Goal: Task Accomplishment & Management: Use online tool/utility

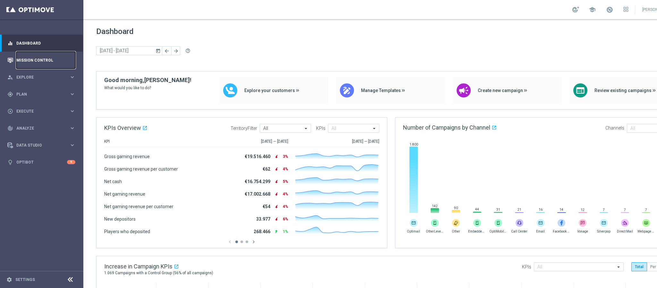
click at [39, 64] on link "Mission Control" at bounding box center [45, 60] width 59 height 17
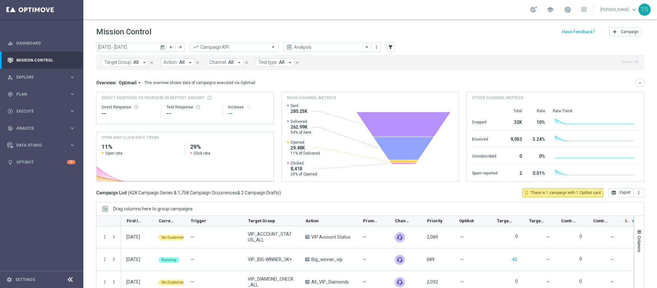
click at [165, 46] on icon "today" at bounding box center [163, 47] width 6 height 6
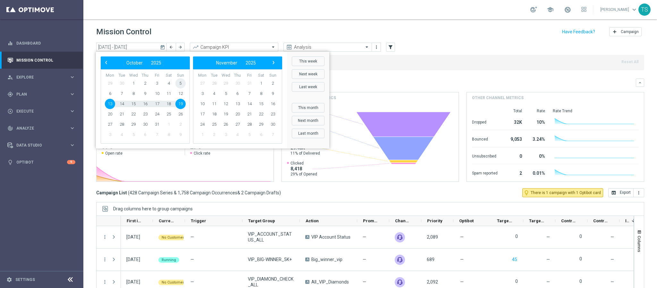
click at [180, 83] on span "5" at bounding box center [180, 83] width 10 height 10
click at [169, 96] on span "11" at bounding box center [169, 94] width 10 height 10
type input "05 Oct 2025 - 11 Oct 2025"
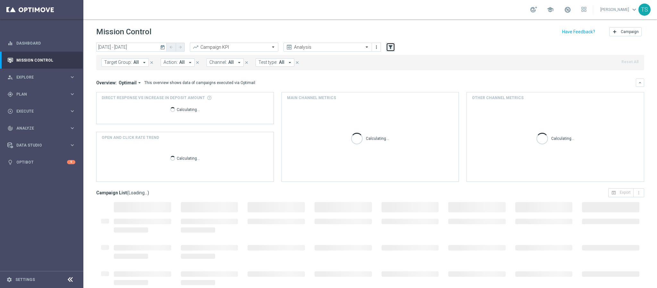
click at [390, 46] on icon "filter_alt" at bounding box center [391, 47] width 6 height 6
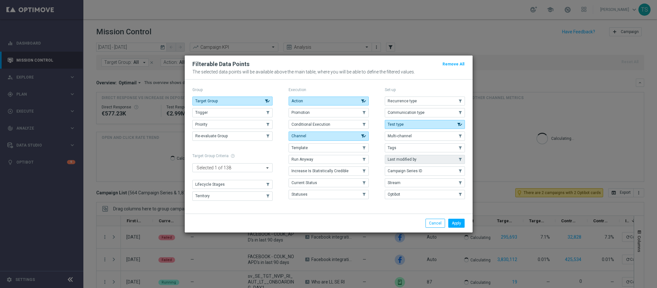
click at [417, 160] on button "Last modified by" at bounding box center [425, 159] width 80 height 9
click at [461, 223] on button "Apply" at bounding box center [456, 223] width 16 height 9
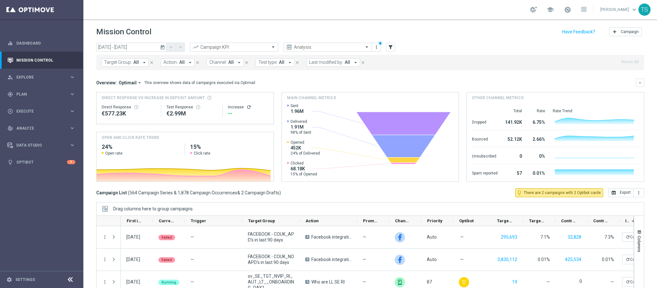
click at [324, 62] on span "Last modified by:" at bounding box center [326, 62] width 34 height 5
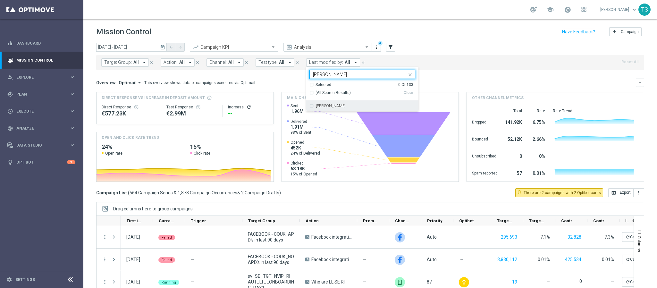
click at [343, 106] on div "[PERSON_NAME]" at bounding box center [365, 106] width 99 height 4
type input "thomas"
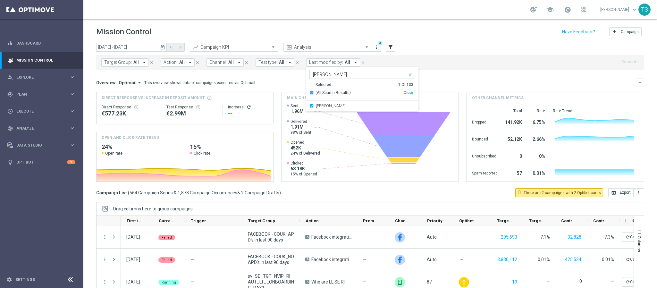
drag, startPoint x: 358, startPoint y: 72, endPoint x: 275, endPoint y: 79, distance: 83.7
click at [279, 72] on div "today 05 Oct 2025 - 11 Oct 2025 arrow_back arrow_forward Campaign KPI trending_…" at bounding box center [370, 163] width 574 height 240
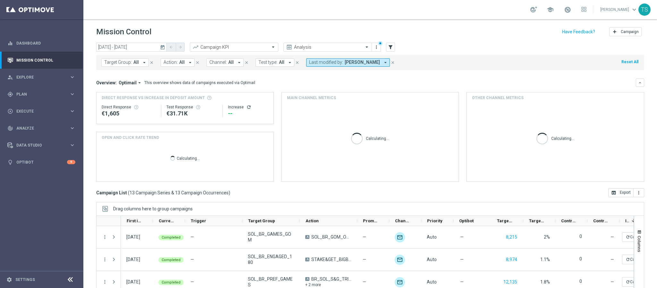
click at [322, 64] on span "Last modified by:" at bounding box center [326, 62] width 34 height 5
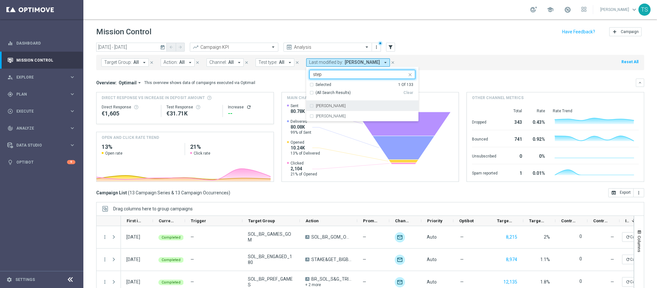
click at [345, 108] on label "Stephani Goncalves" at bounding box center [331, 106] width 30 height 4
type input "step"
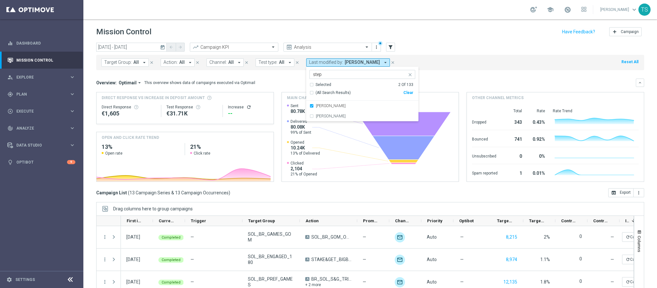
click at [446, 69] on div "Target Group: All arrow_drop_down close Action: All arrow_drop_down close Chann…" at bounding box center [370, 62] width 548 height 15
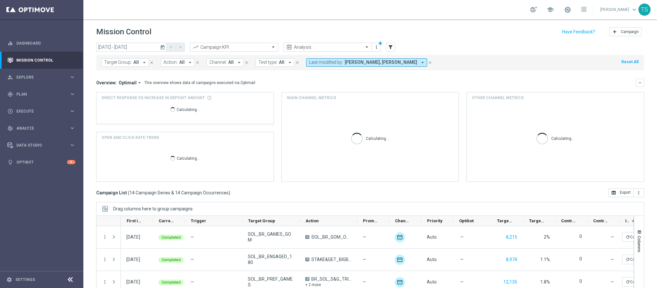
click at [370, 64] on span "Stephani Goncalves, Thomas Silva" at bounding box center [381, 62] width 72 height 5
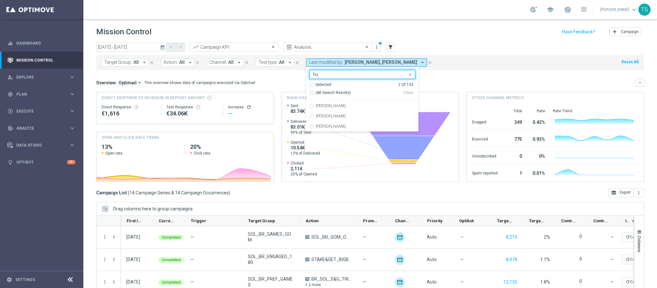
type input "h"
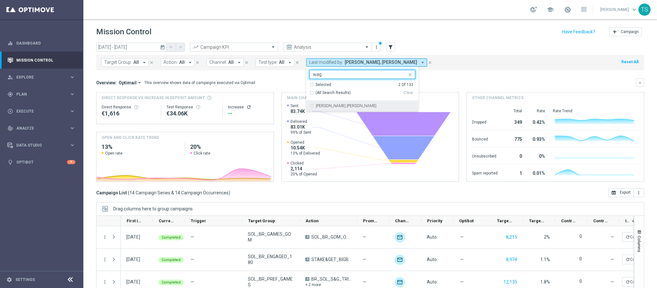
click at [350, 106] on div "Wagner Lopes" at bounding box center [365, 106] width 99 height 4
type input "wag"
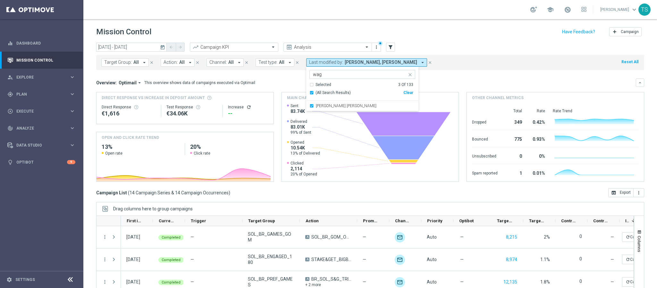
click at [510, 63] on div "Target Group: All arrow_drop_down close Action: All arrow_drop_down close Chann…" at bounding box center [370, 62] width 548 height 15
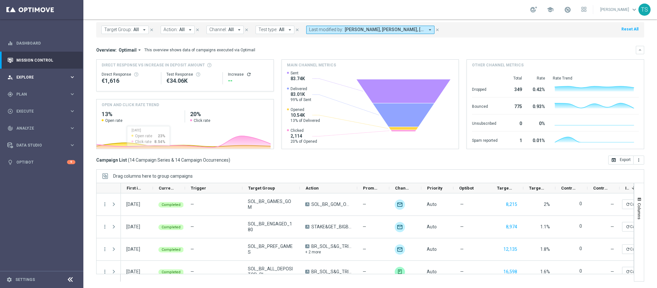
click at [24, 78] on span "Explore" at bounding box center [42, 77] width 53 height 4
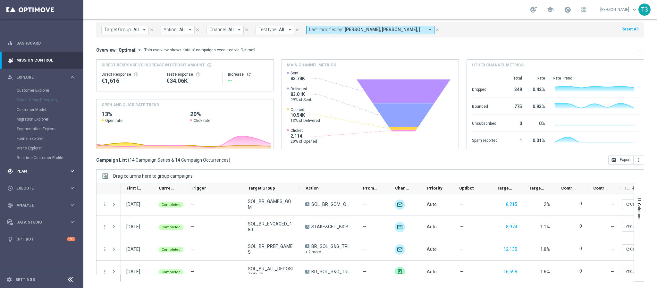
click at [29, 174] on div "gps_fixed Plan keyboard_arrow_right" at bounding box center [41, 171] width 83 height 17
click at [45, 126] on span "Templates" at bounding box center [40, 127] width 46 height 4
click at [32, 135] on link "Optimail" at bounding box center [43, 136] width 47 height 5
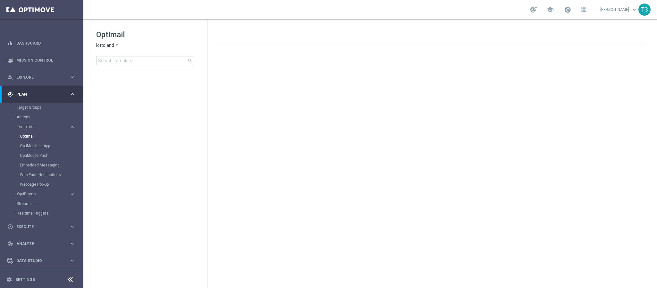
click at [103, 44] on span "lottoland" at bounding box center [105, 45] width 18 height 6
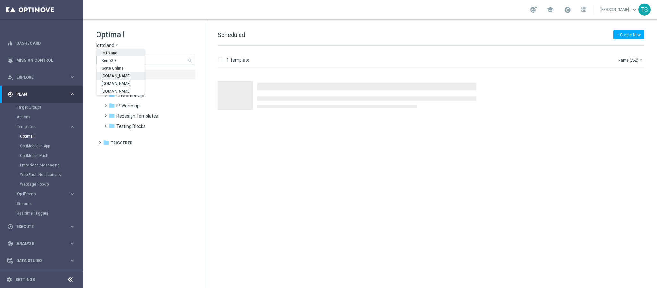
click at [0, 0] on span "[DOMAIN_NAME]" at bounding box center [0, 0] width 0 height 0
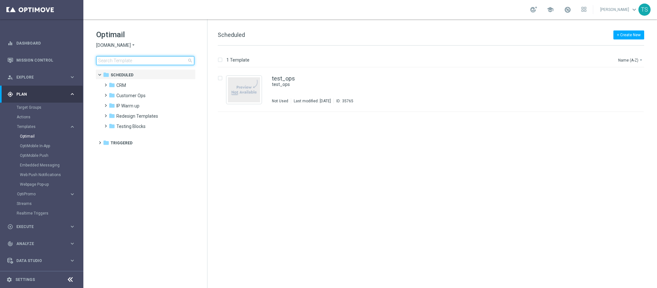
click at [144, 60] on input at bounding box center [145, 60] width 98 height 9
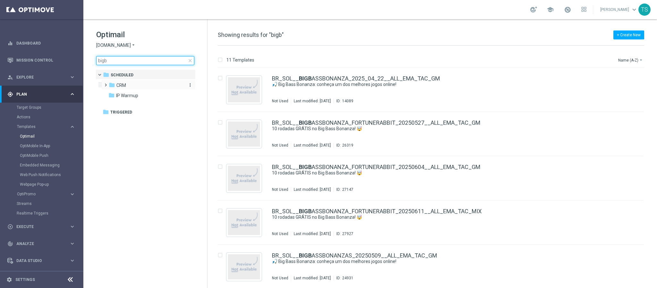
type input "bigb"
click at [130, 89] on div "folder CRM" at bounding box center [146, 85] width 74 height 7
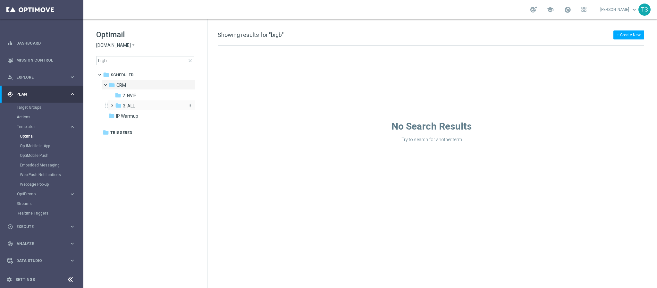
click at [139, 105] on div "folder 3. ALL" at bounding box center [149, 105] width 68 height 7
click at [137, 98] on div "folder 2. NVIP" at bounding box center [149, 95] width 68 height 7
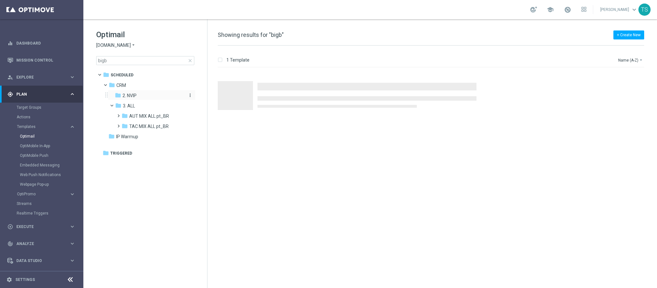
click at [138, 93] on div "folder 2. NVIP" at bounding box center [149, 95] width 68 height 7
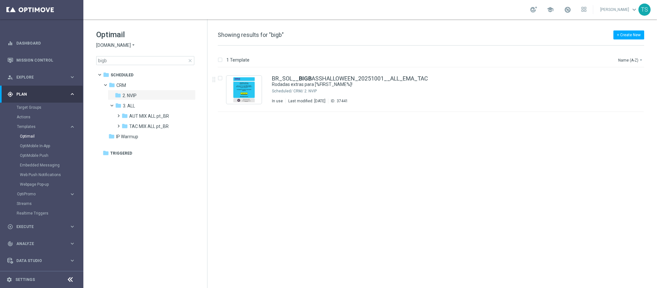
click at [373, 137] on div "insert_drive_file BR_SOL__ BIGB ASSHALLOWEEN_20251001__ALL_EMA_TAC Rodadas extr…" at bounding box center [433, 178] width 445 height 220
click at [628, 82] on div "file_copy more_vert" at bounding box center [630, 88] width 27 height 31
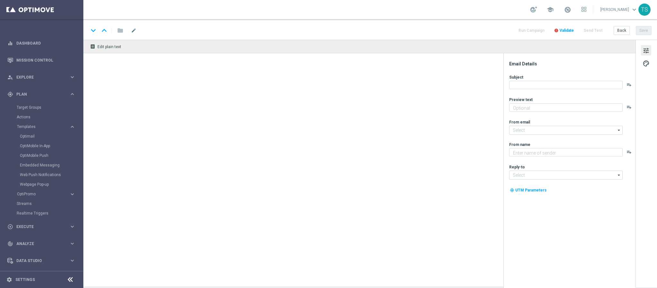
type textarea "Receba até 30 rodadas grátis para o Big Bass Halloween!"
type input "[EMAIL_ADDRESS][DOMAIN_NAME]"
type textarea "Sorte Online Betz"
type input "[EMAIL_ADDRESS][DOMAIN_NAME]"
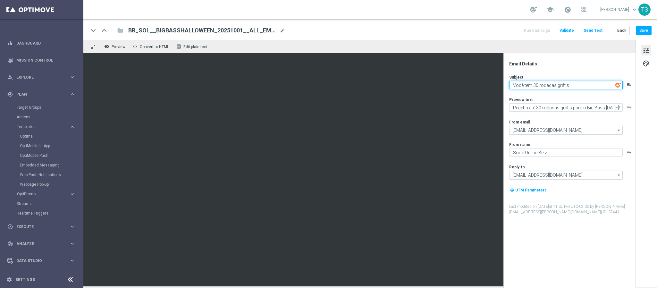
click at [514, 81] on textarea "Você tem 30 rodadas grátis" at bounding box center [566, 85] width 114 height 8
click at [631, 85] on icon "playlist_add" at bounding box center [629, 84] width 5 height 5
click at [574, 87] on textarea "Você tem 30 rodadas grátis" at bounding box center [566, 85] width 114 height 8
click at [510, 83] on textarea "Você tem 30 rodadas grátis" at bounding box center [566, 85] width 114 height 8
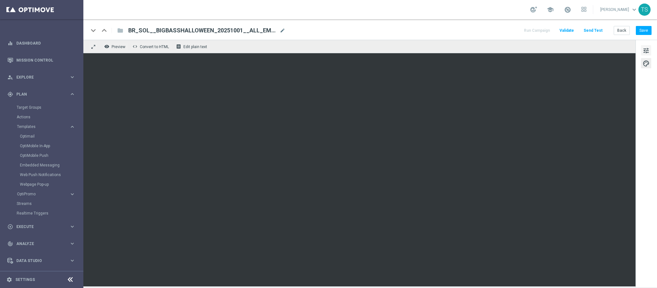
click at [646, 47] on span "tune" at bounding box center [646, 51] width 7 height 8
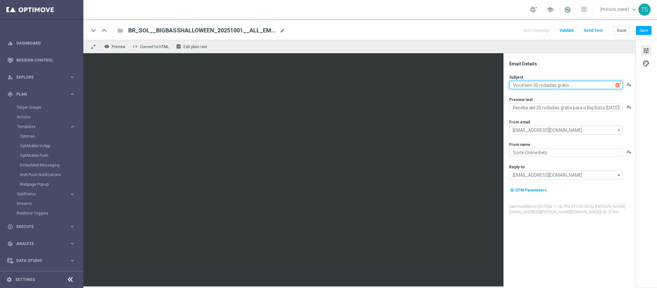
click at [512, 85] on textarea "Você tem 30 rodadas grátis" at bounding box center [566, 85] width 114 height 8
paste textarea "❗"
type textarea "❗Você tem 30 rodadas grátis"
click at [595, 60] on div "Email Details Subject ❗Você tem 30 rodadas grátis playlist_add Preview text Rec…" at bounding box center [570, 170] width 132 height 235
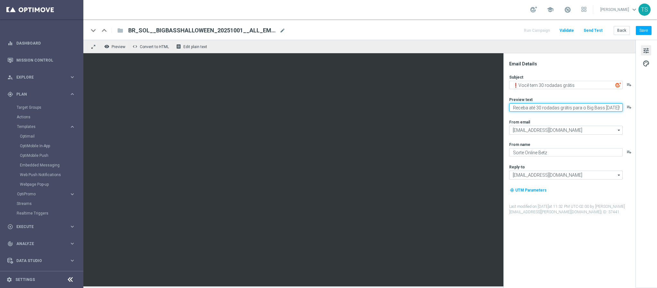
click at [573, 106] on textarea "Receba até 30 rodadas grátis para o Big Bass Halloween!" at bounding box center [566, 107] width 114 height 8
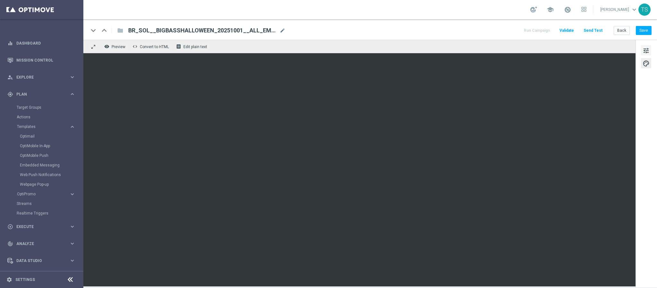
click at [643, 54] on span "tune" at bounding box center [646, 51] width 7 height 8
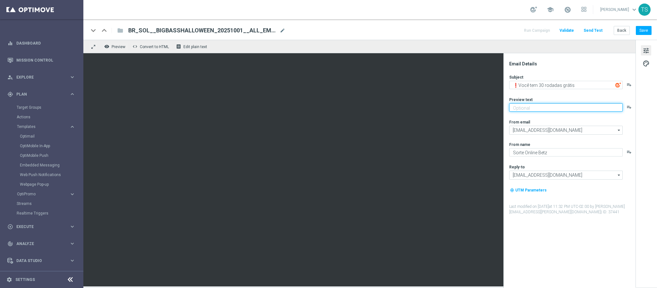
click at [532, 107] on textarea at bounding box center [566, 107] width 114 height 8
paste textarea "Ative a promoção, aposte R$30 em jogos selecionados e receba 30 rodadas extras"
drag, startPoint x: 574, startPoint y: 105, endPoint x: 548, endPoint y: 105, distance: 26.6
click at [548, 105] on textarea "Ative a promoção, aposte R$30 em jogos selecionados e receba 30 rodadas extras" at bounding box center [566, 108] width 114 height 11
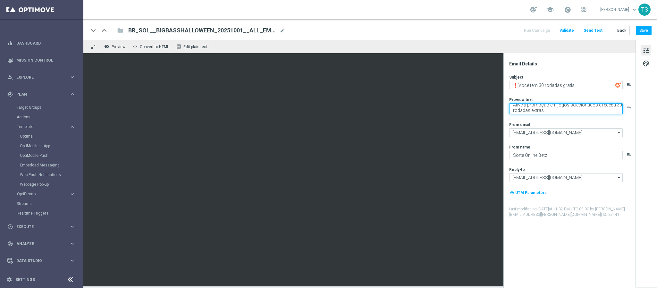
scroll to position [1, 0]
type textarea "Ative a promoção em jogos selecionados e receba 30 rodadas extras"
click at [582, 116] on div "Subject ❗Você tem 30 rodadas grátis playlist_add Preview text Ative a promoção …" at bounding box center [572, 145] width 126 height 143
click at [644, 32] on button "Save" at bounding box center [644, 30] width 16 height 9
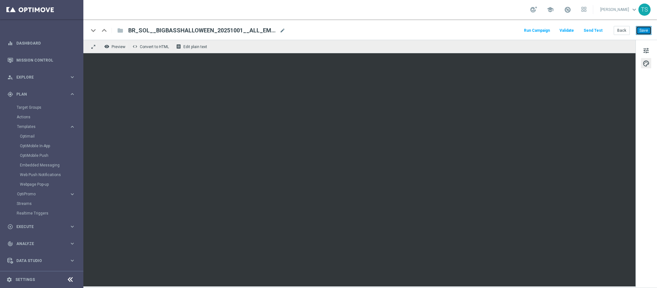
click at [639, 32] on button "Save" at bounding box center [644, 30] width 16 height 9
click at [639, 28] on button "Save" at bounding box center [644, 30] width 16 height 9
click at [643, 35] on button "Save" at bounding box center [644, 30] width 16 height 9
click at [644, 32] on button "Save" at bounding box center [644, 30] width 16 height 9
click at [29, 136] on link "Optimail" at bounding box center [43, 136] width 47 height 5
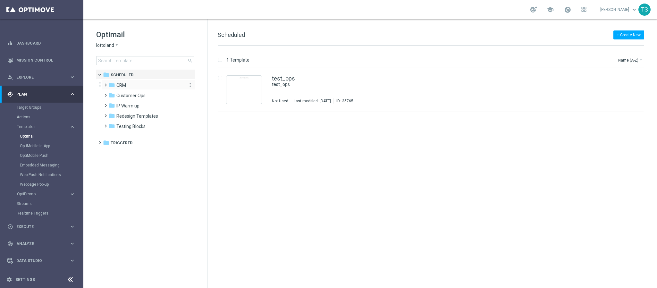
click at [128, 85] on div "folder CRM" at bounding box center [146, 85] width 74 height 7
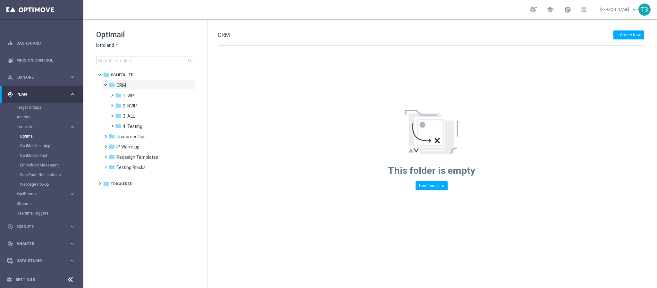
click at [128, 85] on div "folder CRM" at bounding box center [146, 85] width 74 height 7
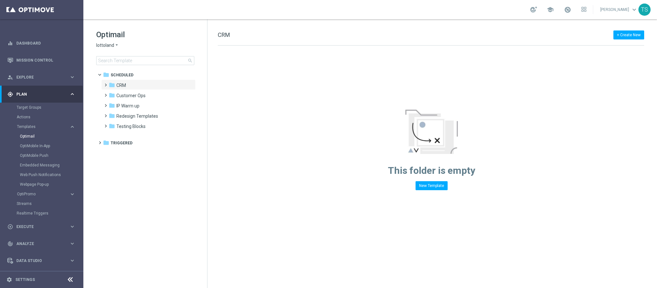
click at [107, 45] on span "lottoland" at bounding box center [105, 45] width 18 height 6
click at [0, 0] on span "[DOMAIN_NAME]" at bounding box center [0, 0] width 0 height 0
click at [139, 83] on div "folder CRM" at bounding box center [146, 85] width 74 height 7
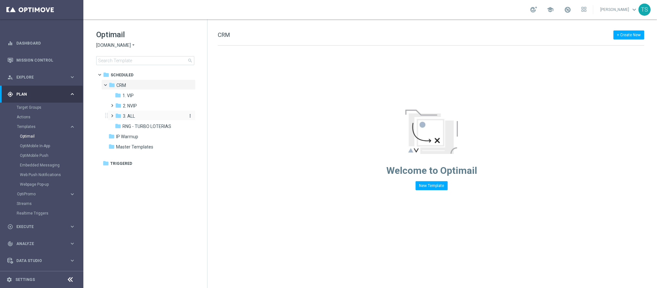
click at [146, 113] on div "folder 3. ALL" at bounding box center [149, 116] width 68 height 7
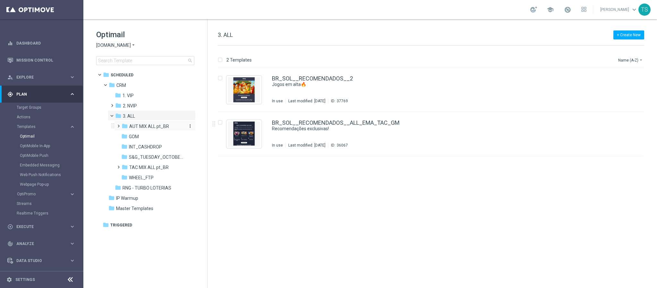
click at [155, 125] on span "AUT MIX ALL pt_BR" at bounding box center [149, 126] width 40 height 6
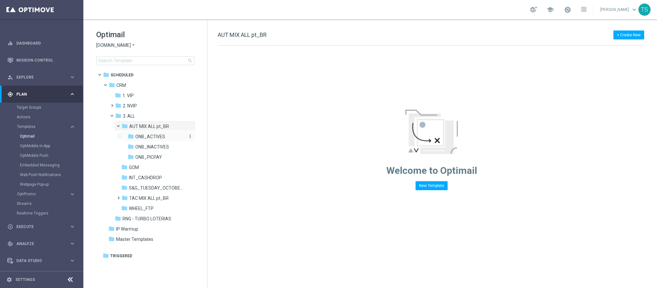
click at [155, 136] on span "ONB_ACTIVES" at bounding box center [150, 137] width 30 height 6
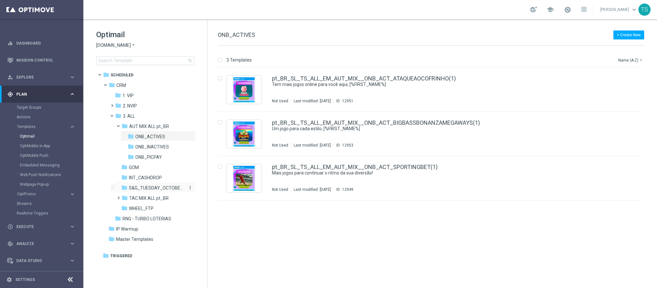
click at [149, 187] on span "S&G_TUESDAY_OCTOBER_TRICKANDTREATS" at bounding box center [156, 188] width 55 height 6
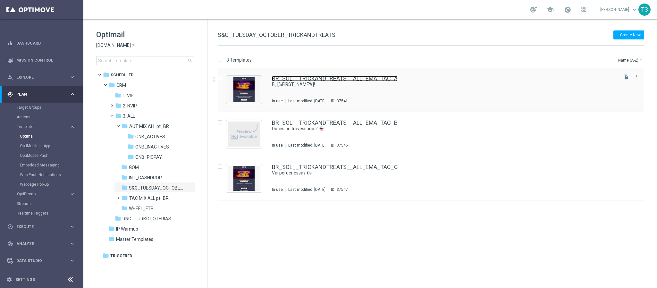
click at [296, 77] on link "BR_SOL__TRICKANDTREATS__ALL_EMA_TAC_A" at bounding box center [335, 79] width 126 height 6
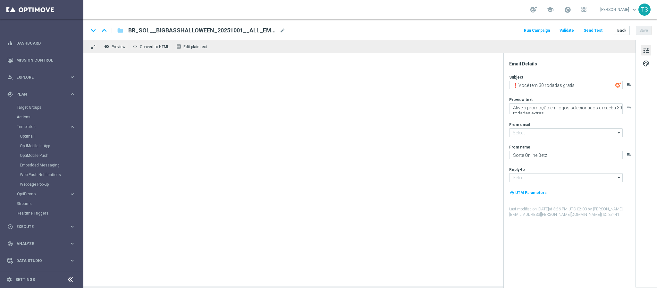
type textarea "Ei, [%FIRST_NAME%]!"
type textarea "Aqui tem 20 rodadas grátis 🔥"
type input "[EMAIL_ADDRESS][DOMAIN_NAME]"
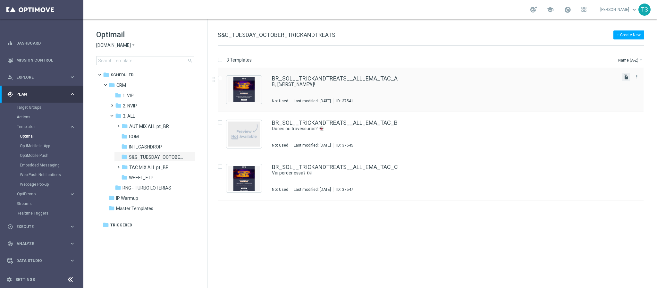
click at [624, 76] on icon "file_copy" at bounding box center [625, 76] width 5 height 5
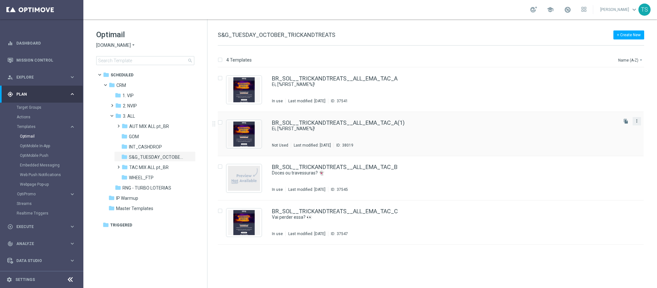
click at [637, 121] on icon "more_vert" at bounding box center [636, 120] width 5 height 5
click at [620, 139] on div "Copy To" at bounding box center [611, 137] width 39 height 4
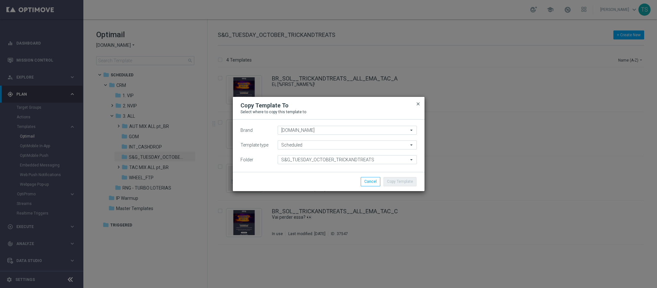
click at [419, 104] on span "close" at bounding box center [418, 103] width 5 height 5
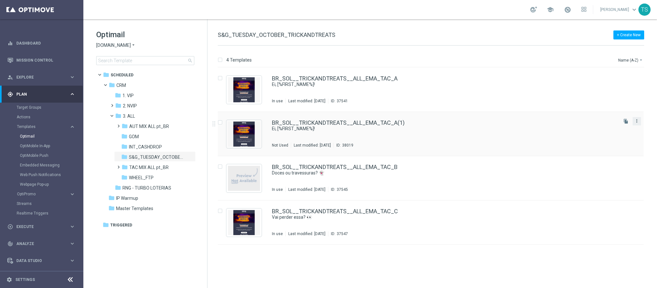
click at [639, 120] on icon "more_vert" at bounding box center [636, 120] width 5 height 5
click at [600, 130] on div "Move" at bounding box center [611, 128] width 39 height 4
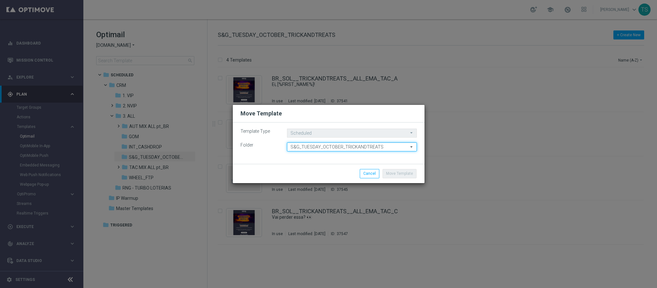
click at [330, 148] on input "S&G_TUESDAY_OCTOBER_TRICKANDTREATS" at bounding box center [352, 146] width 130 height 9
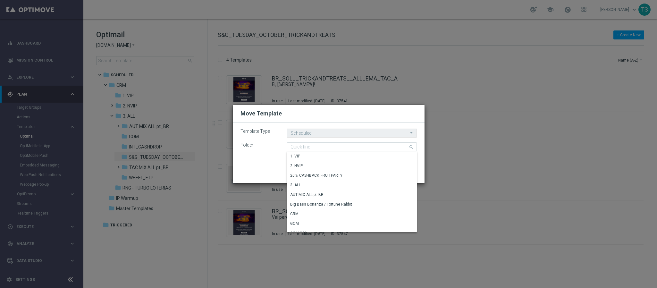
click at [481, 189] on modal-container "Move Template Template Type Scheduled Scheduled arrow_drop_down Drag here to se…" at bounding box center [328, 144] width 657 height 288
type input "S&G_TUESDAY_OCTOBER_TRICKANDTREATS"
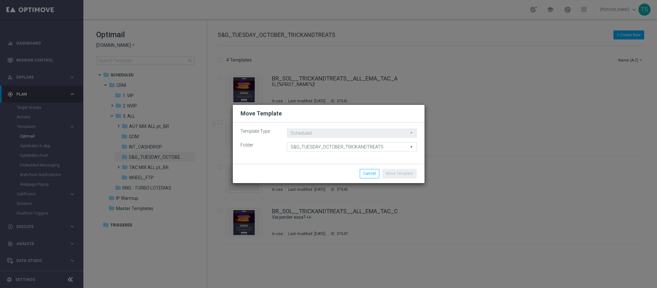
click at [360, 236] on modal-container "Move Template Template Type Scheduled Scheduled arrow_drop_down Drag here to se…" at bounding box center [328, 144] width 657 height 288
click at [375, 178] on button "Cancel" at bounding box center [370, 173] width 20 height 9
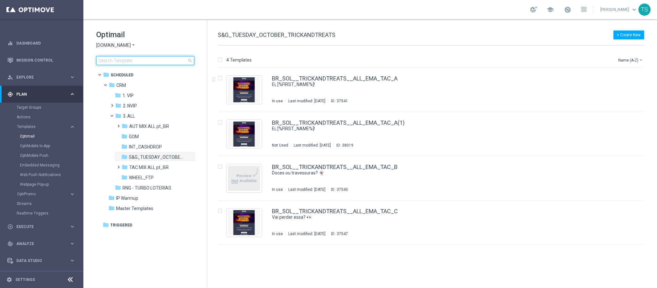
click at [158, 56] on input at bounding box center [145, 60] width 98 height 9
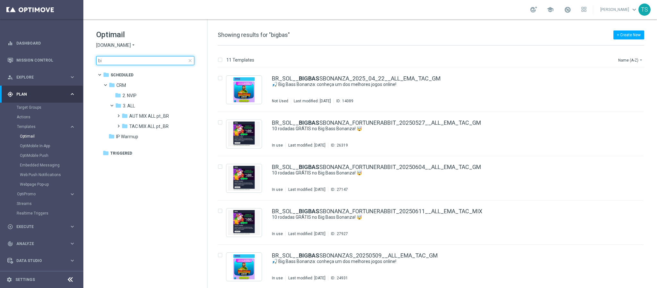
type input "b"
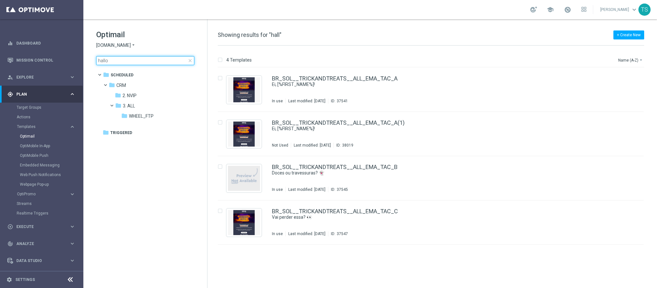
type input "hallow"
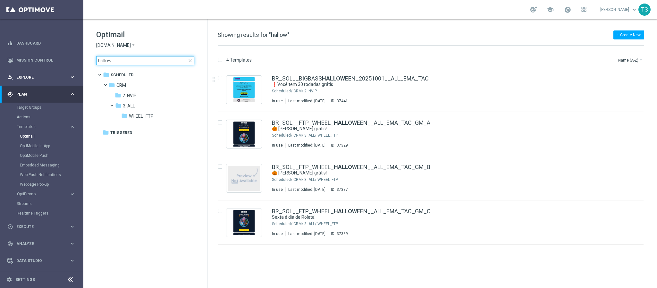
drag, startPoint x: 131, startPoint y: 60, endPoint x: 0, endPoint y: 75, distance: 132.1
click at [0, 76] on main "equalizer Dashboard Mission Control" at bounding box center [328, 144] width 657 height 288
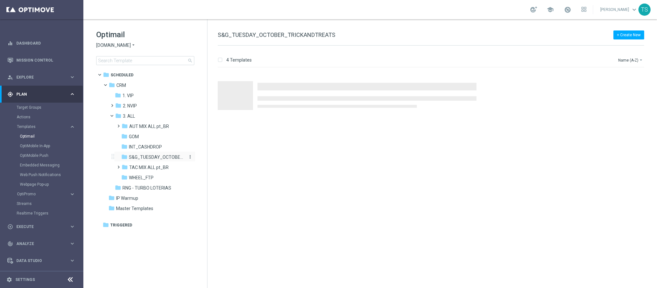
click at [159, 156] on span "S&G_TUESDAY_OCTOBER_TRICKANDTREATS" at bounding box center [156, 157] width 55 height 6
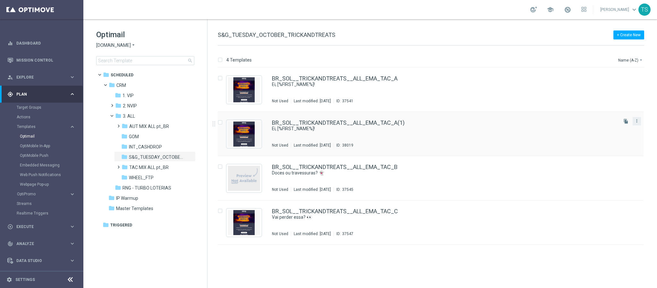
click at [640, 122] on button "more_vert" at bounding box center [637, 121] width 6 height 8
click at [607, 126] on div "Move" at bounding box center [611, 128] width 39 height 4
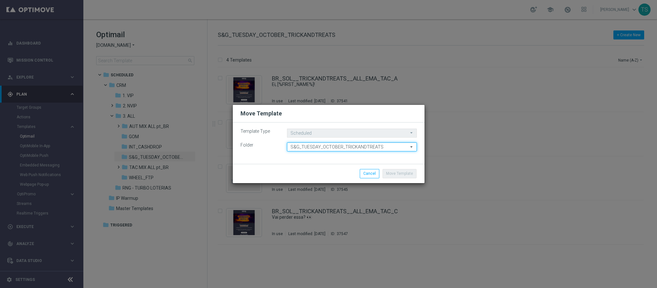
click at [310, 146] on input "S&G_TUESDAY_OCTOBER_TRICKANDTREATS" at bounding box center [352, 146] width 130 height 9
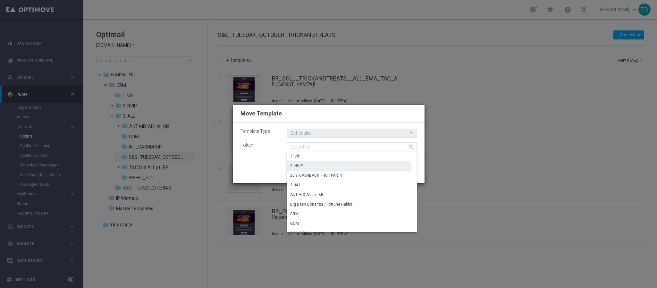
click at [310, 165] on div "2. NVIP" at bounding box center [349, 165] width 124 height 9
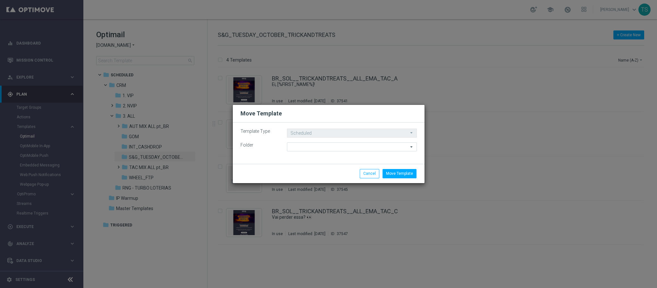
type input "2. NVIP"
click at [408, 170] on button "Move Template" at bounding box center [400, 173] width 34 height 9
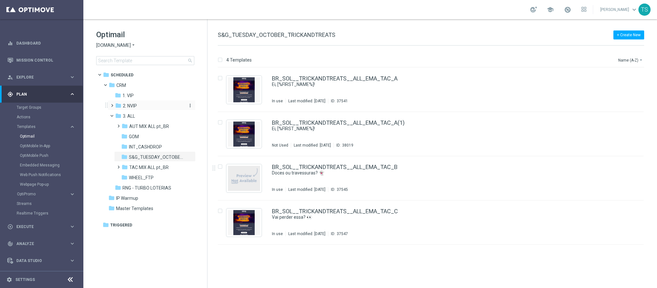
click at [139, 105] on div "folder 2. NVIP" at bounding box center [149, 105] width 68 height 7
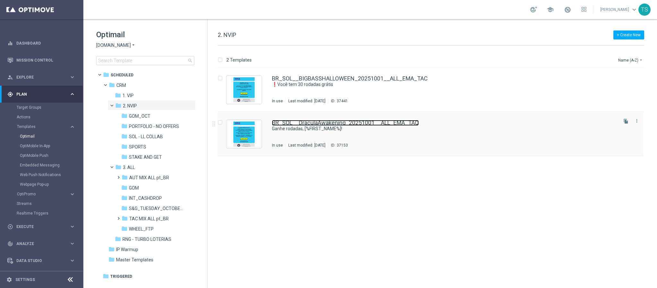
click at [361, 125] on link "BR_SOL__DraculaAwakening_20251001__ALL_EMA_TAC" at bounding box center [345, 123] width 147 height 6
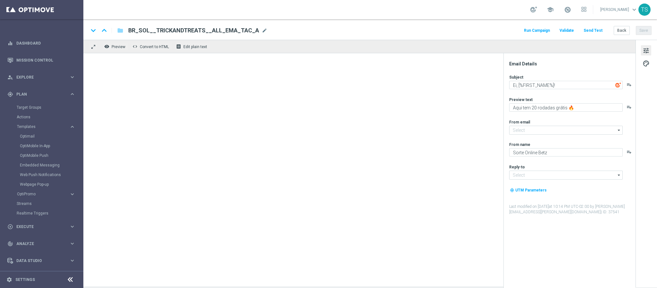
type textarea "Ganhe rodadas, [%FIRST_NAME%]!"
type textarea "Ative a promoção e garanta até 10 rodadas grátis toda quarta em outubro."
type input "[EMAIL_ADDRESS][DOMAIN_NAME]"
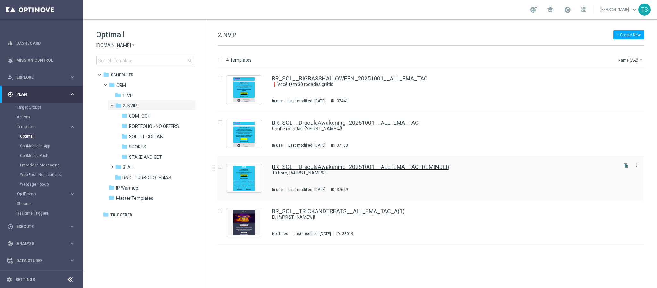
click at [347, 165] on link "BR_SOL__DraculaAwakening_20251001__ALL_EMA_TAC_REMINDER" at bounding box center [361, 167] width 178 height 6
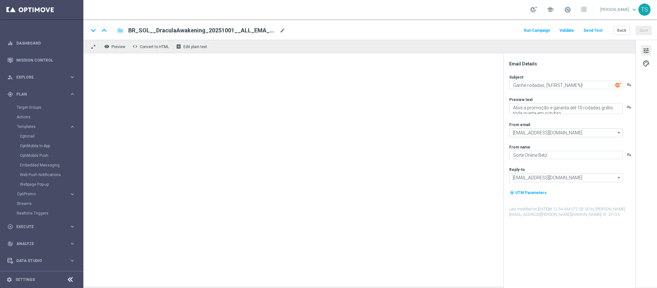
type textarea "Tá bom, [%FIRST_NAME%]..."
type textarea "Tem rodadas grátis AQUI 🚨"
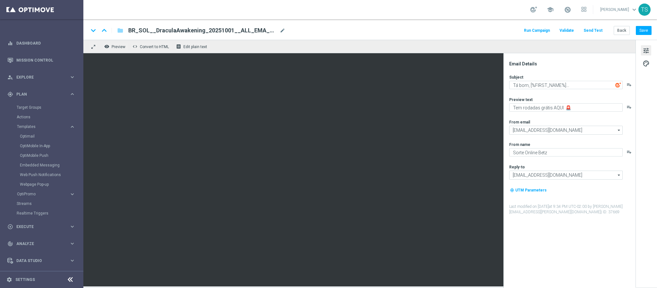
click at [246, 32] on span "BR_SOL__DraculaAwakening_20251001__ALL_EMA_TAC_REMINDER" at bounding box center [202, 31] width 149 height 8
click at [396, 21] on div "keyboard_arrow_down keyboard_arrow_up folder BR_SOL__DraculaAwakening_20251001_…" at bounding box center [370, 29] width 574 height 21
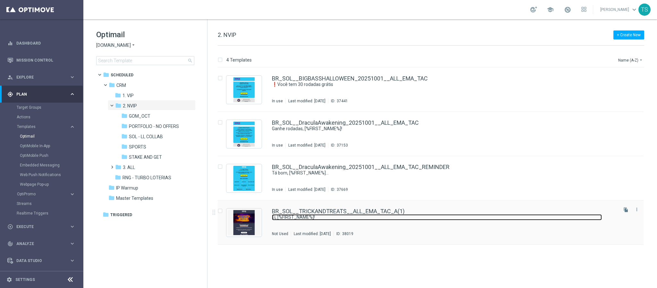
click at [432, 215] on link "Ei, [%FIRST_NAME%]!" at bounding box center [437, 217] width 330 height 6
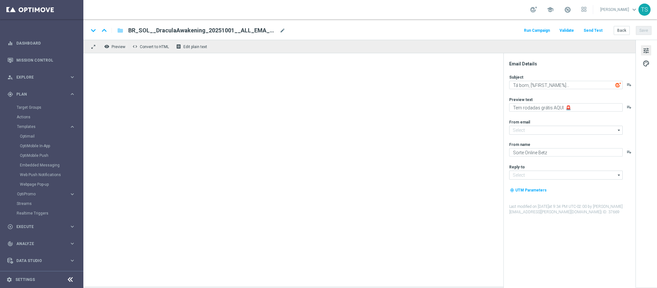
type input "[EMAIL_ADDRESS][DOMAIN_NAME]"
type textarea "Ei, [%FIRST_NAME%]!"
type textarea "Aqui tem 20 rodadas grátis 🔥"
click at [188, 32] on span "BR_SOL__TRICKANDTREATS__ALL_EMA_TAC_A(1)" at bounding box center [197, 31] width 139 height 8
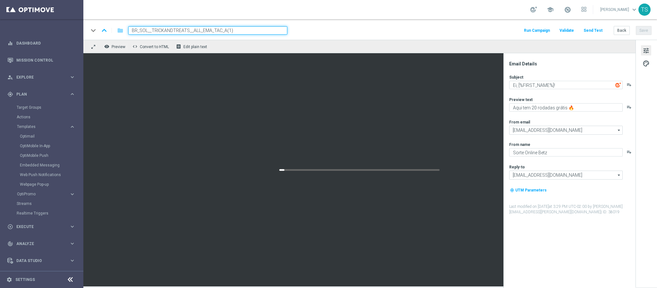
click at [180, 31] on input "BR_SOL__TRICKANDTREATS__ALL_EMA_TAC_A(1)" at bounding box center [207, 30] width 159 height 8
drag, startPoint x: 188, startPoint y: 32, endPoint x: 152, endPoint y: 33, distance: 35.6
click at [152, 33] on input "BR_SOL__TRICKANDTREATS__ALL_EMA_TAC_A(1)" at bounding box center [207, 30] width 159 height 8
click at [240, 31] on input "BR_SOL__BIGBASSHALLOWEEN__ALL_EMA_TAC_A(1)" at bounding box center [207, 30] width 159 height 8
type input "BR_SOL__BIGBASSHALLOWEEN__ALL_EMA_TAC_w42"
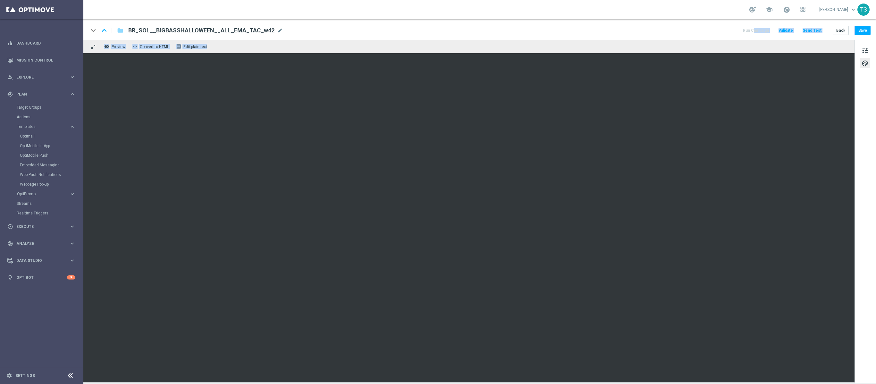
click at [587, 39] on div "keyboard_arrow_down keyboard_arrow_up folder BR_SOL__BIGBASSHALLOWEEN__ALL_EMA_…" at bounding box center [479, 200] width 793 height 363
click at [657, 52] on button "tune" at bounding box center [865, 50] width 10 height 10
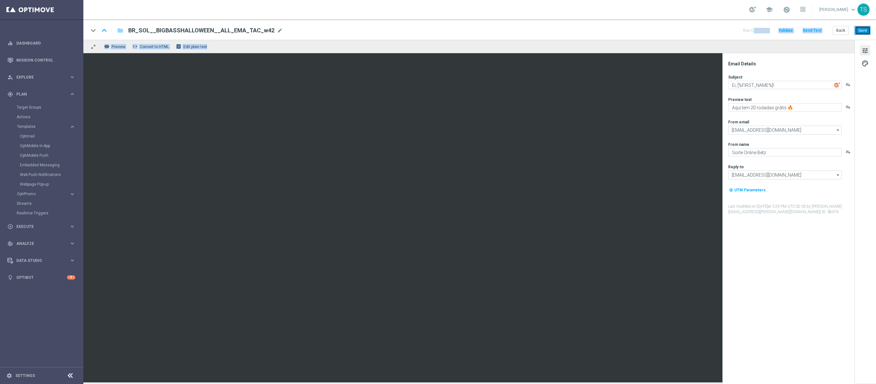
click at [657, 34] on button "Save" at bounding box center [863, 30] width 16 height 9
click at [103, 31] on icon "keyboard_arrow_up" at bounding box center [104, 31] width 10 height 10
type textarea "Tá bom, [%FIRST_NAME%]..."
type textarea "Tem rodadas grátis AQUI 🚨"
click at [101, 31] on icon "keyboard_arrow_up" at bounding box center [104, 31] width 10 height 10
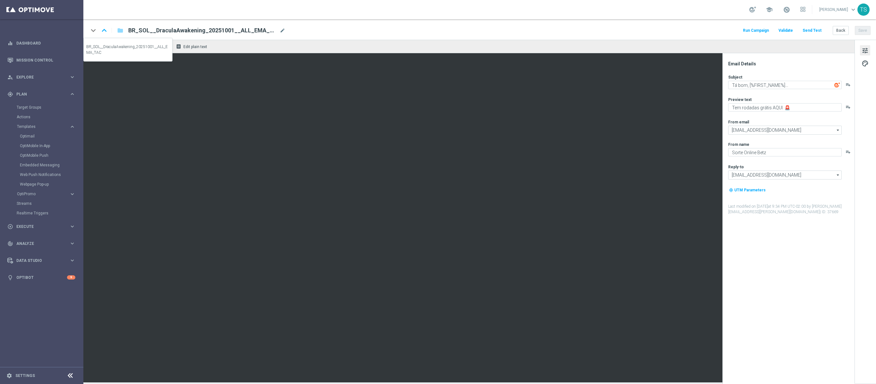
type textarea "Ganhe rodadas, [%FIRST_NAME%]!"
type textarea "Ative a promoção e garanta até 10 rodadas grátis toda quarta em outubro."
click at [101, 32] on icon "keyboard_arrow_up" at bounding box center [104, 31] width 10 height 10
type textarea "❗Você tem 30 rodadas grátis"
type textarea "Ative a promoção em jogos selecionados e receba 30 rodadas extras"
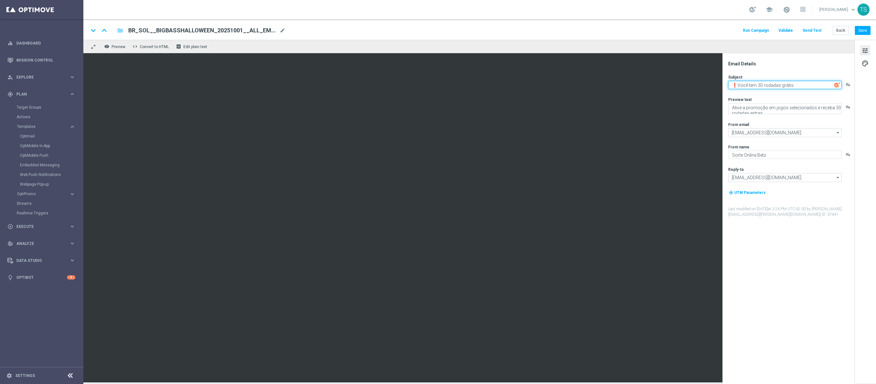
click at [657, 84] on textarea "❗Você tem 30 rodadas grátis" at bounding box center [785, 85] width 114 height 8
click at [657, 83] on textarea "❗Você tem 30 rodadas grátis" at bounding box center [785, 85] width 114 height 8
click at [657, 85] on textarea "❗Você tem 30 rodadas grátis" at bounding box center [785, 85] width 114 height 8
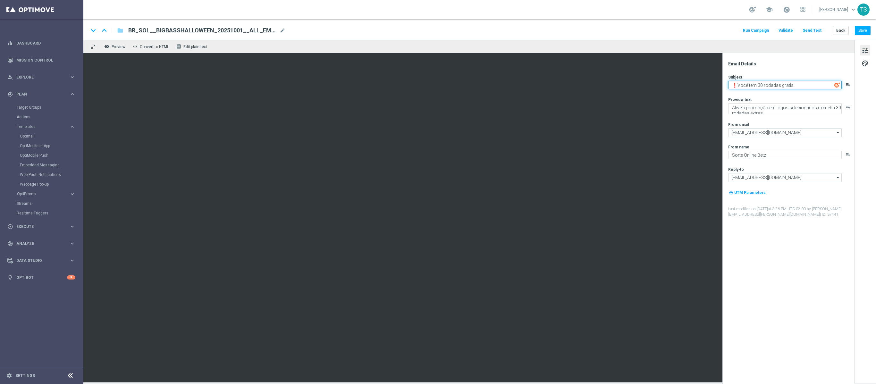
click at [657, 85] on textarea "❗Você tem 30 rodadas grátis" at bounding box center [785, 85] width 114 height 8
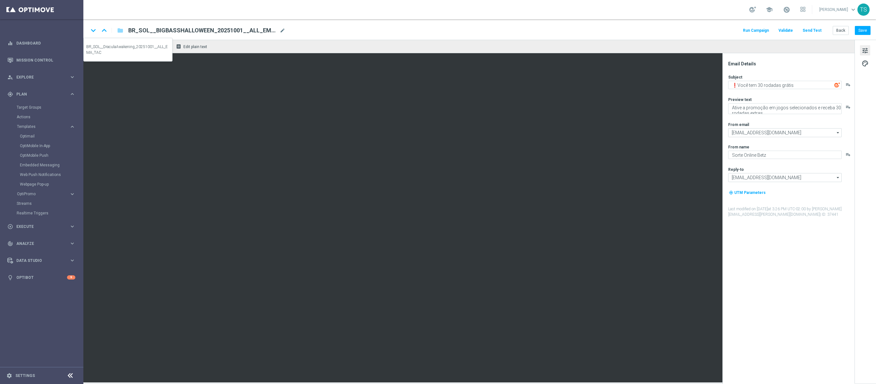
click at [90, 28] on icon "keyboard_arrow_down" at bounding box center [94, 31] width 10 height 10
type textarea "Ganhe rodadas, [%FIRST_NAME%]!"
type textarea "Ative a promoção e garanta até 10 rodadas grátis toda quarta em outubro."
click at [90, 30] on icon "keyboard_arrow_down" at bounding box center [94, 31] width 10 height 10
type textarea "Tá bom, [%FIRST_NAME%]..."
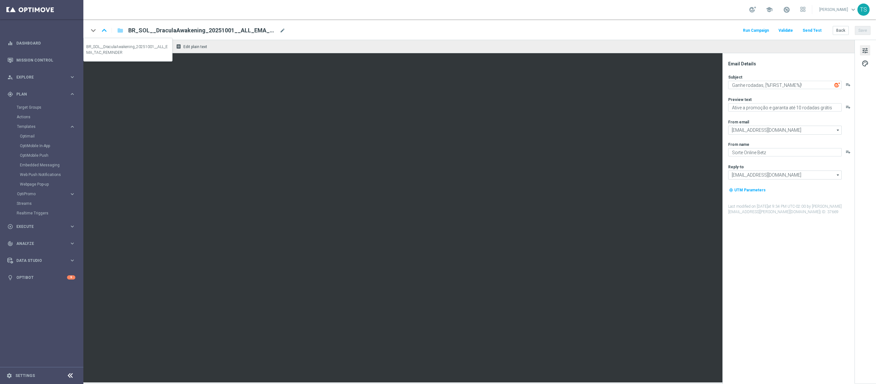
type textarea "Tem rodadas grátis AQUI 🚨"
click at [92, 29] on div "keyboard_arrow_down" at bounding box center [94, 31] width 10 height 10
click at [93, 33] on div "keyboard_arrow_down" at bounding box center [94, 31] width 10 height 10
click at [105, 27] on icon "keyboard_arrow_up" at bounding box center [104, 31] width 10 height 10
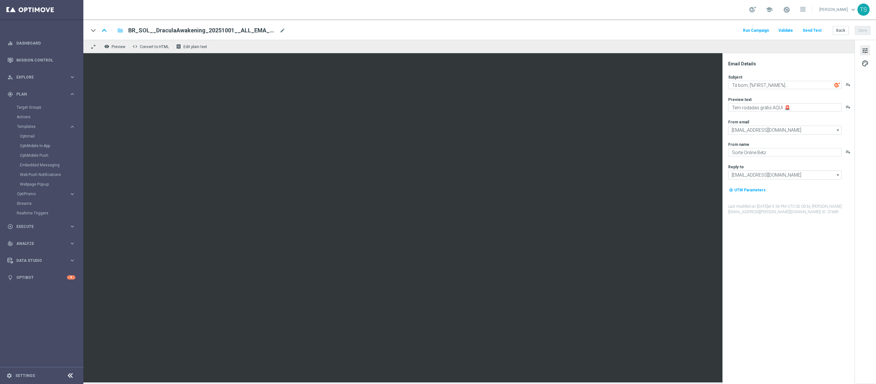
type textarea "Ganhe rodadas, [%FIRST_NAME%]!"
type textarea "Ative a promoção e garanta até 10 rodadas grátis toda quarta em outubro."
click at [102, 31] on icon "keyboard_arrow_up" at bounding box center [104, 31] width 10 height 10
type textarea "❗Você tem 30 rodadas grátis"
type textarea "Ative a promoção em jogos selecionados e receba 30 rodadas extras"
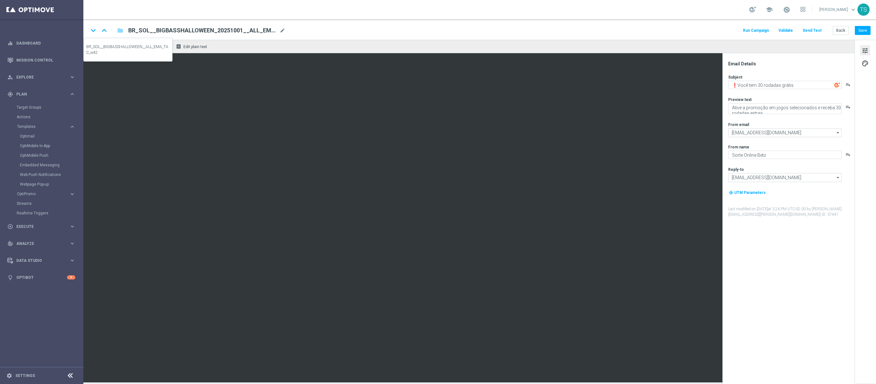
click at [102, 31] on icon "keyboard_arrow_up" at bounding box center [104, 31] width 10 height 10
type textarea "Ei, [%FIRST_NAME%]!"
type textarea "Aqui tem 20 rodadas grátis 🔥"
click at [657, 90] on div "Subject Ei, [%FIRST_NAME%]! playlist_add Preview text Aqui tem 20 rodadas gráti…" at bounding box center [791, 144] width 126 height 140
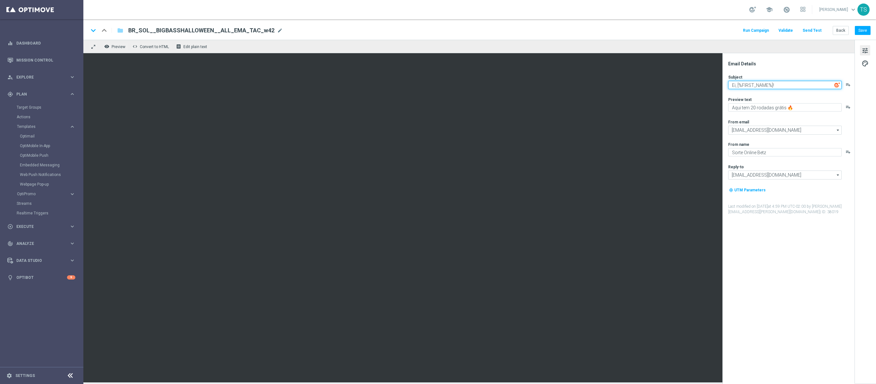
click at [657, 89] on textarea "Ei, [%FIRST_NAME%]!" at bounding box center [785, 85] width 114 height 8
paste textarea "❗Você tem 30 rodadas grátis"
type textarea "❗Você tem 30 rodadas grátis"
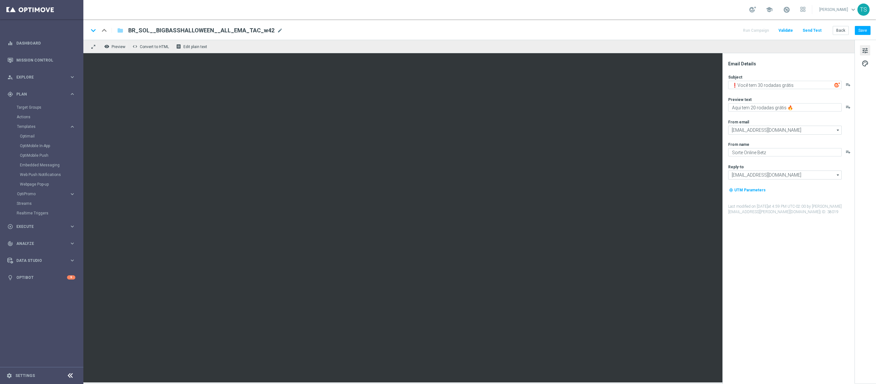
click at [657, 63] on div "Email Details" at bounding box center [791, 64] width 126 height 6
click at [657, 30] on button "Save" at bounding box center [863, 30] width 16 height 9
click at [93, 30] on icon "keyboard_arrow_down" at bounding box center [94, 31] width 10 height 10
type textarea "Ative a promoção em jogos selecionados e receba 30 rodadas extras"
click at [93, 30] on icon "keyboard_arrow_down" at bounding box center [94, 31] width 10 height 10
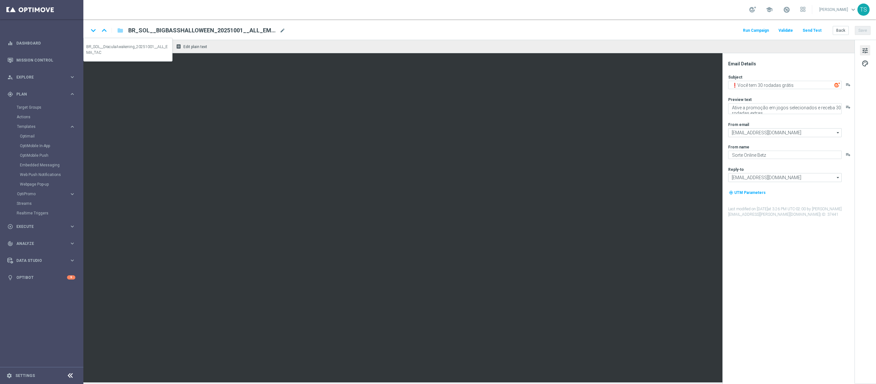
type textarea "Ganhe rodadas, [%FIRST_NAME%]!"
type textarea "Ative a promoção e garanta até 10 rodadas grátis toda quarta em outubro."
click at [93, 30] on icon "keyboard_arrow_down" at bounding box center [94, 31] width 10 height 10
type textarea "Tá bom, [%FIRST_NAME%]..."
type textarea "Tem rodadas grátis AQUI 🚨"
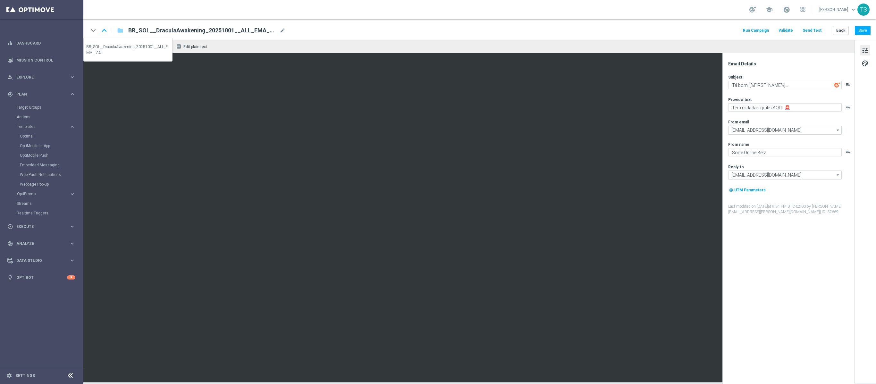
click at [104, 32] on icon "keyboard_arrow_up" at bounding box center [104, 31] width 10 height 10
type textarea "Ganhe rodadas, [%FIRST_NAME%]!"
type textarea "Ative a promoção e garanta até 10 rodadas grátis toda quarta em outubro."
click at [104, 32] on icon "keyboard_arrow_up" at bounding box center [104, 31] width 10 height 10
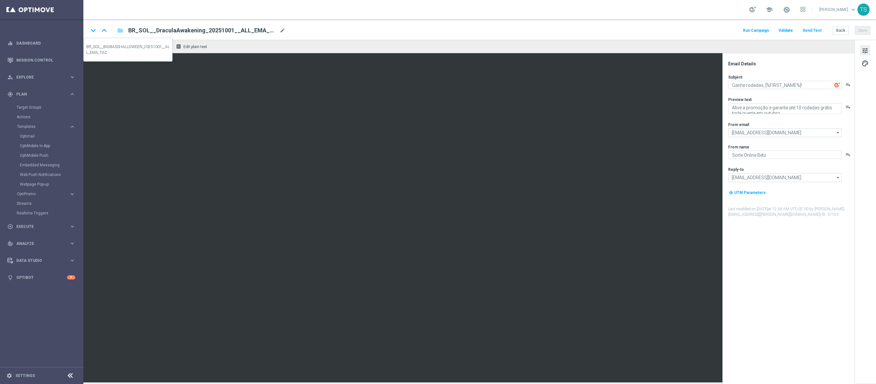
type textarea "❗Você tem 30 rodadas grátis"
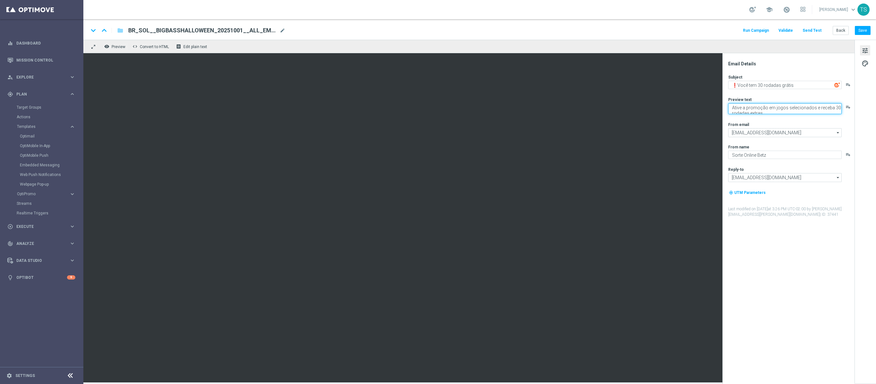
click at [657, 106] on textarea "Ative a promoção em jogos selecionados e receba 30 rodadas extras" at bounding box center [785, 108] width 114 height 11
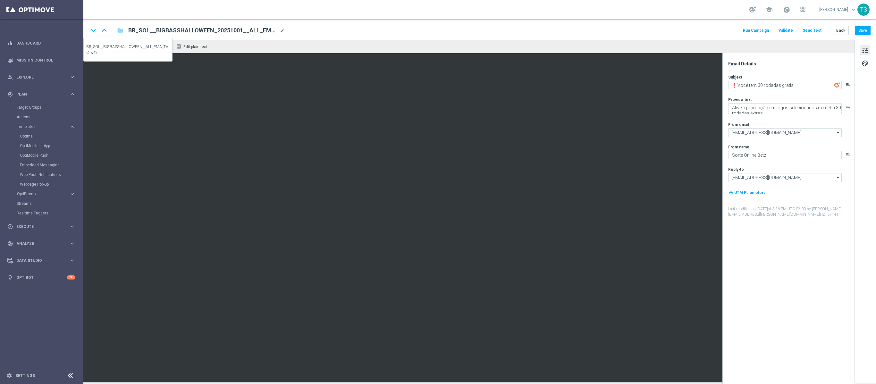
click at [105, 29] on icon "keyboard_arrow_up" at bounding box center [104, 31] width 10 height 10
click at [657, 109] on textarea "Aqui tem 20 rodadas grátis 🔥" at bounding box center [785, 107] width 114 height 8
paste textarea "tive a promoção em jogos selecionados e receba 30 rodadas extras"
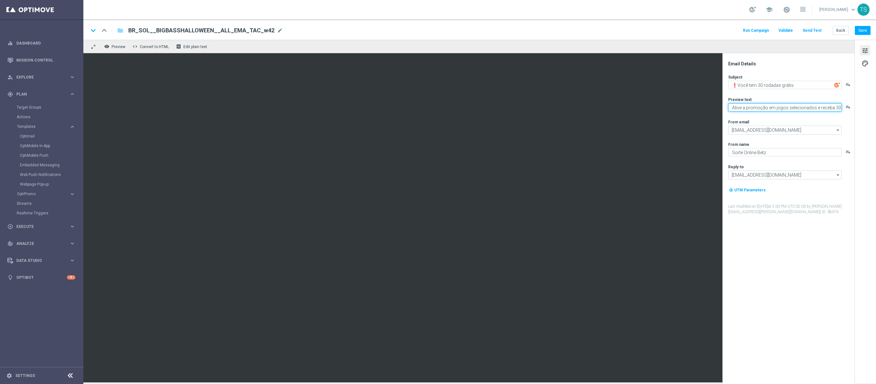
scroll to position [3, 0]
type textarea "Ative a promoção em jogos selecionados e receba 30 rodadas extras"
click at [657, 251] on div "Email Details Subject ❗Você tem 30 rodadas grátis playlist_add Preview text Ati…" at bounding box center [790, 222] width 128 height 323
click at [657, 29] on button "Save" at bounding box center [863, 30] width 16 height 9
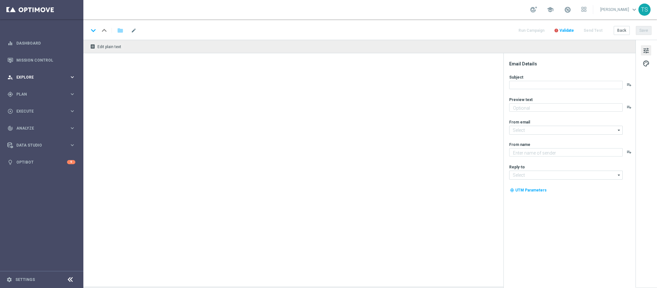
type textarea "Tem rodadas grátis AQUI 🚨"
type input "contato@email.sorteonline.bet.br"
type textarea "Sorte Online Betz"
type input "suporte@sorteonline.bet.br"
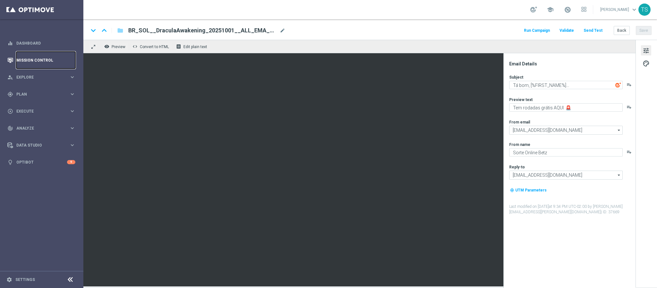
click at [40, 60] on link "Mission Control" at bounding box center [45, 60] width 59 height 17
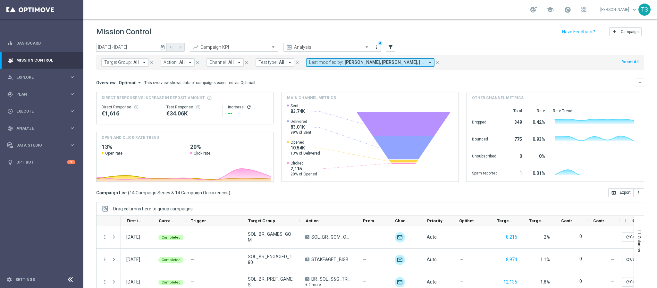
click at [162, 44] on icon "today" at bounding box center [163, 47] width 6 height 6
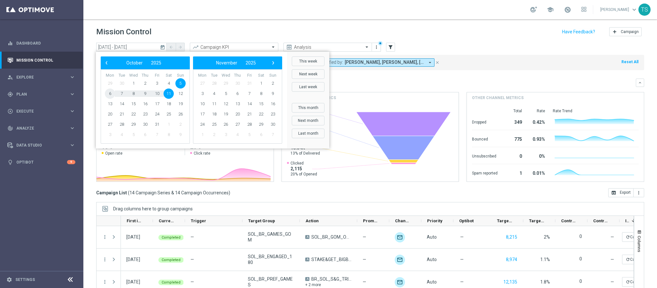
click at [110, 91] on span "6" at bounding box center [110, 94] width 10 height 10
type input "06 Oct 2025 - 06 Oct 2025"
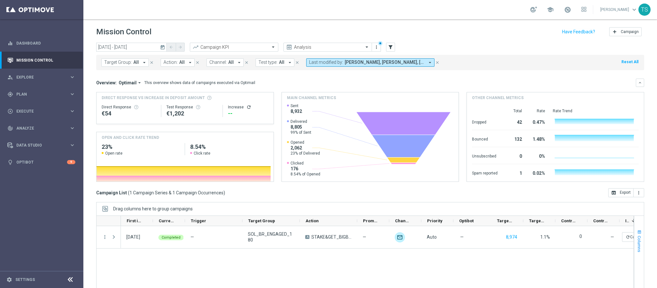
click at [634, 237] on button "Columns" at bounding box center [639, 241] width 10 height 35
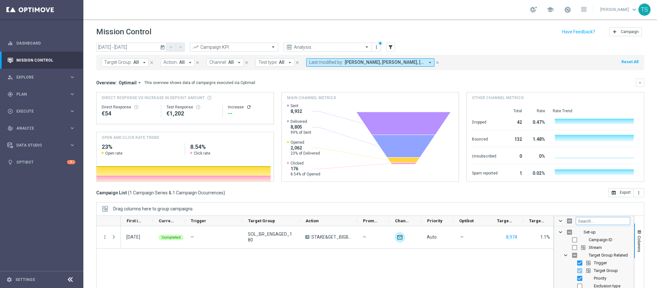
click at [611, 219] on input "Filter Columns Input" at bounding box center [603, 221] width 54 height 8
type input "t"
checkbox input "false"
type input "templ"
click at [577, 248] on input "Press SPACE to toggle visibility (hidden)" at bounding box center [579, 247] width 5 height 5
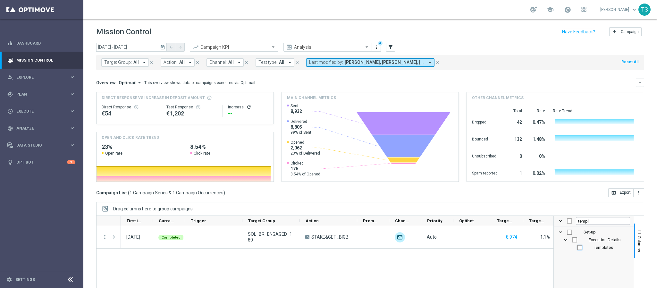
checkbox input "true"
click at [479, 284] on div "06 Oct 2025, Monday Completed — SOL_BR_ENGAGED_180 A STAKE&GET_BIGBASSBONANZAHA…" at bounding box center [337, 270] width 433 height 88
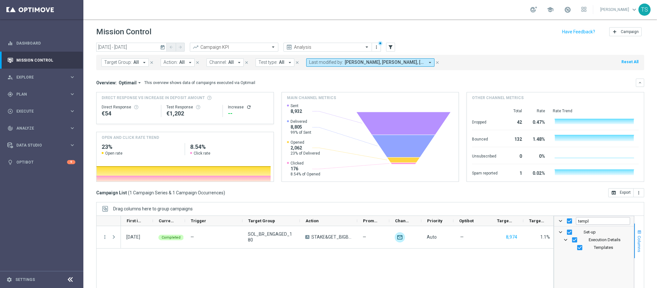
click at [635, 237] on button "Columns" at bounding box center [639, 241] width 10 height 35
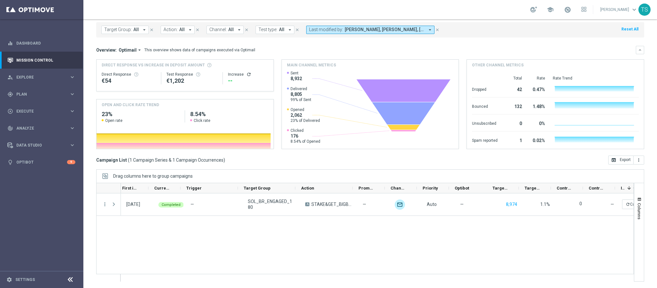
scroll to position [0, 90]
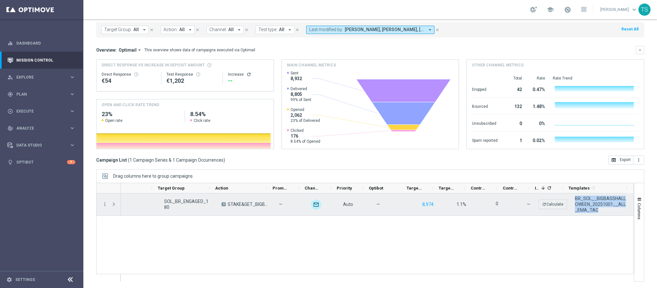
drag, startPoint x: 593, startPoint y: 210, endPoint x: 566, endPoint y: 198, distance: 29.7
click at [570, 198] on div "BR_SOL__BIGBASSHALLOWEEN_20251001__ALL_EMA_TAC" at bounding box center [602, 204] width 64 height 22
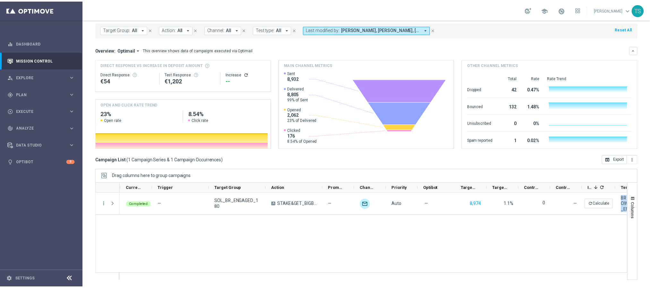
scroll to position [0, 0]
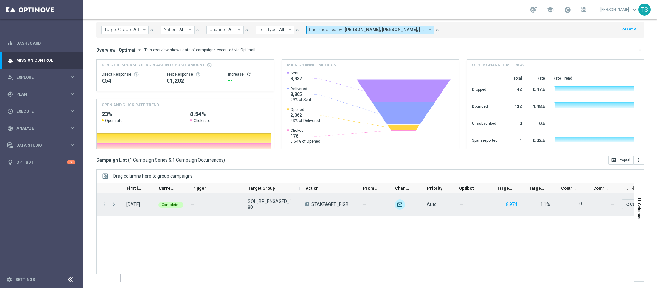
click at [105, 200] on div "more_vert" at bounding box center [103, 204] width 12 height 22
click at [103, 206] on icon "more_vert" at bounding box center [105, 204] width 6 height 6
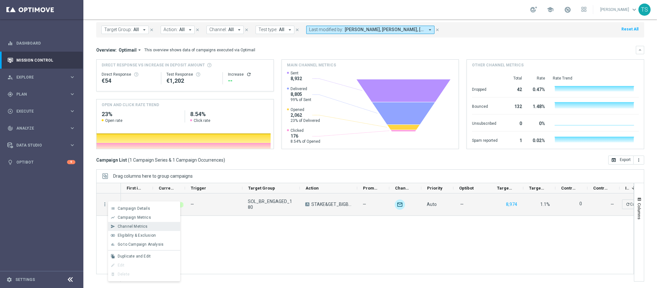
click at [122, 225] on span "Channel Metrics" at bounding box center [133, 226] width 30 height 4
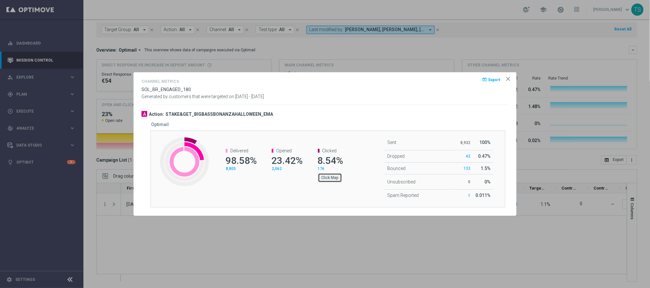
click at [331, 179] on button "Click Map" at bounding box center [330, 177] width 24 height 9
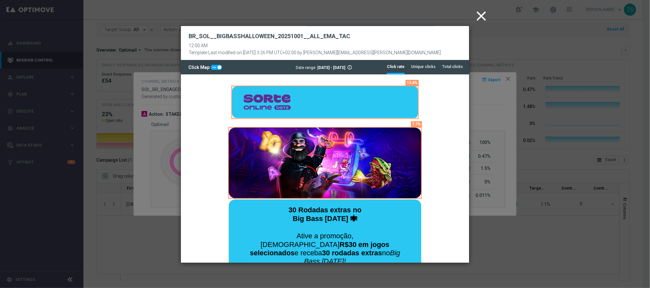
click at [479, 17] on icon "close" at bounding box center [481, 16] width 16 height 16
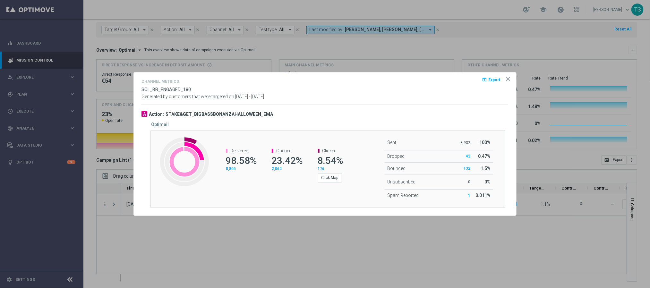
click at [505, 79] on icon "icon" at bounding box center [508, 79] width 6 height 6
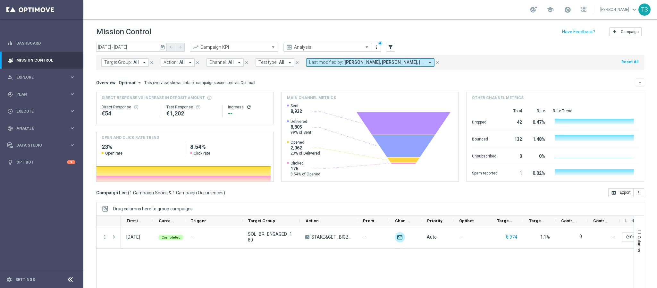
click at [162, 45] on icon "today" at bounding box center [163, 47] width 6 height 6
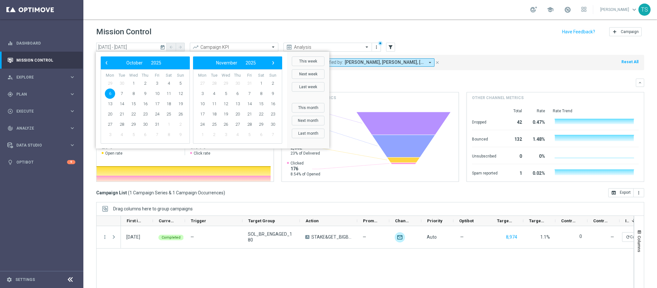
click at [277, 18] on div "school Thomas Silva keyboard_arrow_down TS" at bounding box center [370, 9] width 574 height 19
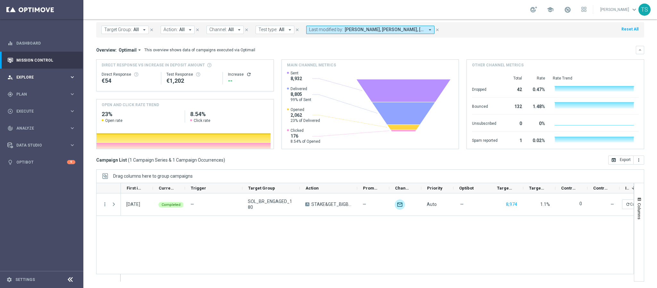
click at [27, 72] on div "person_search Explore keyboard_arrow_right" at bounding box center [41, 77] width 83 height 17
drag, startPoint x: 38, startPoint y: 175, endPoint x: 45, endPoint y: 165, distance: 12.3
click at [38, 175] on div "gps_fixed Plan keyboard_arrow_right" at bounding box center [41, 171] width 83 height 17
click at [34, 106] on link "Target Groups" at bounding box center [42, 107] width 50 height 5
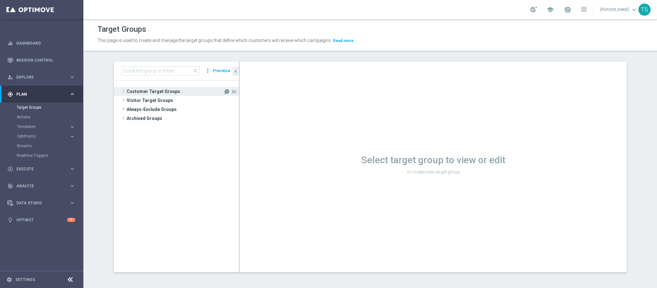
click at [224, 92] on icon "library_add" at bounding box center [226, 91] width 5 height 5
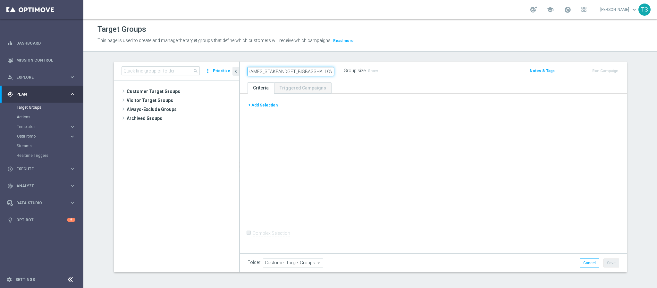
scroll to position [0, 28]
type input "SOL_BR_GAMES_STAKEANDGET_BIGBASSHALLOWEEN"
click at [297, 72] on input "SOL_BR_GAMES_STAKEANDGET_BIGBASSHALLOWEEN" at bounding box center [291, 71] width 87 height 9
click at [440, 84] on ul "Criteria Triggered Campaigns" at bounding box center [433, 87] width 387 height 11
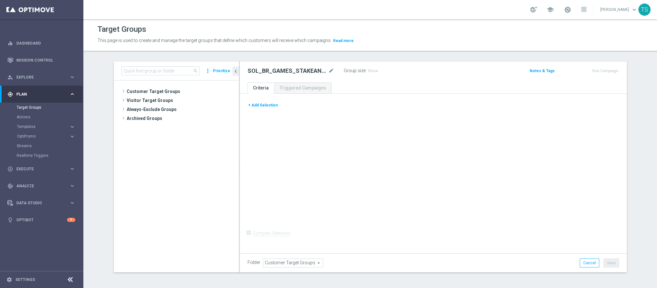
click at [260, 105] on button "+ Add Selection" at bounding box center [263, 105] width 31 height 7
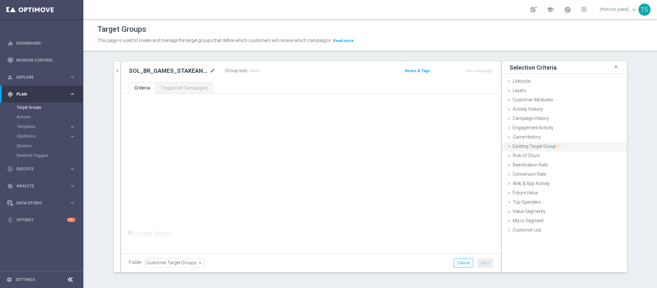
click at [556, 146] on img "button" at bounding box center [558, 146] width 4 height 4
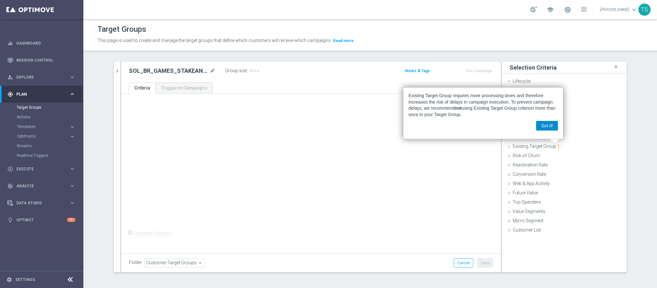
click at [555, 128] on button "Got it!" at bounding box center [547, 126] width 22 height 10
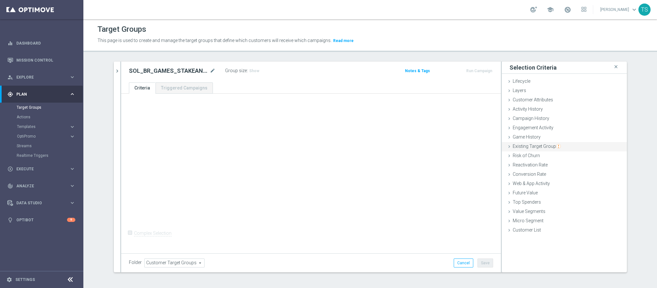
click at [504, 149] on div "Existing Target Group done" at bounding box center [564, 147] width 125 height 10
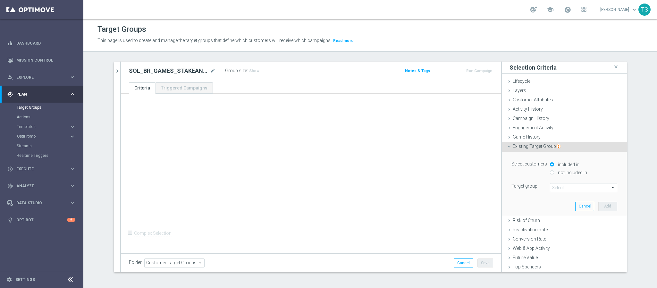
click at [567, 188] on span at bounding box center [583, 187] width 67 height 8
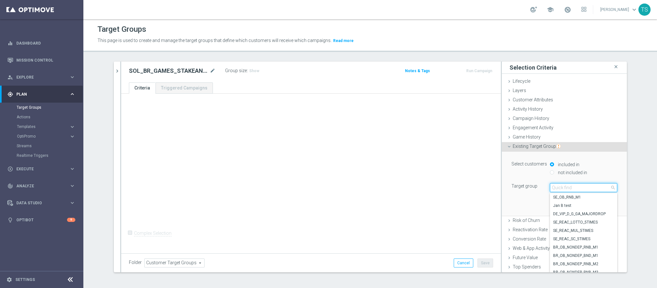
click at [567, 187] on input "search" at bounding box center [583, 187] width 67 height 9
type input "sol_br"
click at [583, 224] on span "SOL_BR_ALL_DEPOSITOR" at bounding box center [583, 222] width 61 height 5
type input "SOL_BR_ALL_DEPOSITOR"
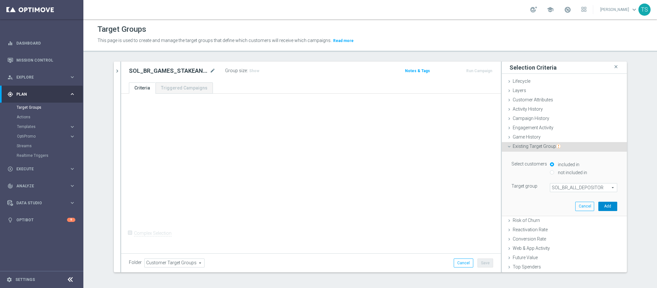
click at [598, 204] on button "Add" at bounding box center [607, 206] width 19 height 9
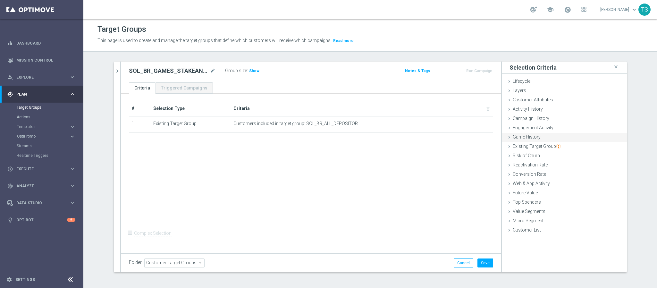
click at [537, 140] on div "Game History done" at bounding box center [564, 138] width 125 height 10
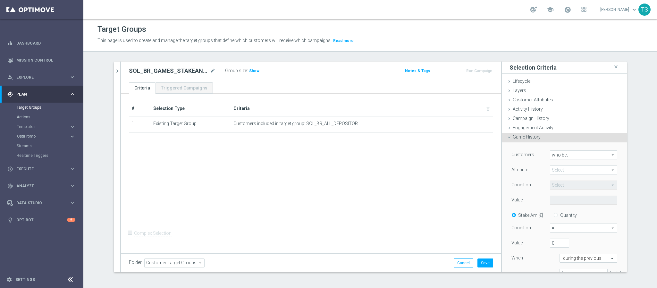
click at [567, 169] on span at bounding box center [583, 170] width 67 height 8
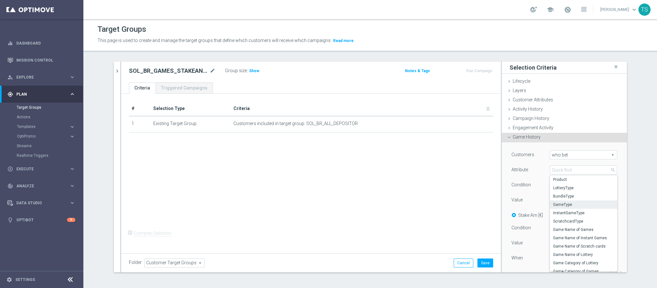
click at [574, 206] on span "GameType" at bounding box center [583, 204] width 61 height 5
type input "GameType"
type input "Equals"
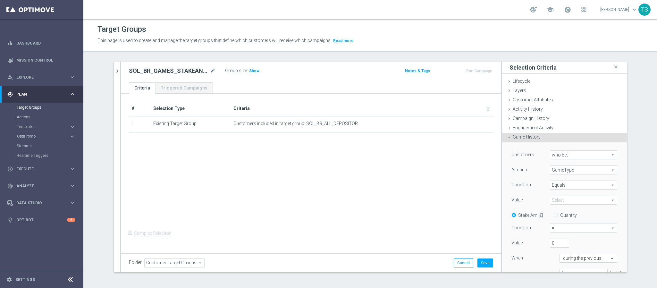
click at [570, 201] on span at bounding box center [583, 200] width 67 height 8
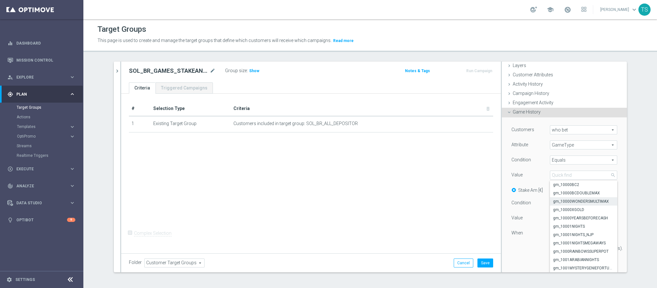
scroll to position [48, 0]
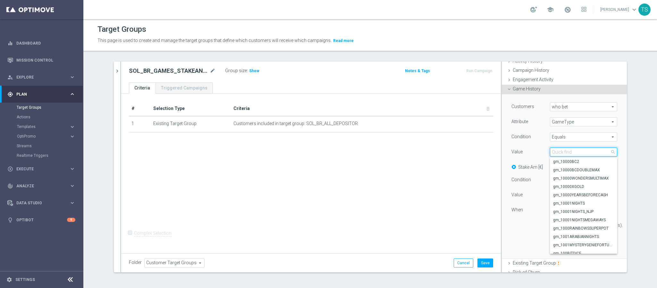
click at [581, 148] on input "search" at bounding box center [583, 152] width 67 height 9
click at [580, 152] on input "search" at bounding box center [583, 152] width 67 height 9
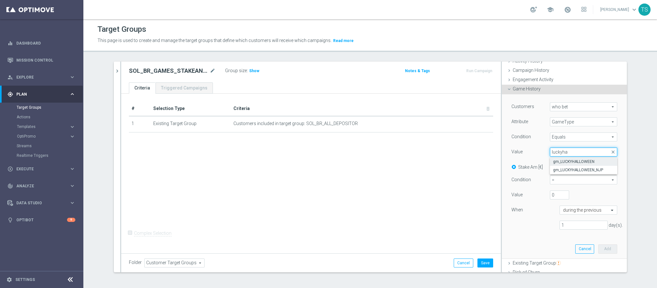
type input "luckyha"
click at [584, 162] on span "gm_LUCKYHALLOWEEN" at bounding box center [583, 161] width 61 height 5
type input "gm_LUCKYHALLOWEEN"
click at [560, 179] on span "=" at bounding box center [583, 180] width 67 height 8
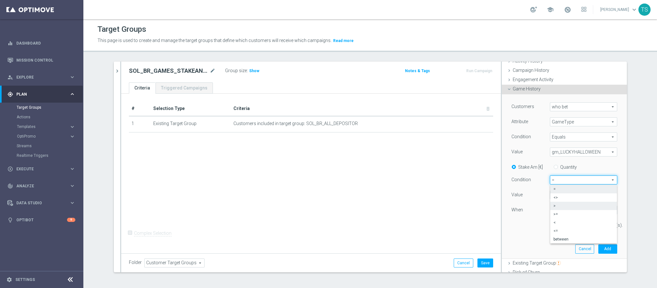
click at [564, 204] on span ">" at bounding box center [584, 205] width 60 height 5
type input ">"
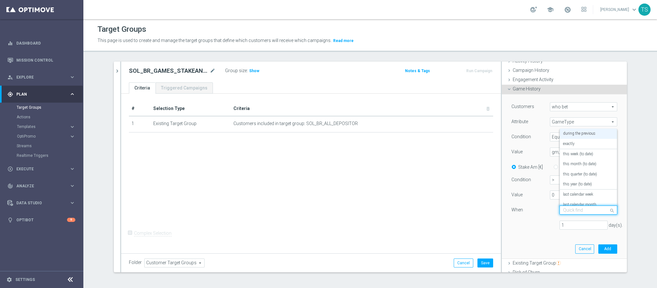
click at [592, 213] on div at bounding box center [588, 211] width 57 height 6
click at [586, 182] on div "this year (to date)" at bounding box center [588, 184] width 51 height 10
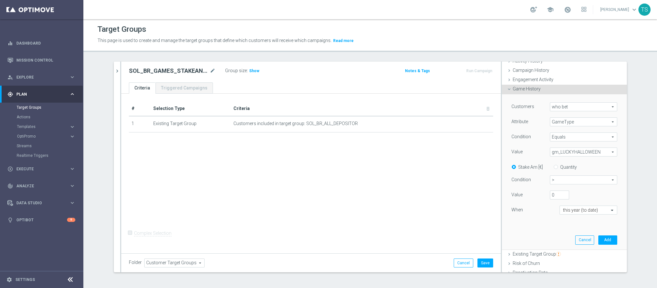
click at [597, 233] on div "Customers who bet who bet arrow_drop_down search Attribute GameType GameType ar…" at bounding box center [564, 171] width 115 height 155
click at [598, 238] on button "Add" at bounding box center [607, 239] width 19 height 9
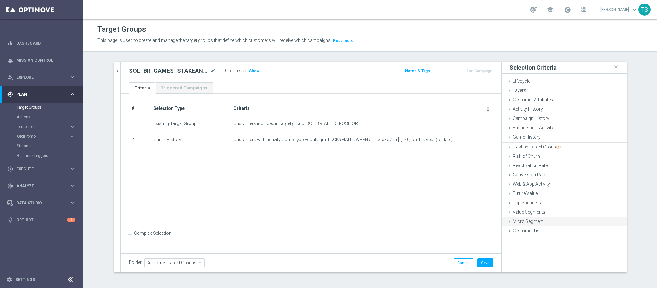
scroll to position [0, 0]
click at [551, 138] on div "Game History done selection saved" at bounding box center [564, 138] width 125 height 10
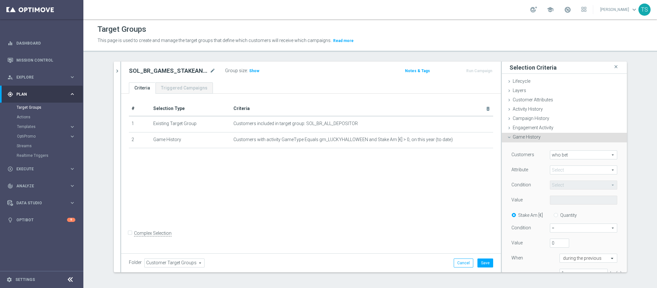
click at [563, 170] on span at bounding box center [583, 170] width 67 height 8
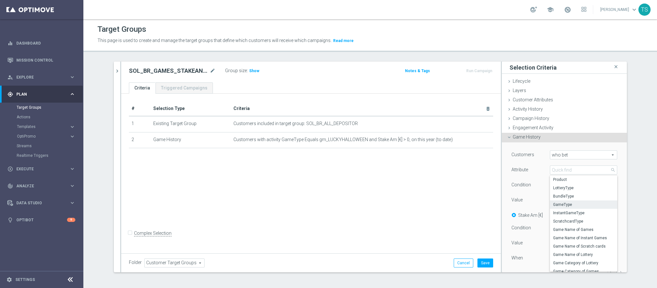
click at [567, 207] on span "GameType" at bounding box center [583, 204] width 61 height 5
type input "GameType"
type input "Equals"
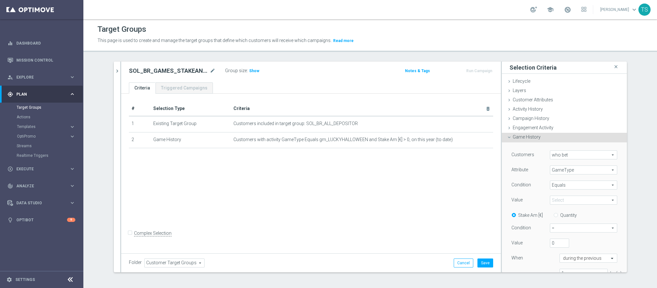
click at [572, 197] on span at bounding box center [583, 200] width 67 height 8
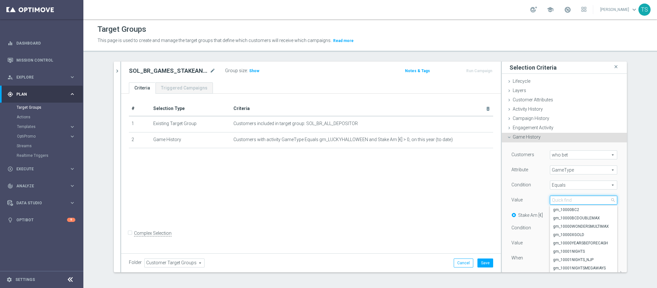
click at [572, 197] on input "search" at bounding box center [583, 200] width 67 height 9
type input "fortunet"
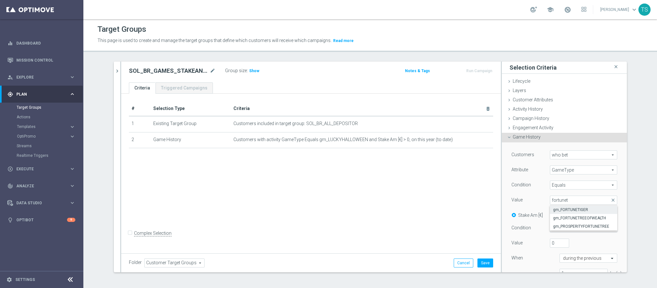
click at [576, 210] on span "gm_FORTUNETIGER" at bounding box center [583, 209] width 61 height 5
type input "gm_FORTUNETIGER"
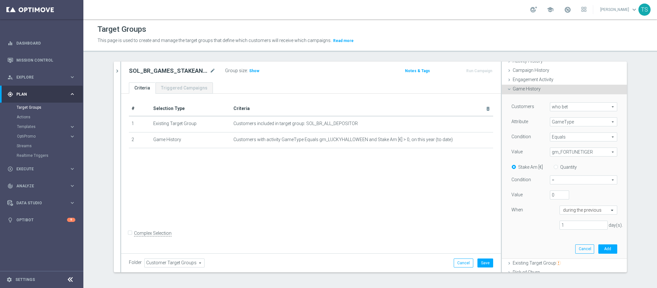
click at [571, 182] on span "=" at bounding box center [583, 180] width 67 height 8
click at [564, 207] on span ">" at bounding box center [584, 205] width 60 height 5
type input ">"
click at [588, 211] on input "text" at bounding box center [582, 211] width 38 height 6
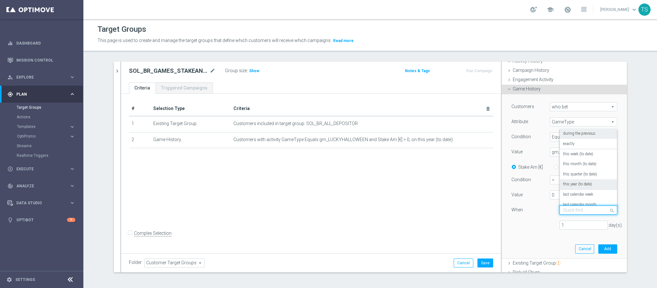
click at [586, 183] on label "this year (to date)" at bounding box center [577, 184] width 29 height 5
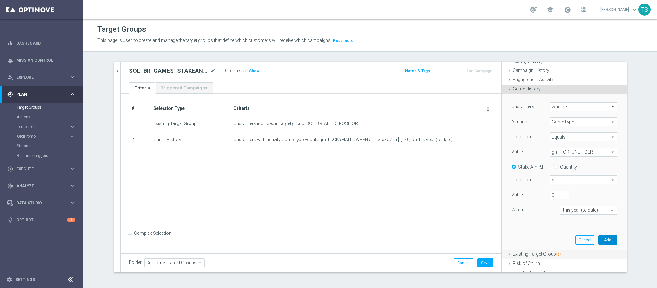
click at [600, 241] on button "Add" at bounding box center [607, 239] width 19 height 9
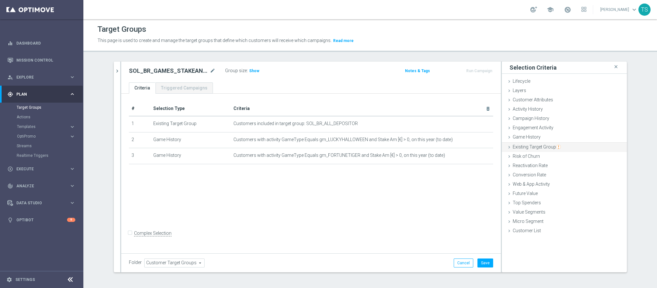
scroll to position [0, 0]
click at [561, 140] on div "Game History done selection saved" at bounding box center [564, 138] width 125 height 10
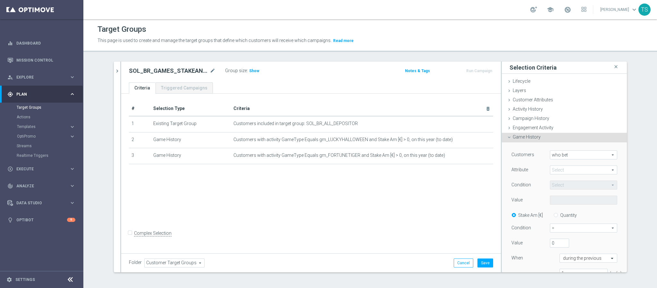
click at [562, 172] on span at bounding box center [583, 170] width 67 height 8
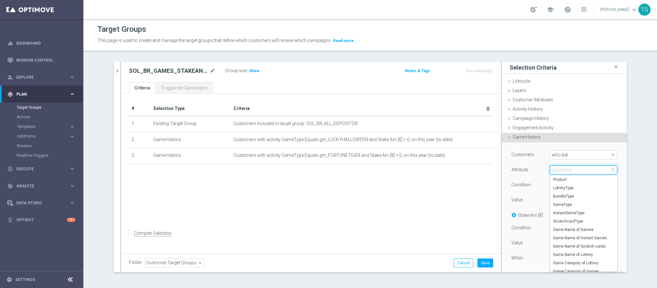
click at [563, 169] on input "search" at bounding box center [583, 169] width 67 height 9
click at [567, 203] on span "GameType" at bounding box center [583, 204] width 61 height 5
type input "GameType"
type input "Equals"
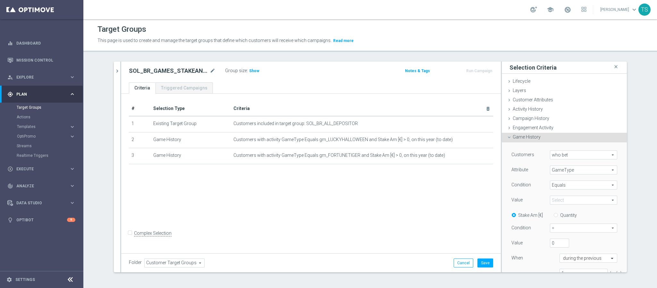
click at [570, 197] on span at bounding box center [583, 200] width 67 height 8
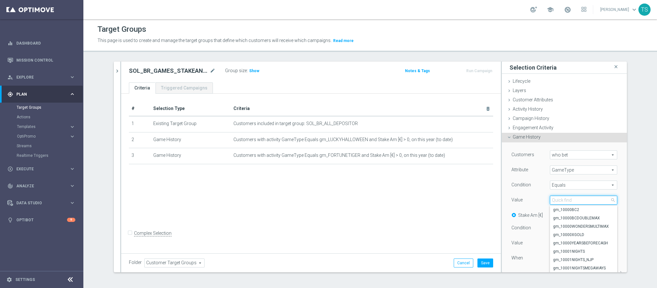
click at [571, 199] on input "search" at bounding box center [583, 200] width 67 height 9
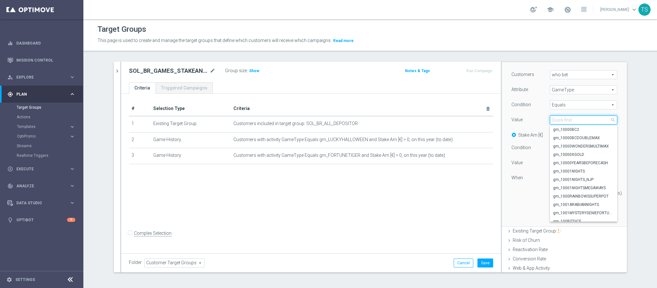
scroll to position [80, 0]
click at [583, 118] on input "search" at bounding box center [583, 120] width 67 height 9
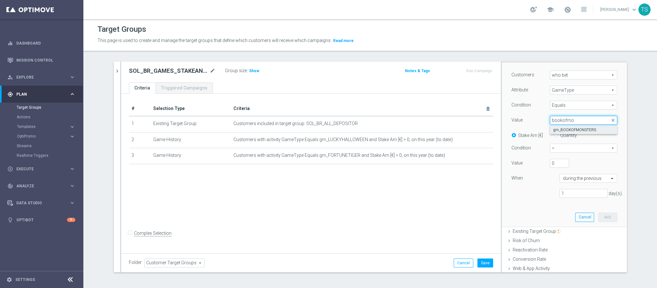
type input "bookofmo"
click at [586, 131] on span "gm_BOOKOFMONSTERS" at bounding box center [583, 129] width 61 height 5
type input "gm_BOOKOFMONSTERS"
click at [573, 151] on span "=" at bounding box center [583, 148] width 67 height 8
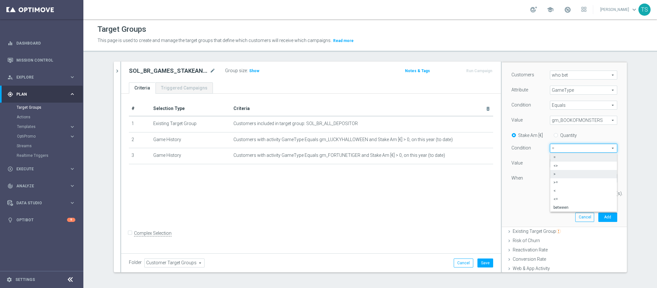
click at [572, 175] on span ">" at bounding box center [584, 174] width 60 height 5
type input ">"
click at [586, 179] on input "text" at bounding box center [582, 179] width 38 height 6
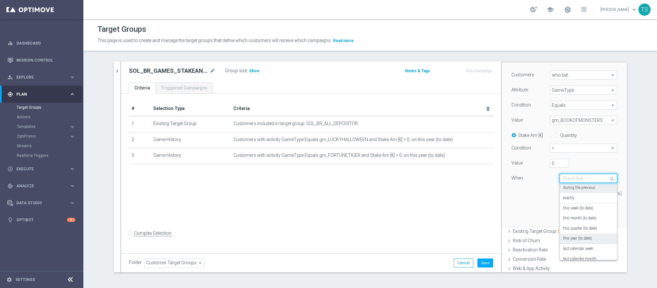
click at [582, 236] on label "this year (to date)" at bounding box center [577, 238] width 29 height 5
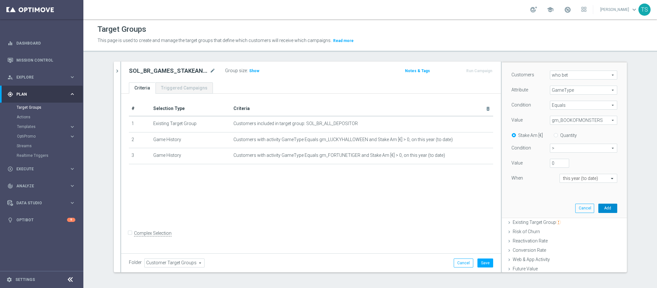
click at [600, 210] on button "Add" at bounding box center [607, 208] width 19 height 9
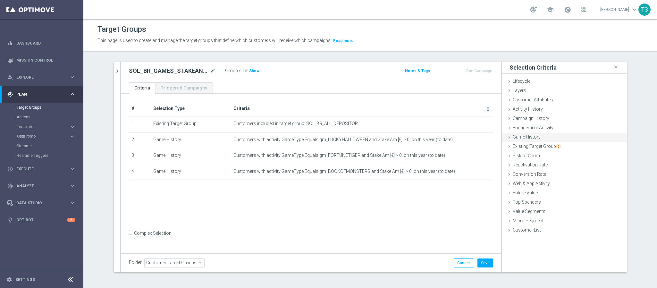
click at [528, 139] on span "Game History" at bounding box center [527, 136] width 28 height 5
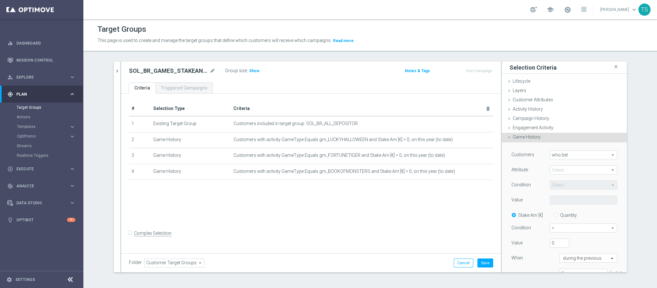
click at [562, 170] on span at bounding box center [583, 170] width 67 height 8
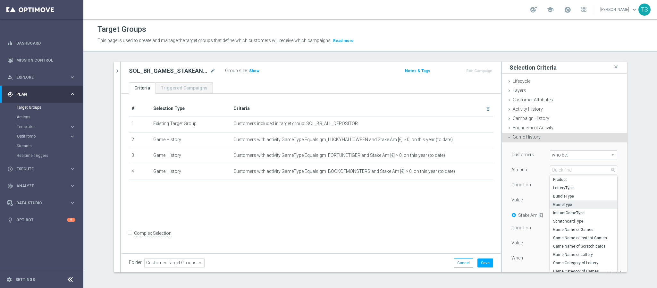
click at [565, 207] on span "GameType" at bounding box center [583, 204] width 61 height 5
type input "GameType"
type input "Equals"
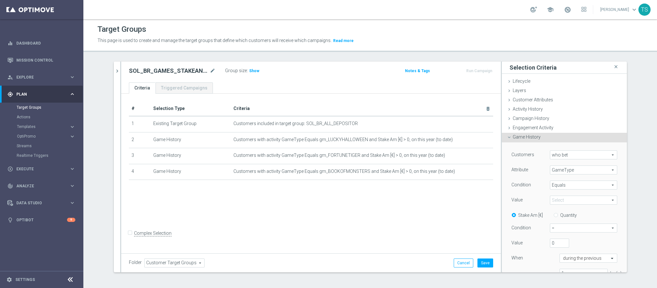
click at [569, 185] on span "Equals" at bounding box center [583, 185] width 67 height 8
click at [613, 181] on div "Customers who bet who bet arrow_drop_down search Attribute GameType GameType ar…" at bounding box center [564, 224] width 125 height 165
click at [572, 199] on span at bounding box center [583, 200] width 67 height 8
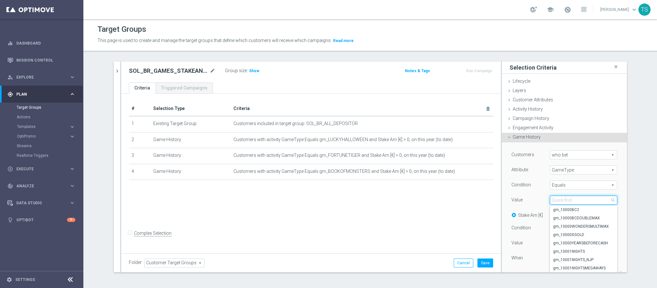
click at [572, 199] on input "search" at bounding box center [583, 200] width 67 height 9
type input "zombiecar"
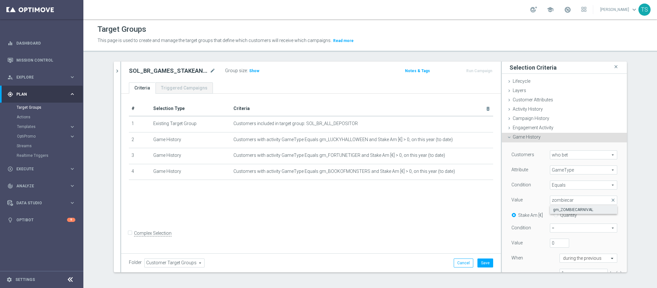
click at [583, 214] on label "gm_ZOMBIECARNIVAL" at bounding box center [583, 210] width 67 height 8
type input "gm_ZOMBIECARNIVAL"
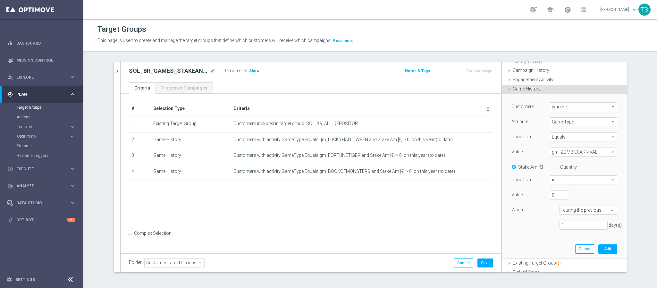
click at [577, 181] on span "=" at bounding box center [583, 180] width 67 height 8
click at [578, 206] on span ">" at bounding box center [584, 205] width 60 height 5
type input ">"
click at [587, 213] on input "text" at bounding box center [582, 211] width 38 height 6
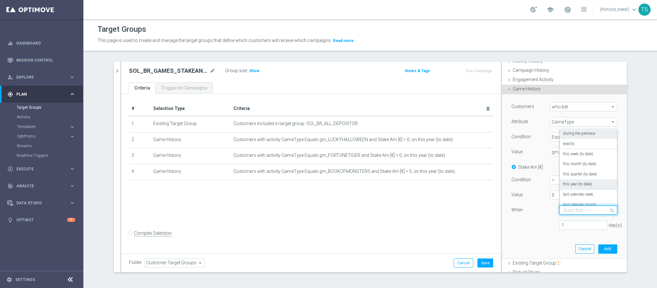
click at [581, 185] on label "this year (to date)" at bounding box center [577, 184] width 29 height 5
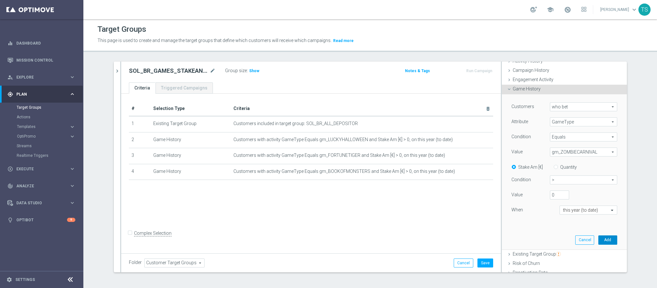
click at [599, 244] on button "Add" at bounding box center [607, 239] width 19 height 9
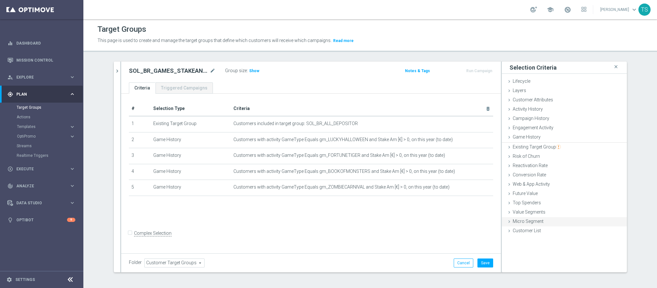
scroll to position [0, 0]
click at [542, 140] on div "Game History done selection saved" at bounding box center [564, 138] width 125 height 10
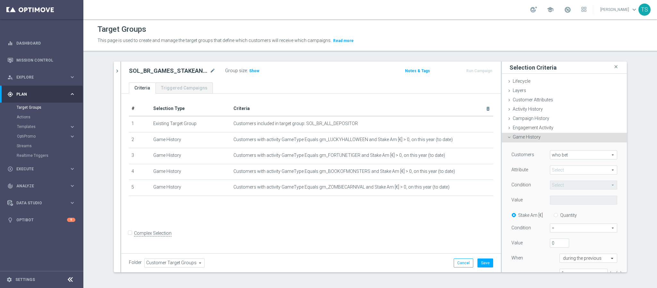
click at [566, 172] on span at bounding box center [583, 170] width 67 height 8
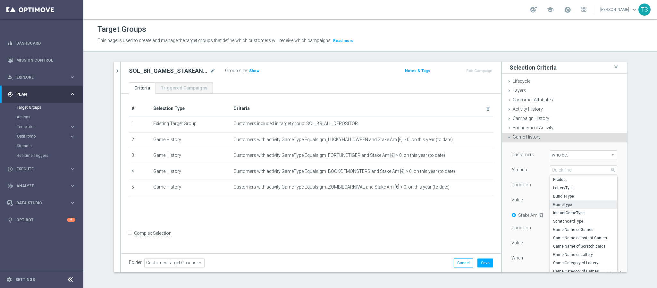
click at [567, 204] on span "GameType" at bounding box center [583, 204] width 61 height 5
type input "GameType"
type input "Equals"
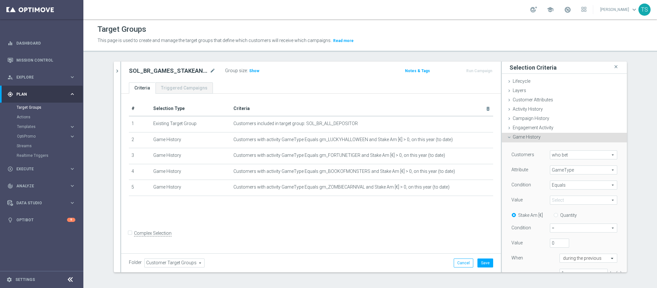
click at [567, 186] on span "Equals" at bounding box center [583, 185] width 67 height 8
click at [614, 190] on div "Customers who bet who bet arrow_drop_down search Attribute GameType GameType ar…" at bounding box center [564, 224] width 125 height 165
click at [576, 200] on span at bounding box center [583, 200] width 67 height 8
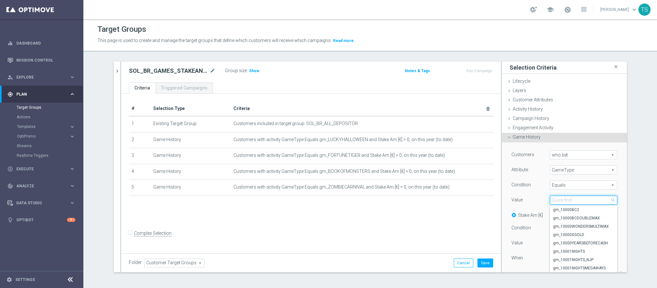
click at [572, 200] on input "search" at bounding box center [583, 200] width 67 height 9
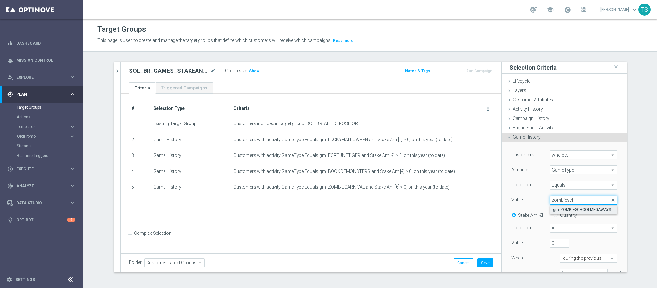
type input "zombiesch"
click at [576, 212] on span "gm_ZOMBIESCHOOLMEGAWAYS" at bounding box center [583, 209] width 61 height 5
type input "gm_ZOMBIESCHOOLMEGAWAYS"
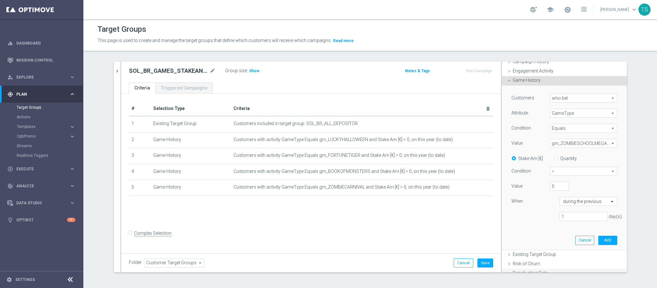
scroll to position [128, 0]
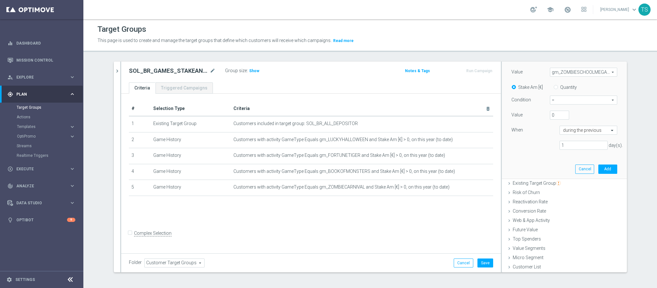
click at [562, 99] on span "=" at bounding box center [583, 100] width 67 height 8
click at [566, 123] on label ">" at bounding box center [583, 126] width 67 height 8
type input ">"
click at [580, 132] on input "text" at bounding box center [582, 131] width 38 height 6
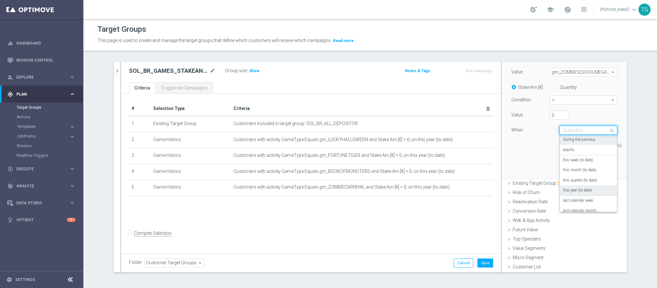
click at [583, 192] on label "this year (to date)" at bounding box center [577, 190] width 29 height 5
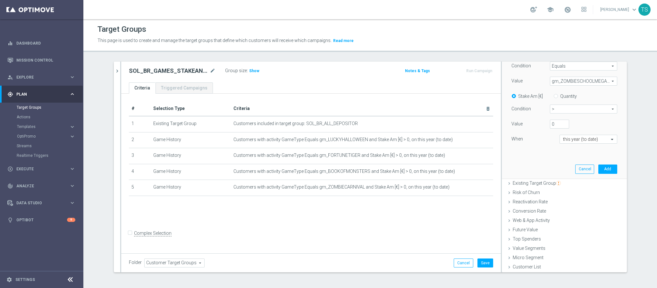
scroll to position [119, 0]
click at [598, 168] on button "Add" at bounding box center [607, 169] width 19 height 9
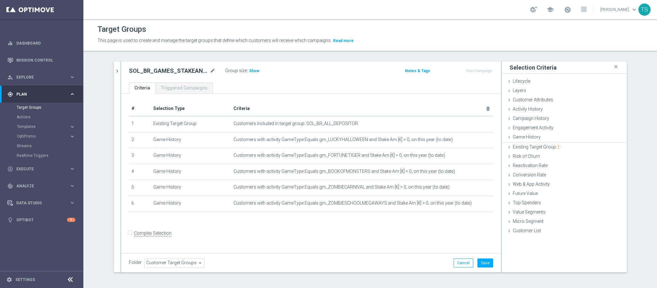
scroll to position [0, 0]
click at [548, 144] on span "Existing Target Group" at bounding box center [537, 146] width 48 height 5
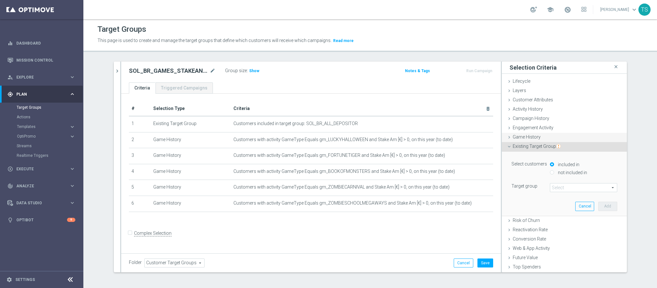
click at [530, 137] on span "Game History" at bounding box center [527, 136] width 28 height 5
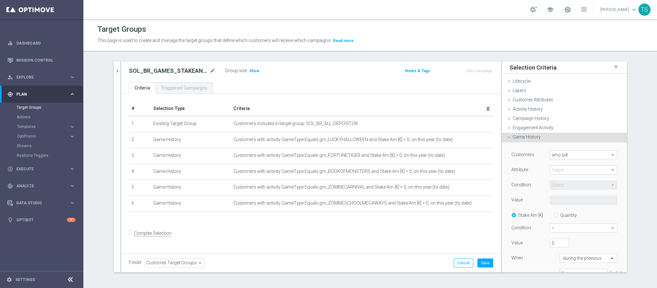
click at [564, 172] on span at bounding box center [583, 170] width 67 height 8
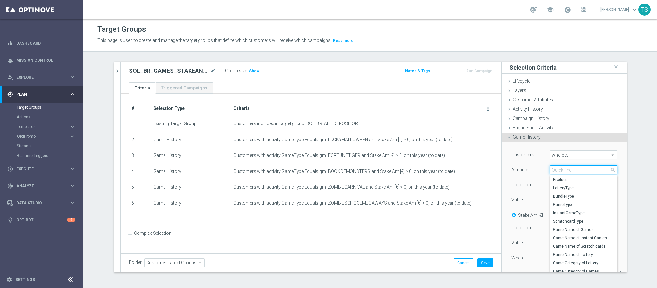
click at [562, 172] on input "search" at bounding box center [583, 169] width 67 height 9
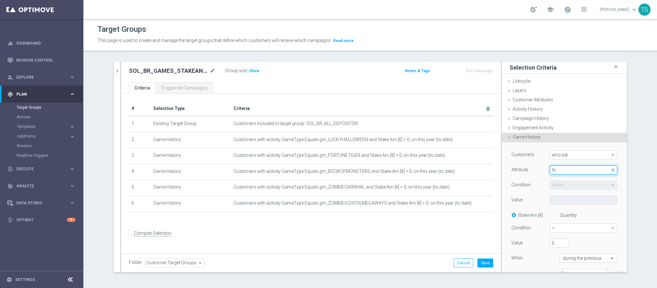
type input "f"
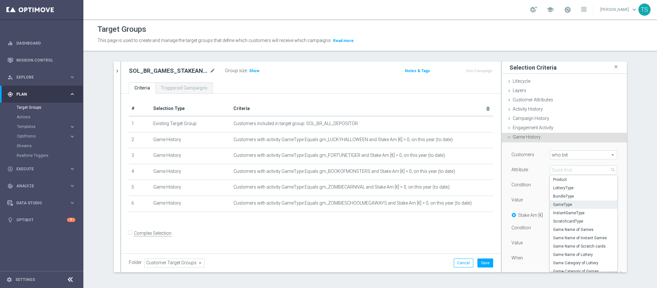
click at [558, 208] on label "GameType" at bounding box center [583, 204] width 67 height 8
type input "GameType"
type input "Equals"
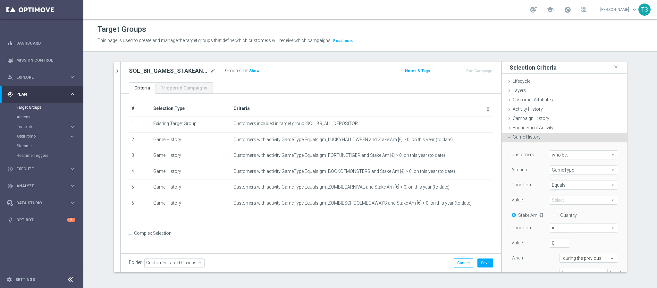
click at [566, 200] on span at bounding box center [583, 200] width 67 height 8
click at [561, 195] on div "Customers who bet who bet arrow_drop_down search Attribute GameType GameType ar…" at bounding box center [565, 216] width 106 height 132
click at [563, 195] on div "Customers who bet who bet arrow_drop_down search Attribute GameType GameType ar…" at bounding box center [565, 216] width 106 height 132
click at [565, 199] on span at bounding box center [583, 200] width 67 height 8
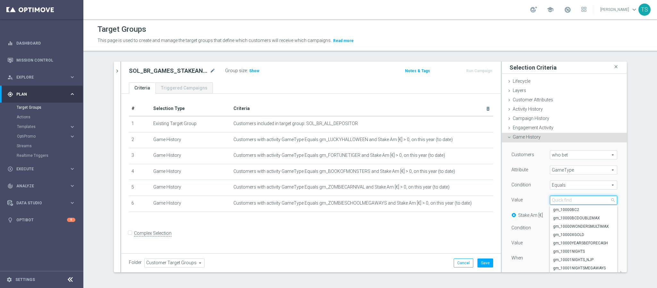
click at [565, 199] on input "search" at bounding box center [583, 200] width 67 height 9
click at [565, 200] on input "search" at bounding box center [583, 200] width 67 height 9
type input "feni"
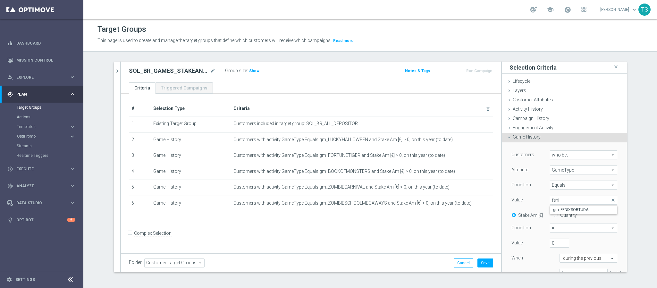
click at [569, 208] on span "gm_FENIXSORTUDA" at bounding box center [583, 209] width 61 height 5
type input "gm_FENIXSORTUDA"
click at [564, 229] on span "=" at bounding box center [583, 228] width 67 height 8
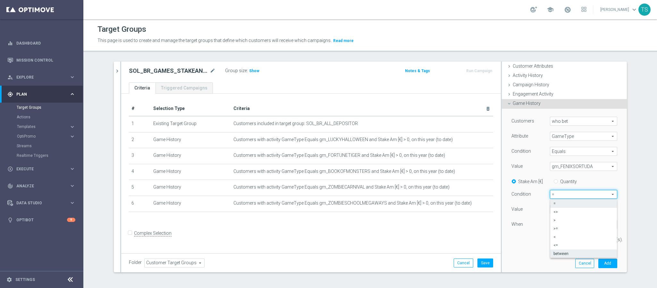
scroll to position [48, 0]
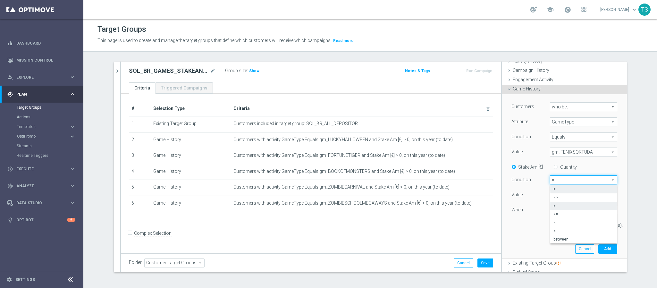
click at [570, 206] on span ">" at bounding box center [584, 205] width 60 height 5
type input ">"
click at [593, 211] on div at bounding box center [588, 211] width 57 height 6
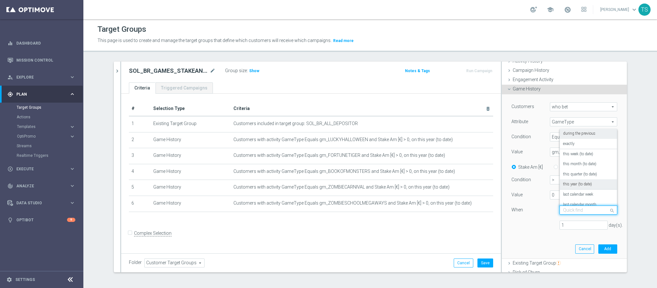
click at [589, 184] on div "this year (to date)" at bounding box center [588, 184] width 51 height 10
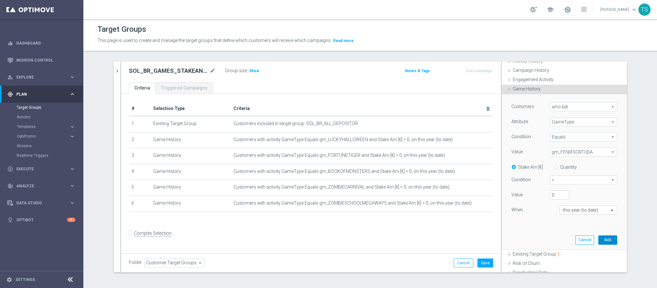
click at [600, 239] on button "Add" at bounding box center [607, 239] width 19 height 9
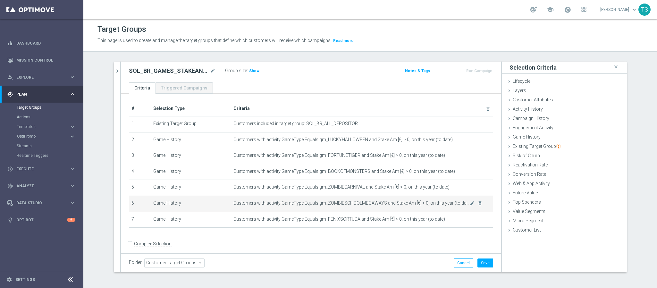
scroll to position [4, 0]
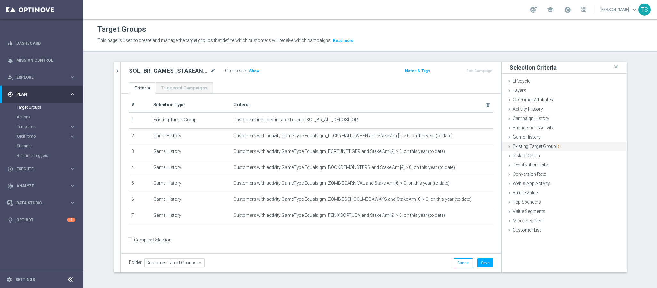
click at [547, 144] on span "Existing Target Group" at bounding box center [537, 146] width 48 height 5
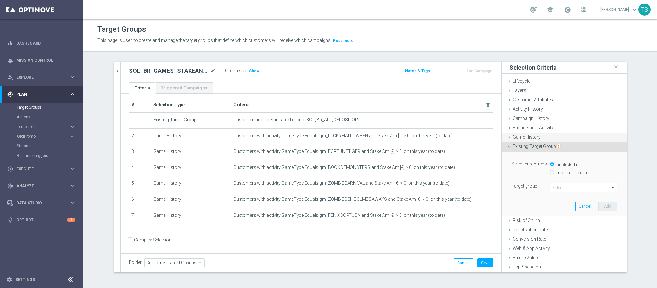
click at [533, 137] on span "Game History" at bounding box center [527, 136] width 28 height 5
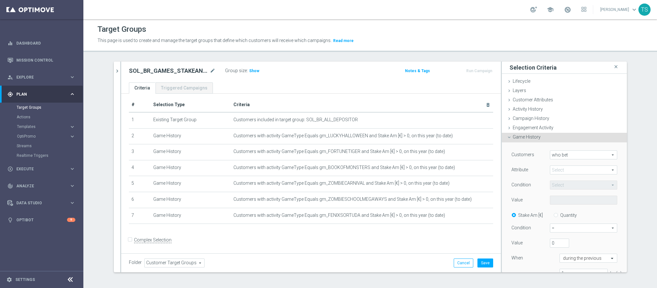
click at [560, 168] on span at bounding box center [583, 170] width 67 height 8
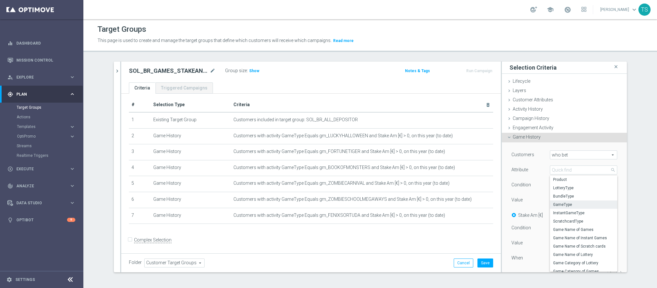
click at [565, 204] on span "GameType" at bounding box center [583, 204] width 61 height 5
type input "GameType"
type input "Equals"
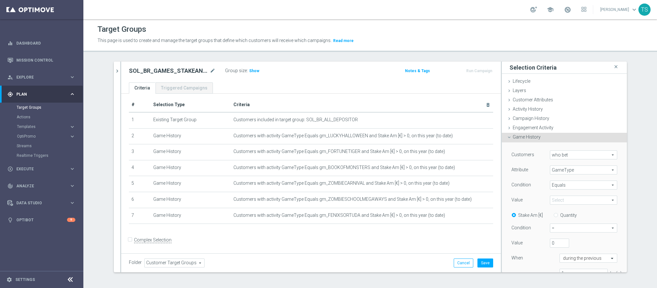
click at [559, 198] on span at bounding box center [583, 200] width 67 height 8
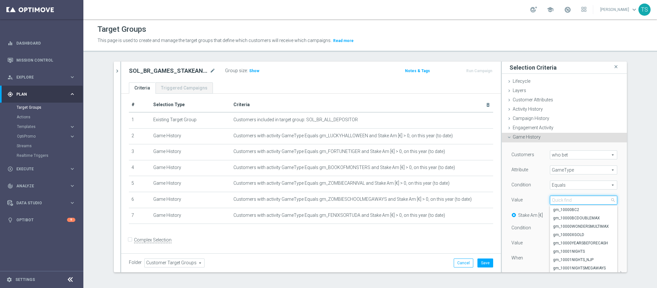
click at [559, 200] on input "search" at bounding box center [583, 200] width 67 height 9
type input "ironba"
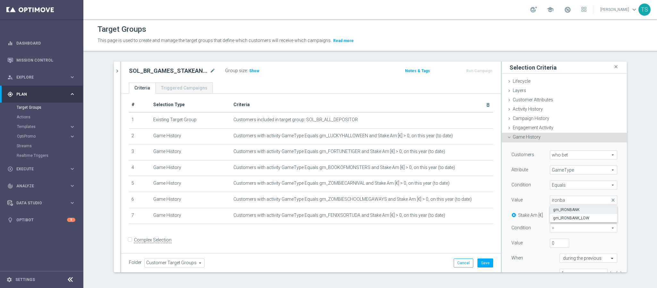
click at [567, 211] on span "gm_IRONBANK" at bounding box center [583, 209] width 61 height 5
type input "gm_IRONBANK"
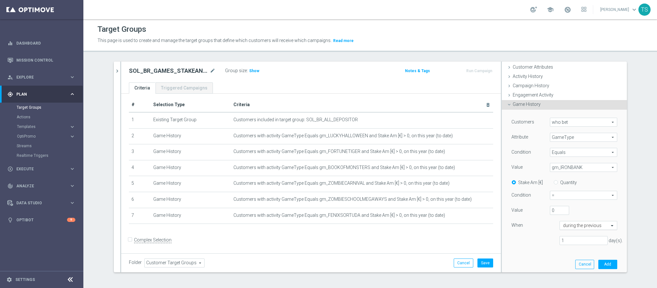
scroll to position [48, 0]
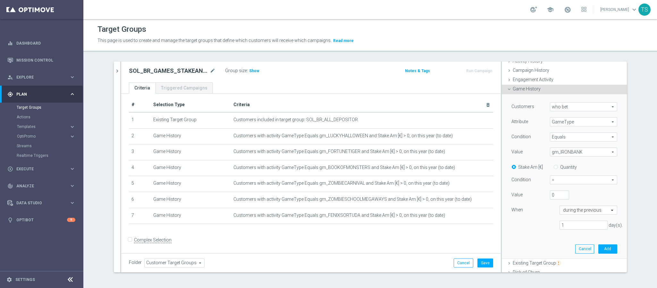
click at [567, 179] on span "=" at bounding box center [583, 180] width 67 height 8
click at [561, 208] on span ">" at bounding box center [584, 205] width 60 height 5
type input ">"
click at [573, 209] on input "text" at bounding box center [582, 211] width 38 height 6
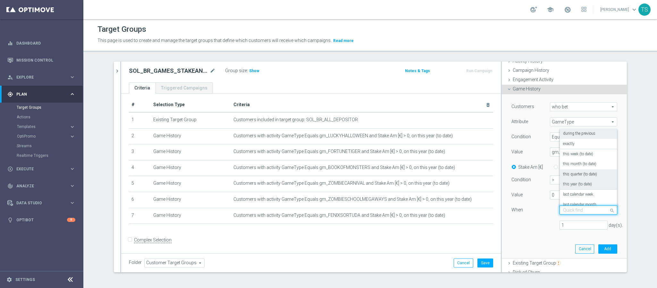
click at [582, 182] on label "this year (to date)" at bounding box center [577, 184] width 29 height 5
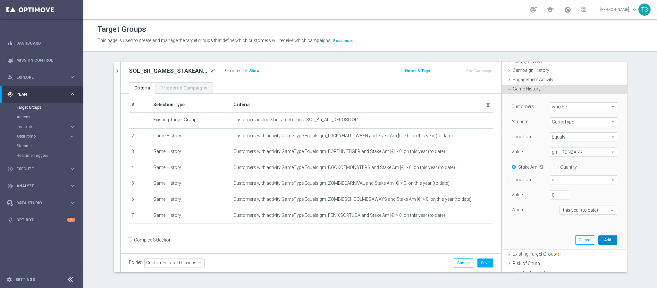
click at [598, 238] on button "Add" at bounding box center [607, 239] width 19 height 9
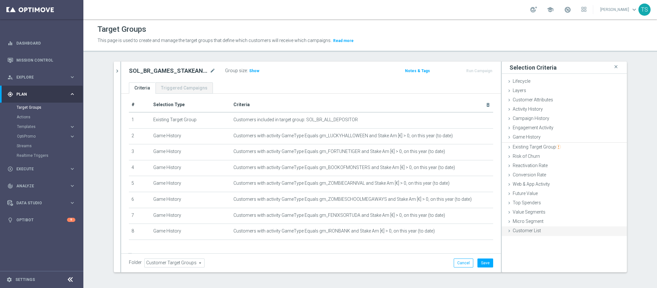
scroll to position [0, 0]
click at [542, 135] on div "Game History done selection saved" at bounding box center [564, 138] width 125 height 10
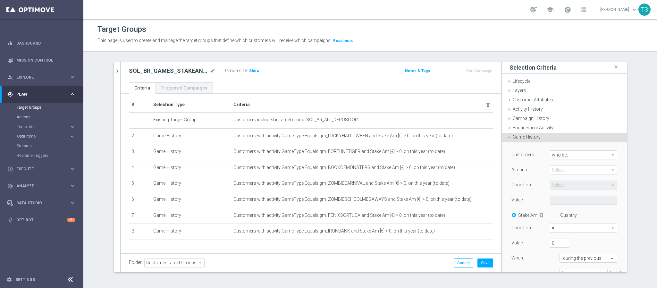
click at [566, 165] on div "Select arrow_drop_down search" at bounding box center [583, 169] width 67 height 9
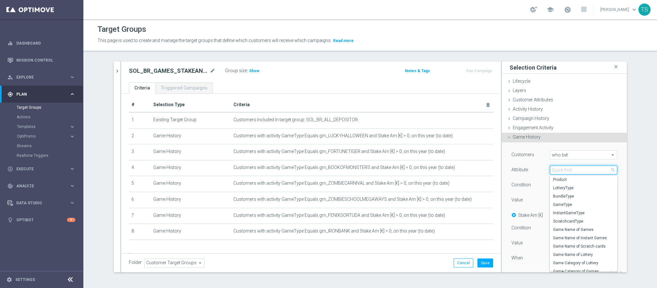
click at [566, 167] on input "search" at bounding box center [583, 169] width 67 height 9
click at [565, 205] on span "GameType" at bounding box center [583, 204] width 61 height 5
type input "GameType"
type input "Equals"
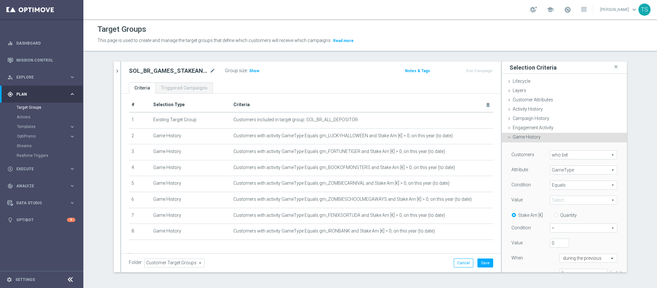
click at [563, 200] on span at bounding box center [583, 200] width 67 height 8
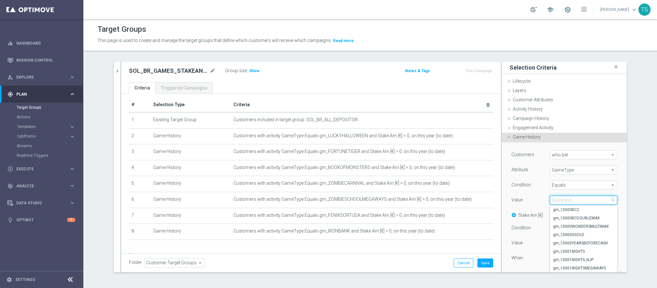
click at [564, 200] on input "search" at bounding box center [583, 200] width 67 height 9
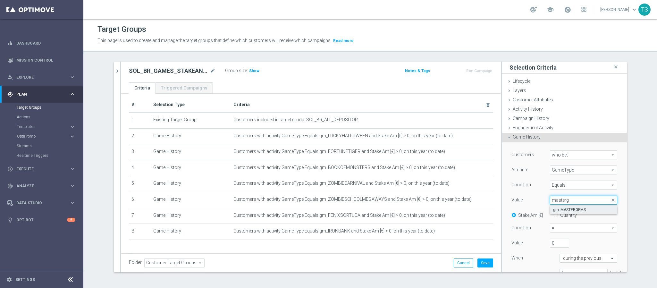
type input "masterg"
click at [585, 210] on span "gm_MASTERGEMS" at bounding box center [583, 209] width 61 height 5
type input "gm_MASTERGEMS"
click at [572, 225] on span "=" at bounding box center [583, 228] width 67 height 8
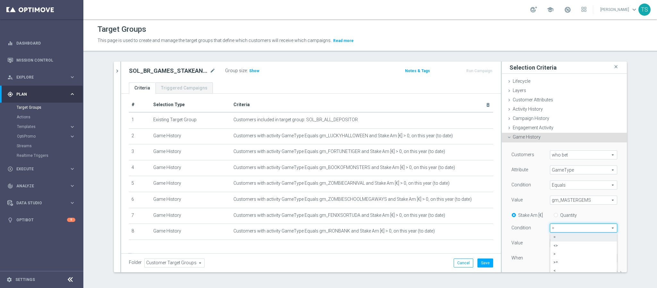
click at [574, 230] on span "=" at bounding box center [583, 228] width 67 height 8
click at [573, 227] on span "=" at bounding box center [583, 228] width 67 height 8
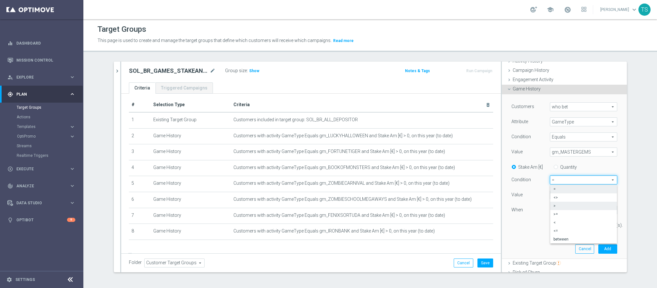
click at [570, 203] on label ">" at bounding box center [583, 206] width 67 height 8
type input ">"
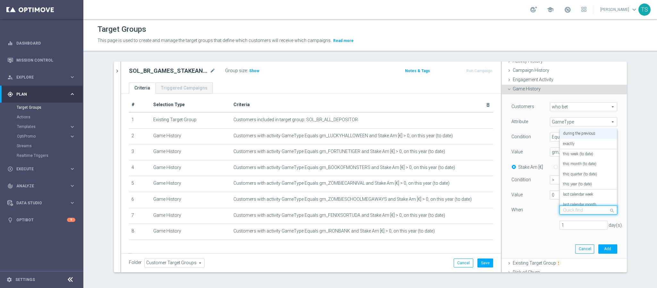
click at [583, 207] on div "Quick find during the previous" at bounding box center [589, 210] width 58 height 9
click at [578, 185] on label "this year (to date)" at bounding box center [577, 184] width 29 height 5
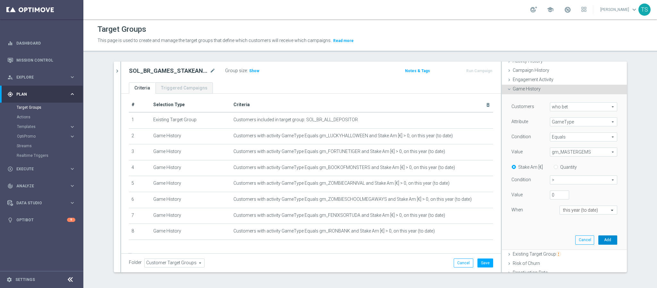
click at [598, 239] on button "Add" at bounding box center [607, 239] width 19 height 9
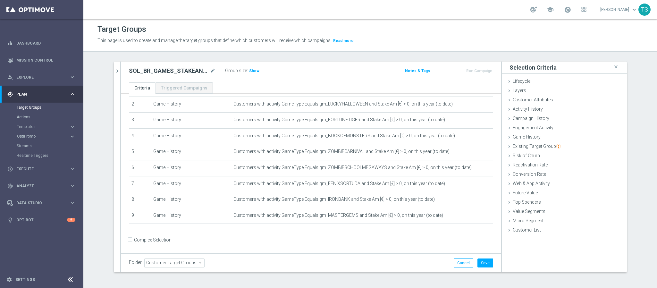
scroll to position [0, 0]
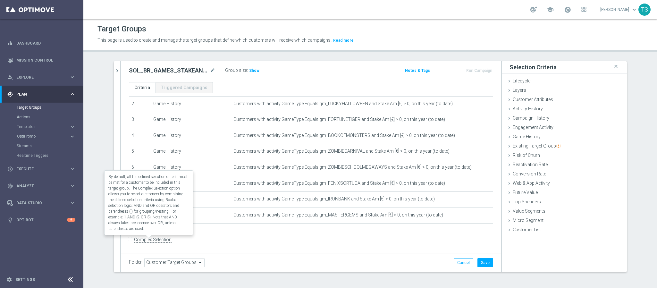
click at [134, 240] on label "Complex Selection" at bounding box center [153, 240] width 38 height 6
click at [129, 240] on input "Complex Selection" at bounding box center [131, 240] width 4 height 9
checkbox input "true"
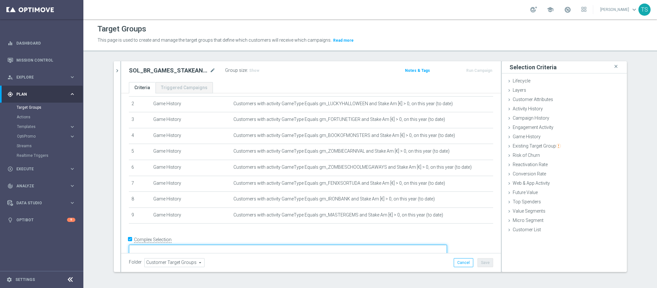
click at [197, 245] on textarea at bounding box center [288, 250] width 318 height 11
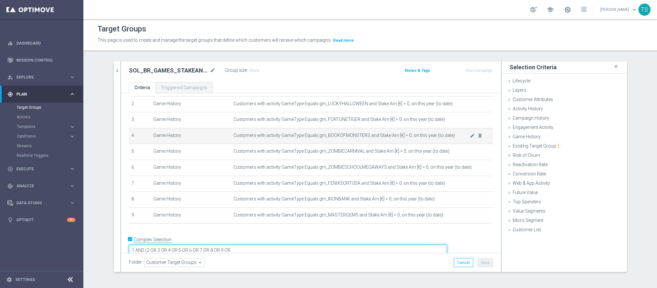
scroll to position [37, 0]
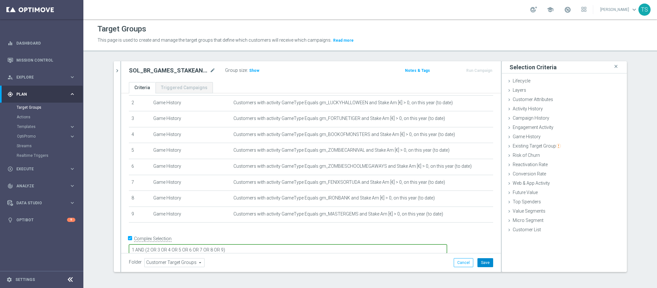
type textarea "1 AND (2 OR 3 OR 4 OR 5 OR 6 OR 7 OR 8 OR 9)"
click at [479, 263] on button "Save" at bounding box center [486, 262] width 16 height 9
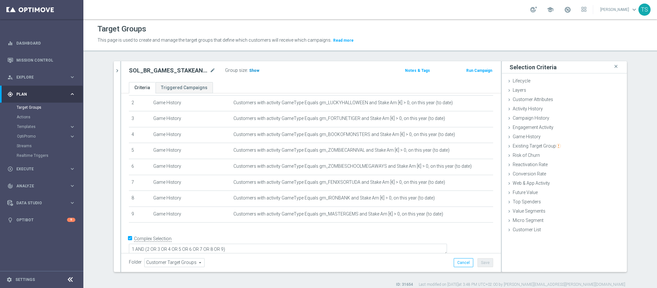
click at [249, 69] on span "Show" at bounding box center [254, 70] width 10 height 4
click at [39, 108] on link "Target Groups" at bounding box center [42, 107] width 50 height 5
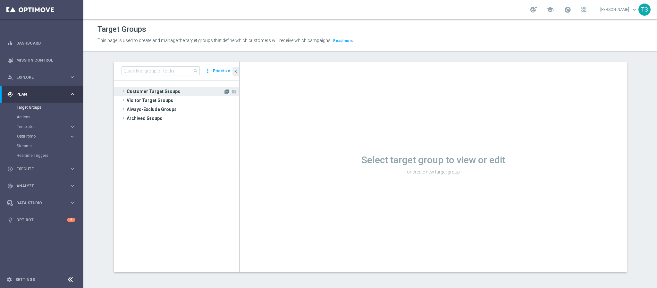
click at [224, 91] on icon "library_add" at bounding box center [226, 91] width 5 height 5
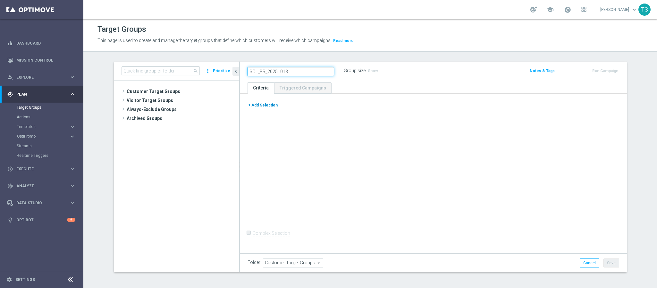
type input "SOL_BR_20251013"
click at [264, 107] on button "+ Add Selection" at bounding box center [263, 105] width 31 height 7
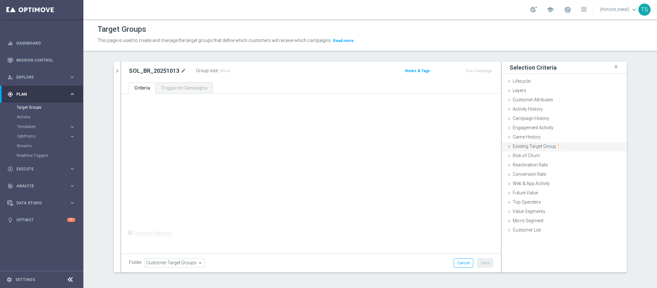
click at [540, 145] on span "Existing Target Group" at bounding box center [537, 146] width 48 height 5
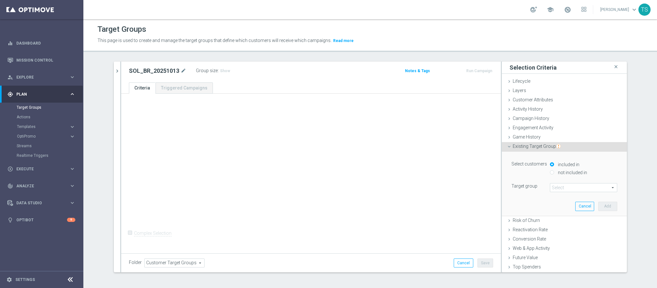
click at [561, 189] on span at bounding box center [583, 187] width 67 height 8
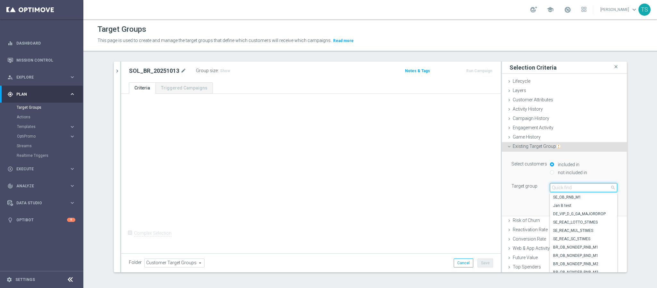
click at [560, 184] on input "search" at bounding box center [583, 187] width 67 height 9
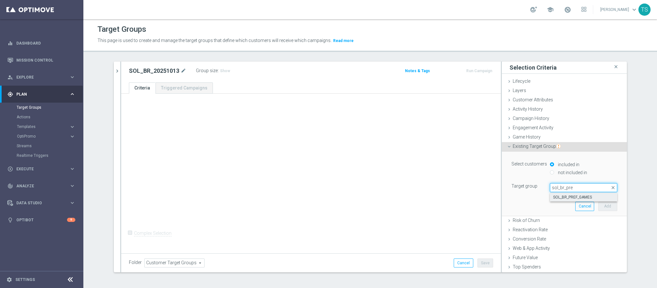
type input "sol_br_pre"
click at [569, 199] on span "SOL_BR_PREF_GAMES" at bounding box center [583, 197] width 61 height 5
type input "SOL_BR_PREF_GAMES"
click at [600, 209] on button "Add" at bounding box center [607, 206] width 19 height 9
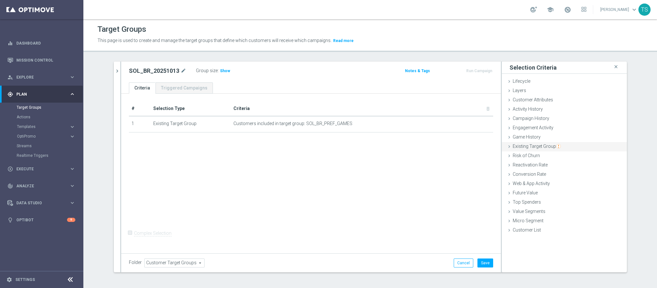
click at [538, 145] on span "Existing Target Group" at bounding box center [537, 146] width 48 height 5
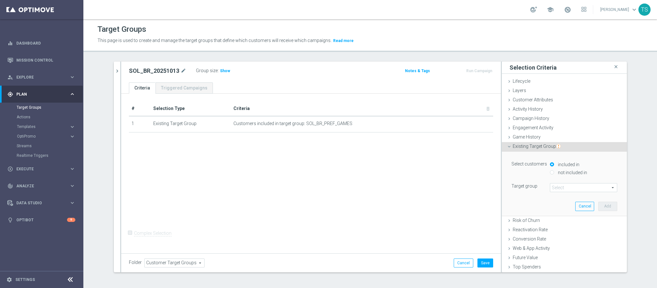
click at [562, 176] on div "not included in" at bounding box center [583, 173] width 67 height 8
click at [562, 170] on label "not included in" at bounding box center [571, 173] width 31 height 6
click at [554, 170] on input "not included in" at bounding box center [552, 172] width 4 height 4
radio input "true"
click at [568, 185] on span at bounding box center [583, 187] width 67 height 8
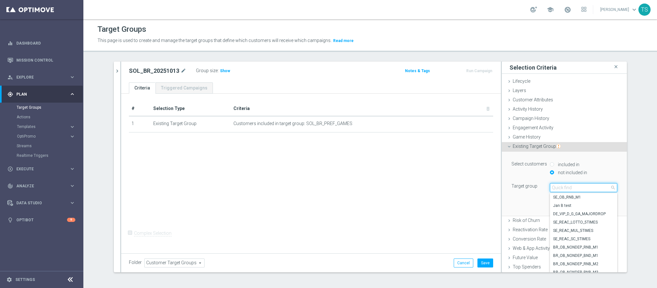
click at [569, 190] on input "search" at bounding box center [583, 187] width 67 height 9
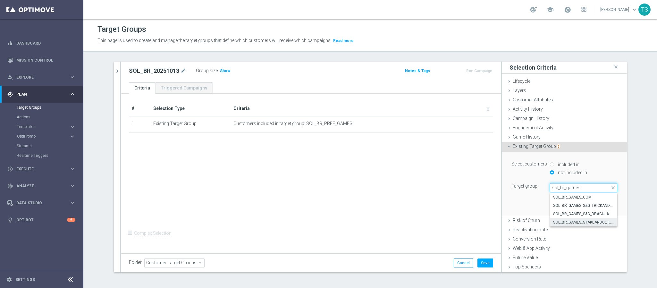
type input "sol_br_games"
click at [586, 222] on span "SOL_BR_GAMES_STAKEANDGET_BIGBASSHALLOWEEN" at bounding box center [583, 222] width 61 height 5
type input "SOL_BR_GAMES_STAKEANDGET_BIGBASSHALLOWEEN"
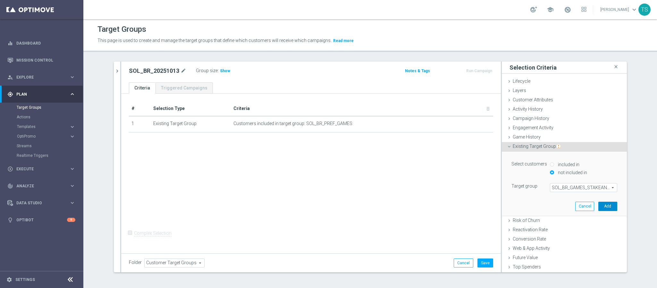
click at [598, 202] on button "Add" at bounding box center [607, 206] width 19 height 9
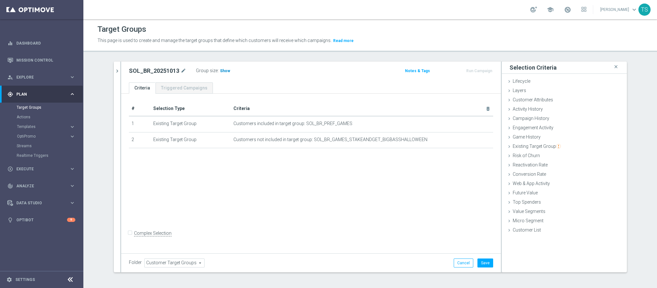
click at [222, 68] on h3 "Show" at bounding box center [225, 70] width 12 height 7
click at [484, 262] on button "Save" at bounding box center [486, 262] width 16 height 9
click at [19, 125] on span "Templates" at bounding box center [40, 127] width 46 height 4
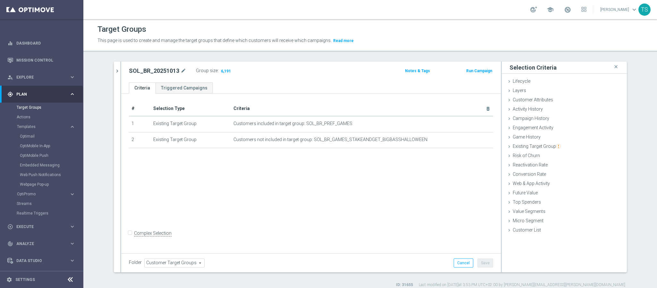
click at [25, 139] on div "Optimail" at bounding box center [51, 136] width 63 height 10
click at [26, 136] on link "Optimail" at bounding box center [43, 136] width 47 height 5
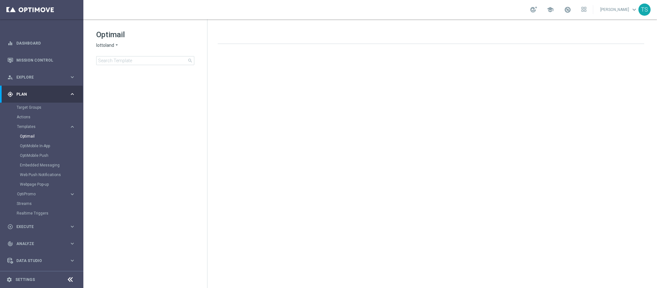
click at [114, 45] on icon "arrow_drop_down" at bounding box center [116, 45] width 5 height 6
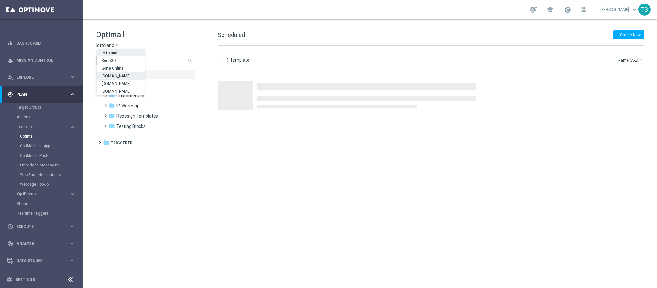
click at [0, 0] on span "[DOMAIN_NAME]" at bounding box center [0, 0] width 0 height 0
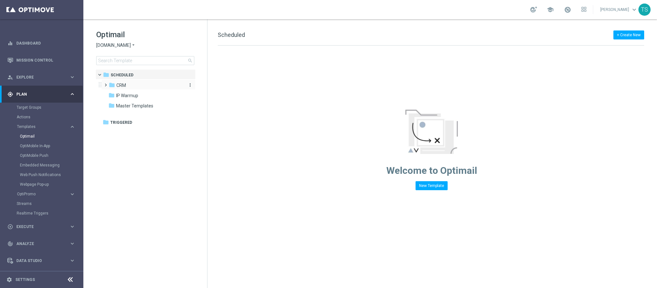
click at [120, 85] on span "CRM" at bounding box center [121, 85] width 10 height 6
click at [137, 106] on span "2. NVIP" at bounding box center [130, 106] width 14 height 6
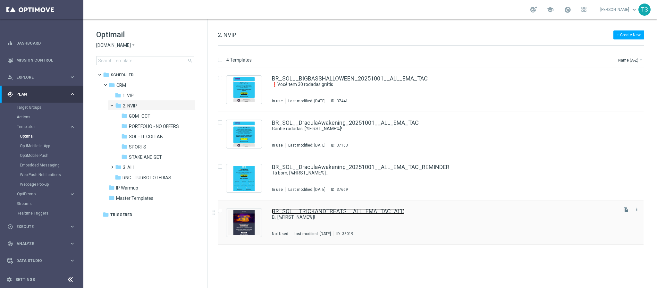
click at [331, 210] on link "BR_SOL__TRICKANDTREATS__ALL_EMA_TAC_A(1)" at bounding box center [338, 211] width 133 height 6
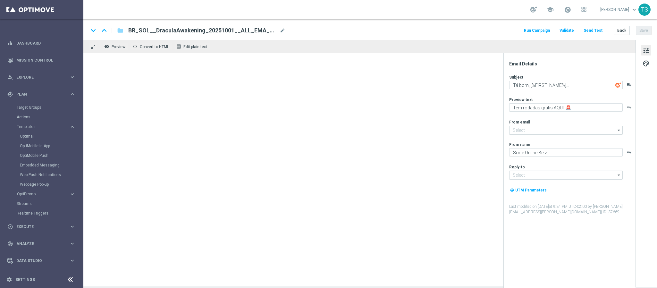
type input "[EMAIL_ADDRESS][DOMAIN_NAME]"
type textarea "Ei, [%FIRST_NAME%]!"
type textarea "Aqui tem 20 rodadas grátis 🔥"
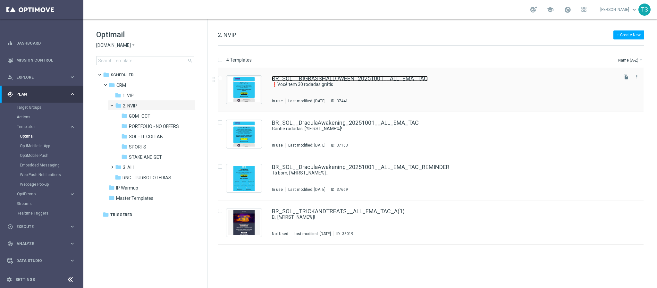
click at [357, 77] on link "BR_SOL__BIGBASSHALLOWEEN_20251001__ALL_EMA_TAC" at bounding box center [350, 79] width 156 height 6
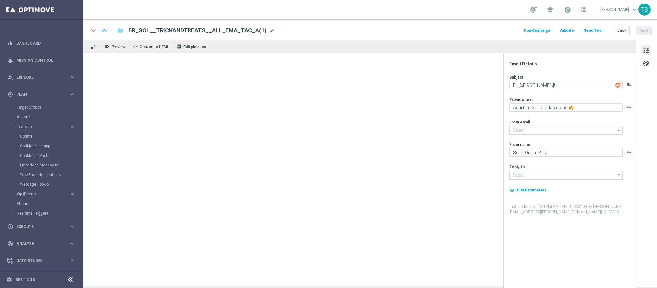
type input "[EMAIL_ADDRESS][DOMAIN_NAME]"
type textarea "❗Você tem 30 rodadas grátis"
type textarea "Ative a promoção em jogos selecionados e receba 30 rodadas extras"
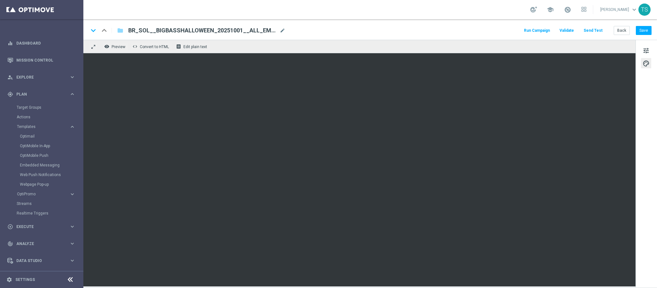
click at [374, 28] on div "keyboard_arrow_down keyboard_arrow_up folder BR_SOL__BIGBASSHALLOWEEN_20251001_…" at bounding box center [370, 30] width 563 height 8
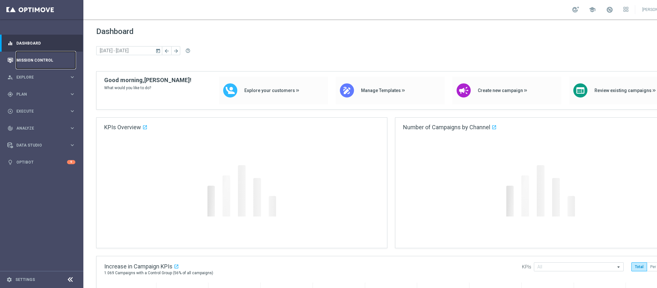
click at [40, 54] on link "Mission Control" at bounding box center [45, 60] width 59 height 17
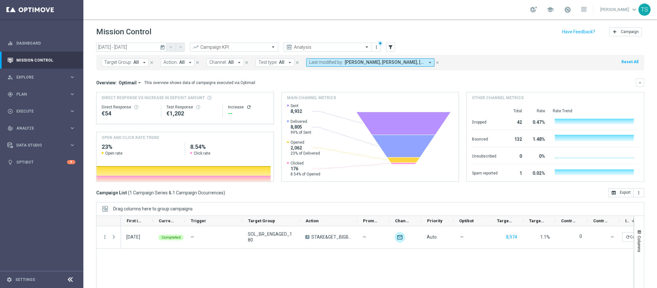
click at [165, 46] on icon "today" at bounding box center [163, 47] width 6 height 6
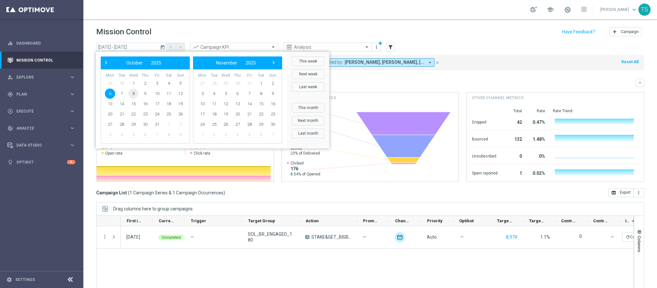
click at [131, 95] on span "8" at bounding box center [133, 94] width 10 height 10
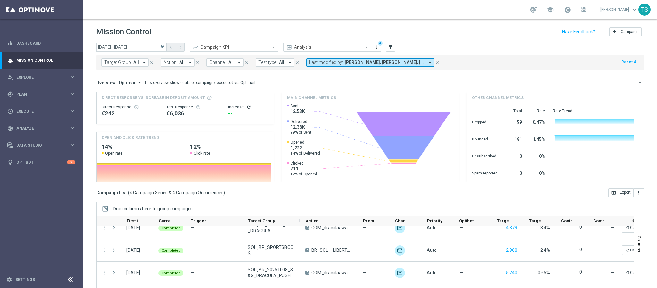
click at [166, 46] on button "today" at bounding box center [163, 48] width 8 height 10
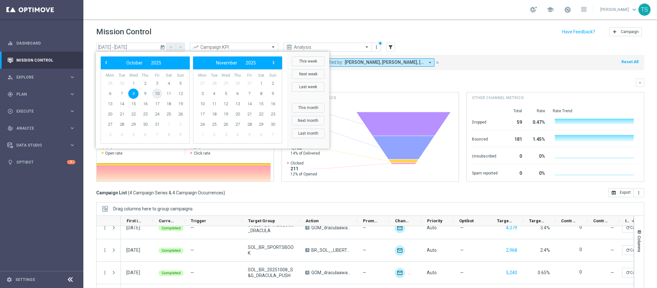
click at [155, 93] on span "10" at bounding box center [157, 94] width 10 height 10
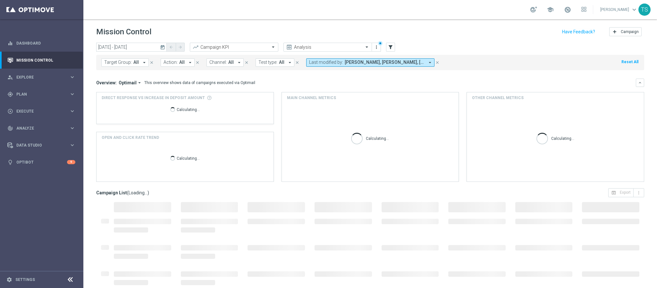
click at [164, 43] on button "today" at bounding box center [163, 48] width 8 height 10
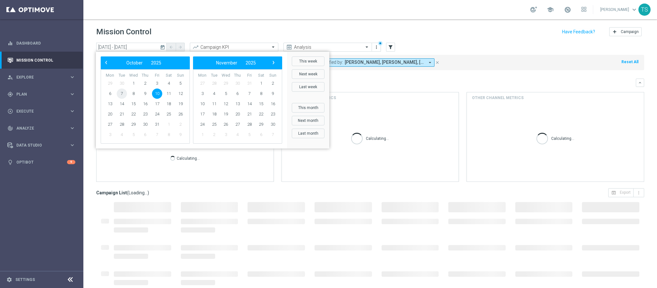
click at [121, 94] on span "7" at bounding box center [122, 94] width 10 height 10
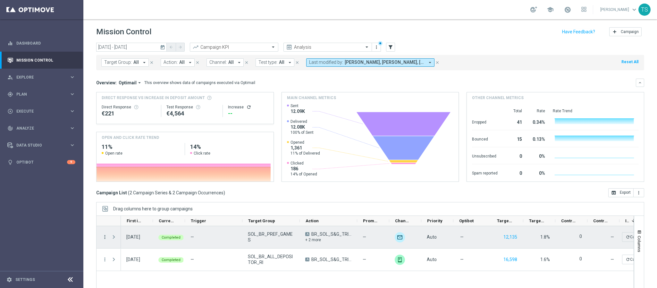
click at [107, 238] on icon "more_vert" at bounding box center [105, 237] width 6 height 6
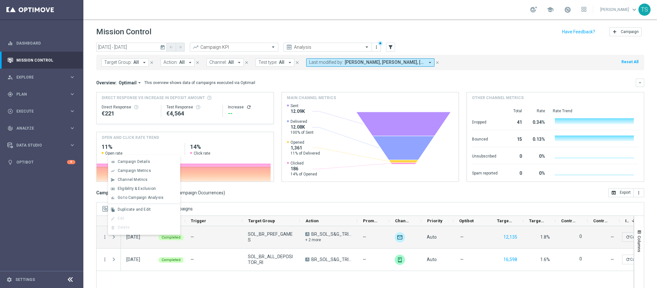
click at [289, 207] on div "Drag columns here to group campaigns" at bounding box center [370, 208] width 548 height 13
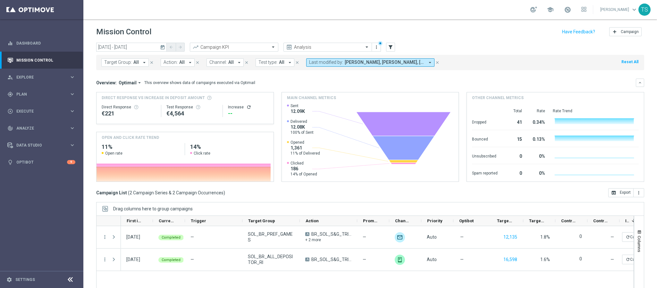
click at [164, 46] on icon "today" at bounding box center [163, 47] width 6 height 6
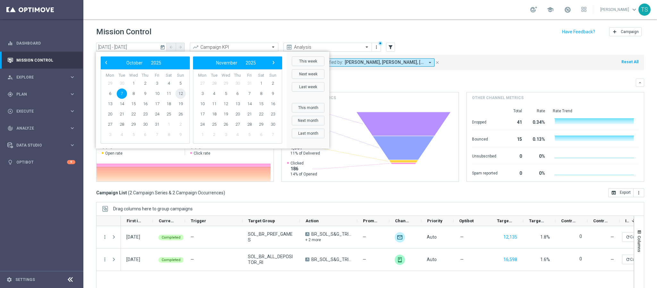
click at [178, 93] on span "12" at bounding box center [180, 94] width 10 height 10
click at [168, 92] on span "11" at bounding box center [169, 94] width 10 height 10
type input "11 Oct 2025 - 11 Oct 2025"
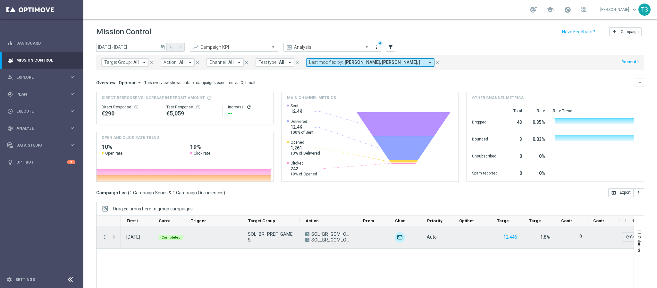
click at [102, 236] on icon "more_vert" at bounding box center [105, 237] width 6 height 6
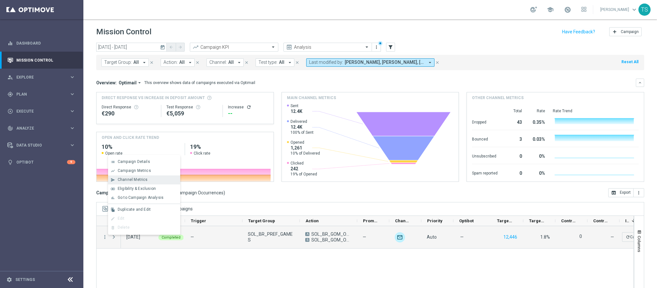
click at [136, 181] on span "Channel Metrics" at bounding box center [133, 179] width 30 height 4
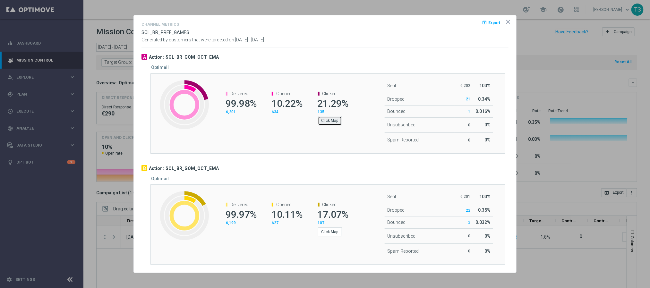
click at [339, 123] on button "Click Map" at bounding box center [330, 120] width 24 height 9
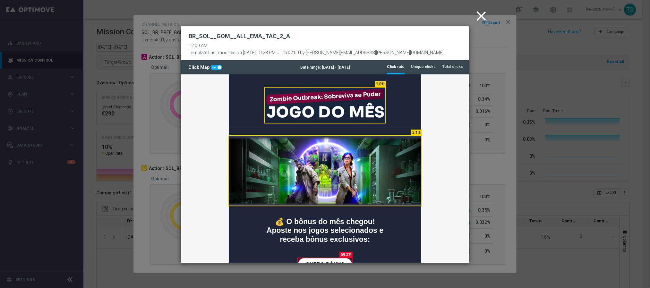
scroll to position [96, 0]
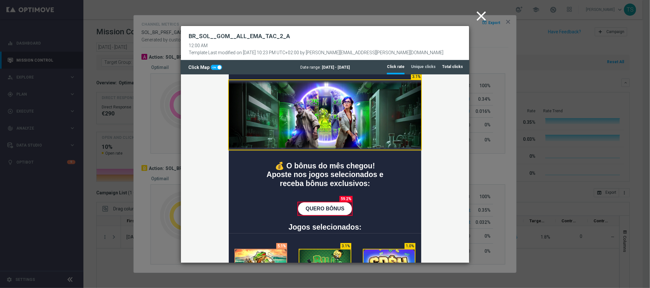
click at [451, 65] on tab-header "Total clicks" at bounding box center [452, 66] width 21 height 5
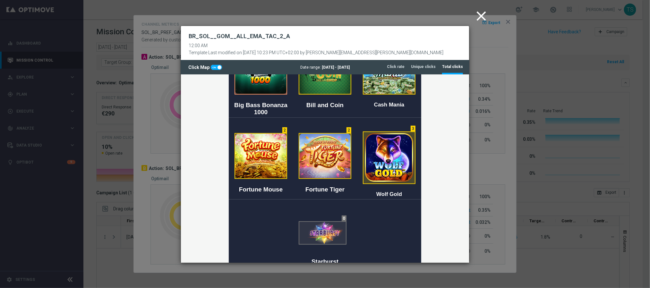
scroll to position [241, 0]
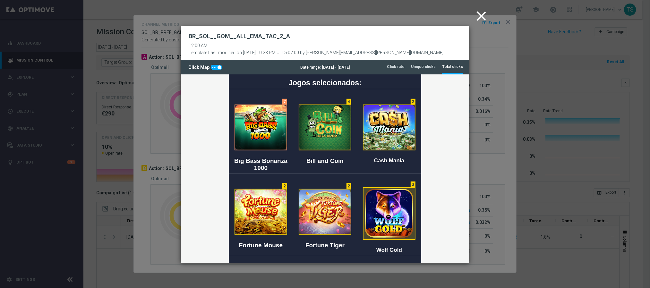
click at [478, 8] on icon "close" at bounding box center [481, 16] width 16 height 16
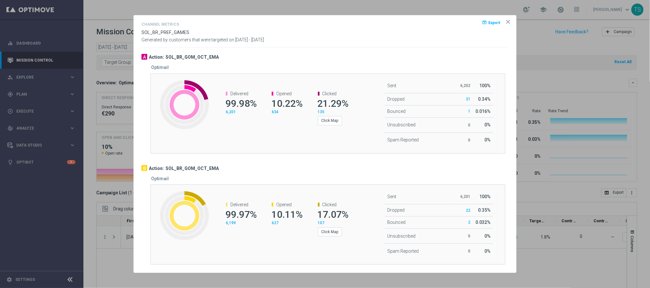
click at [327, 239] on div "Clicked 17.07% 107 Click Map" at bounding box center [330, 219] width 46 height 47
click at [329, 235] on button "Click Map" at bounding box center [330, 231] width 24 height 9
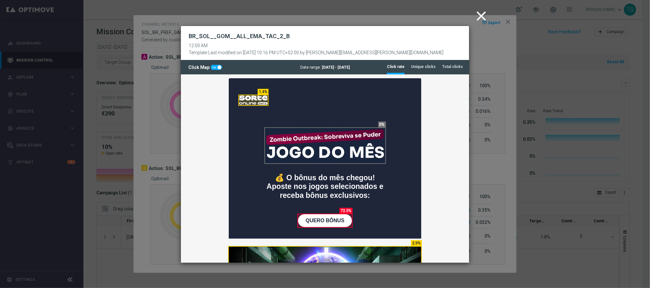
scroll to position [48, 0]
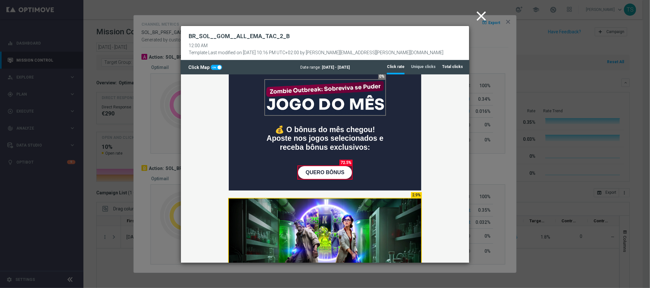
click at [457, 63] on li "Total clicks" at bounding box center [452, 66] width 21 height 13
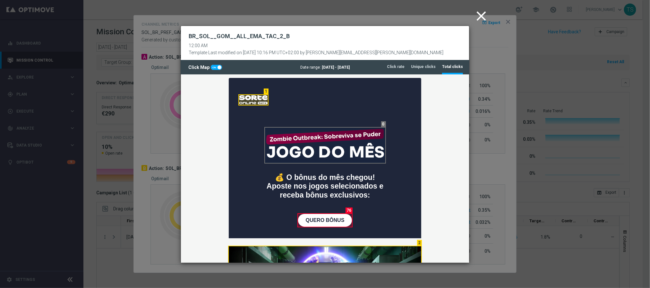
scroll to position [0, 0]
click at [480, 15] on icon "close" at bounding box center [481, 16] width 16 height 16
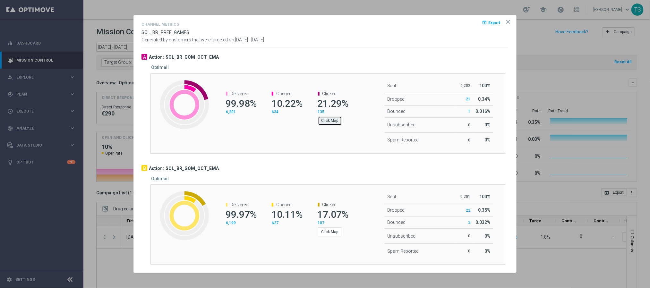
click at [337, 120] on button "Click Map" at bounding box center [330, 120] width 24 height 9
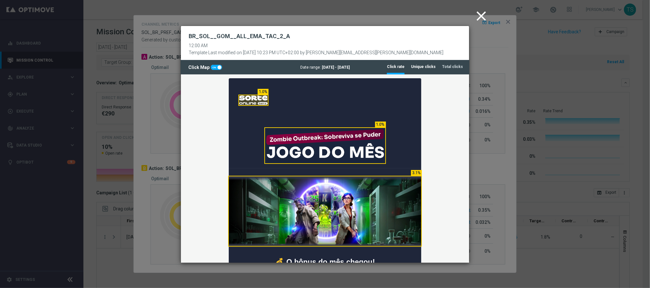
click at [425, 71] on li "Unique clicks" at bounding box center [423, 66] width 25 height 13
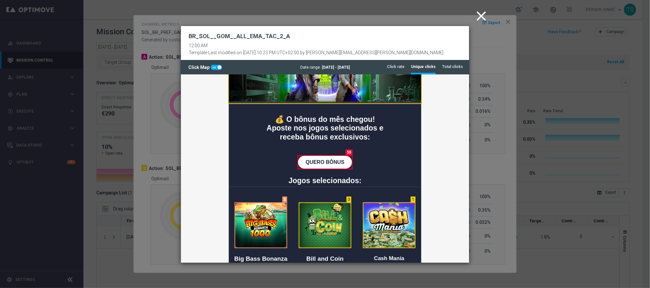
scroll to position [192, 0]
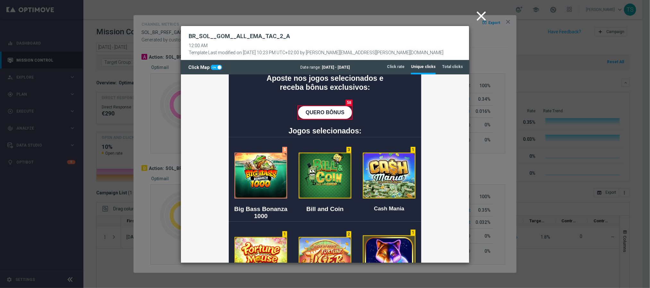
click at [474, 12] on icon "close" at bounding box center [481, 16] width 16 height 16
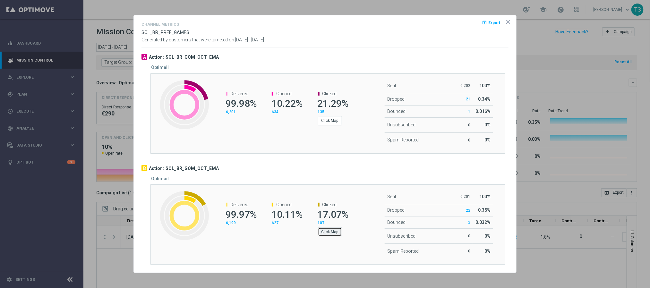
click at [333, 236] on button "Click Map" at bounding box center [330, 231] width 24 height 9
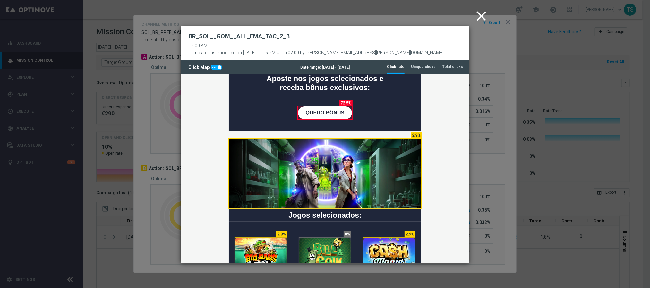
scroll to position [241, 0]
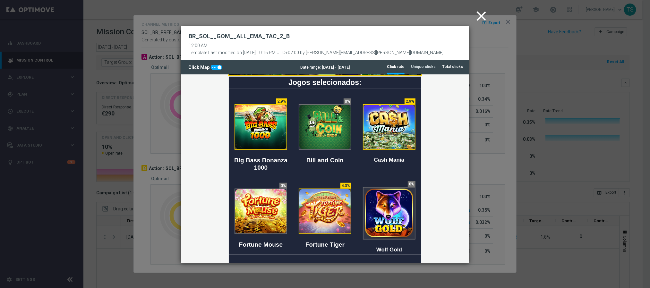
click at [451, 65] on tab-header "Total clicks" at bounding box center [452, 66] width 21 height 5
click at [475, 15] on icon "close" at bounding box center [481, 16] width 16 height 16
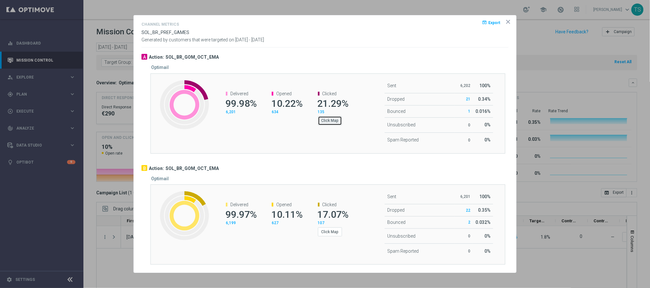
click at [322, 123] on button "Click Map" at bounding box center [330, 120] width 24 height 9
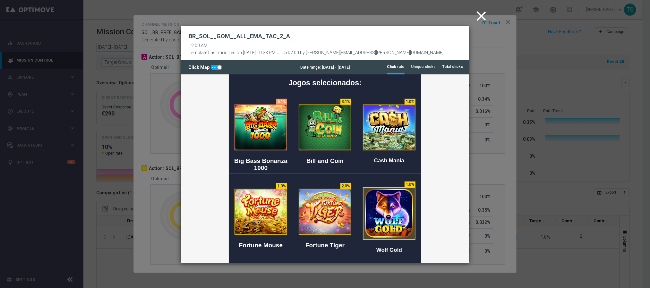
click at [460, 65] on tab-header "Total clicks" at bounding box center [452, 66] width 21 height 5
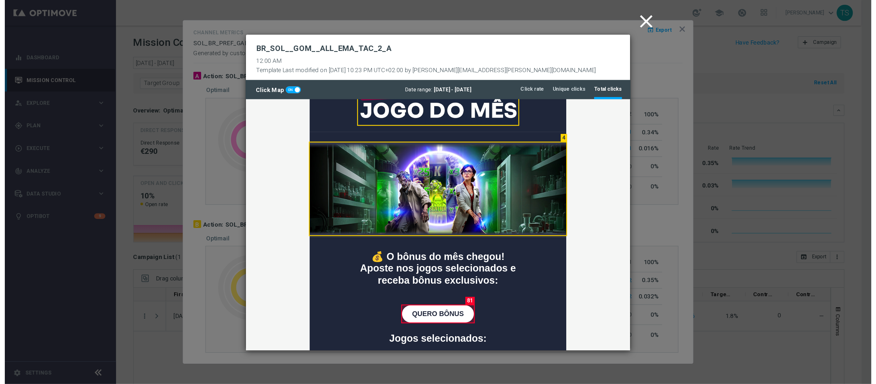
scroll to position [0, 0]
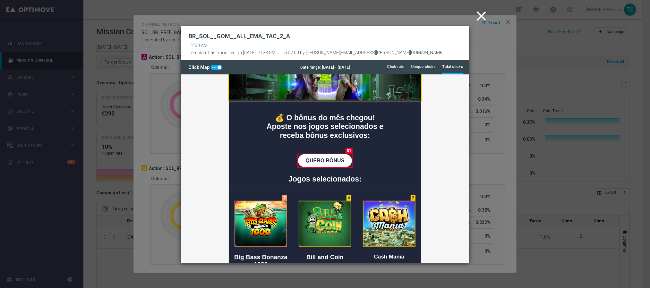
drag, startPoint x: 479, startPoint y: 14, endPoint x: 485, endPoint y: 15, distance: 5.9
click at [479, 14] on icon "close" at bounding box center [481, 16] width 16 height 16
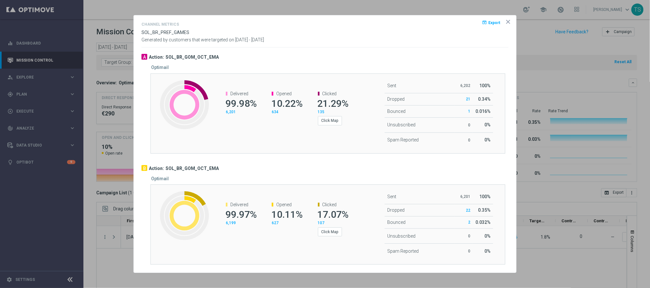
click at [506, 21] on icon "icon" at bounding box center [508, 22] width 6 height 6
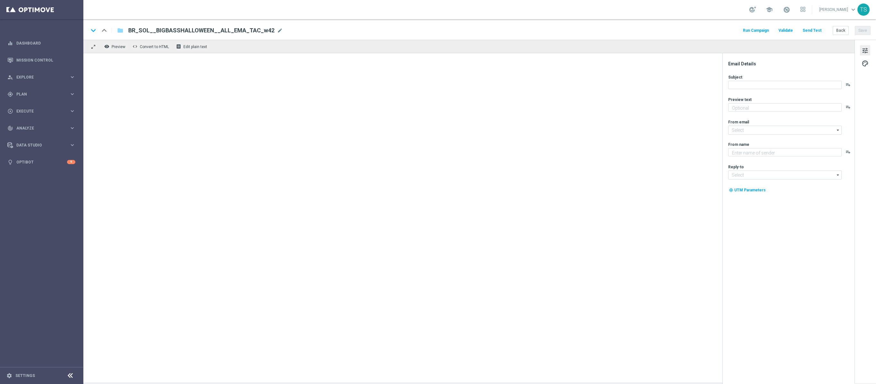
type textarea "Ative a promoção em jogos selecionados e receba 30 rodadas extras"
type textarea "Sorte Online Betz"
type input "[EMAIL_ADDRESS][DOMAIN_NAME]"
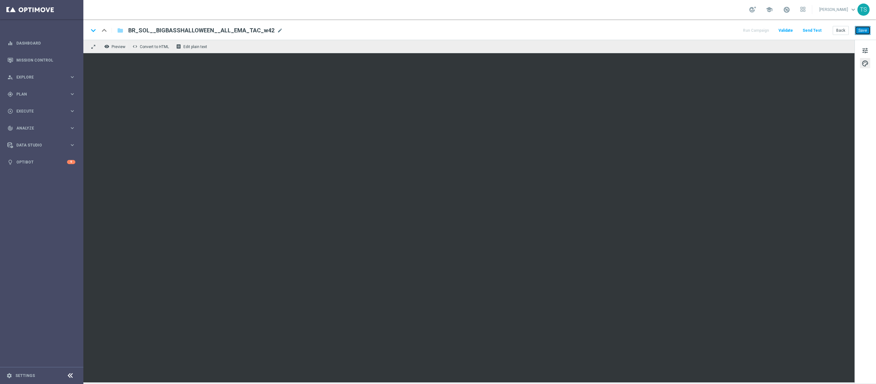
click at [867, 28] on button "Save" at bounding box center [863, 30] width 16 height 9
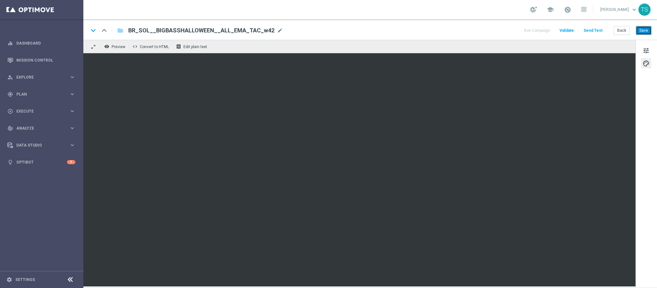
click at [644, 34] on button "Save" at bounding box center [644, 30] width 16 height 9
click at [642, 29] on button "Save" at bounding box center [644, 30] width 16 height 9
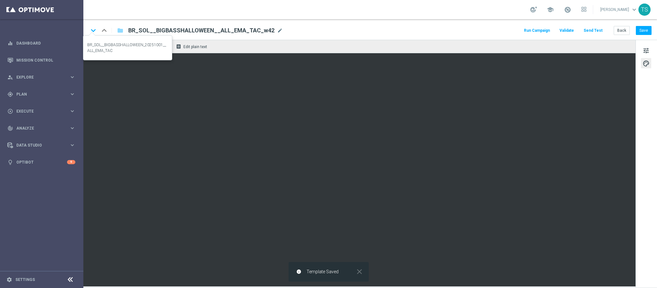
click at [94, 27] on icon "keyboard_arrow_down" at bounding box center [94, 31] width 10 height 10
click at [106, 29] on icon "keyboard_arrow_up" at bounding box center [104, 31] width 10 height 10
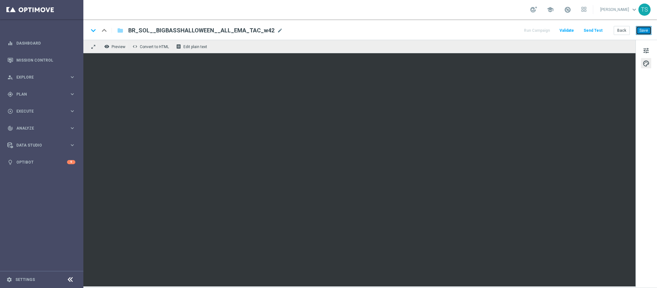
click at [640, 30] on button "Save" at bounding box center [644, 30] width 16 height 9
click at [648, 173] on div "tune palette" at bounding box center [646, 164] width 21 height 248
click at [646, 28] on button "Save" at bounding box center [644, 30] width 16 height 9
click at [54, 80] on div "person_search Explore keyboard_arrow_right" at bounding box center [41, 77] width 83 height 17
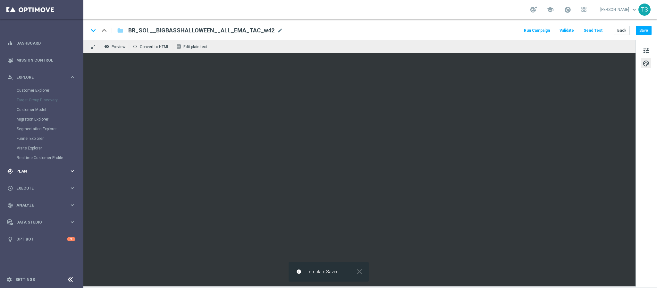
click at [31, 173] on span "Plan" at bounding box center [42, 171] width 53 height 4
click at [36, 112] on div "Target Groups" at bounding box center [50, 108] width 66 height 10
click at [36, 109] on link "Target Groups" at bounding box center [42, 107] width 50 height 5
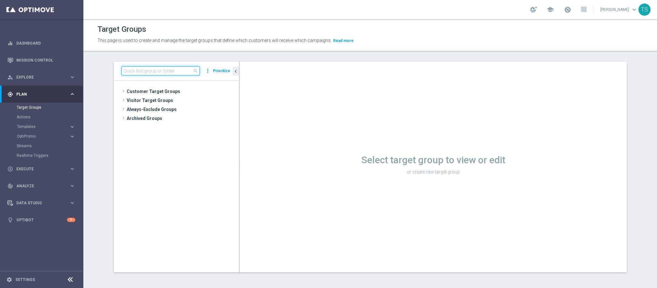
click at [165, 72] on input at bounding box center [161, 70] width 78 height 9
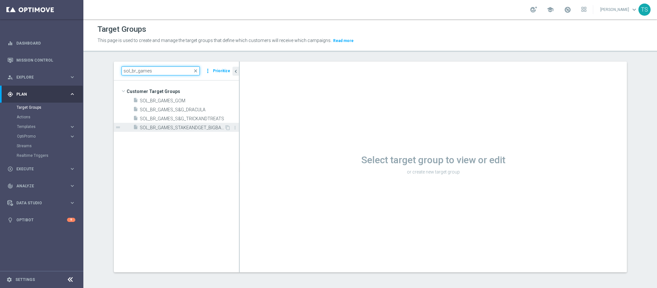
type input "sol_br_games"
click at [206, 126] on span "SOL_BR_GAMES_STAKEANDGET_BIGBASSHALLOWEEN" at bounding box center [182, 127] width 85 height 5
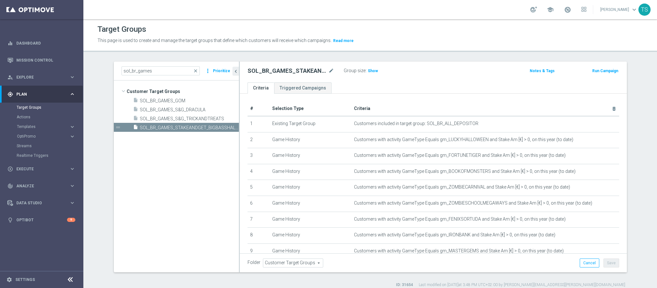
click at [295, 72] on h2 "SOL_BR_GAMES_STAKEANDGET_BIGBASSHALLOWEEN" at bounding box center [288, 71] width 80 height 8
click at [322, 71] on h2 "SOL_BR_GAMES_STAKEANDGET_BIGBASSHALLOWEEN" at bounding box center [288, 71] width 80 height 8
click at [329, 71] on icon "mode_edit" at bounding box center [331, 71] width 6 height 8
click at [282, 71] on input "SOL_BR_GAMES_STAKEANDGET_BIGBASSHALLOWEEN" at bounding box center [291, 71] width 87 height 9
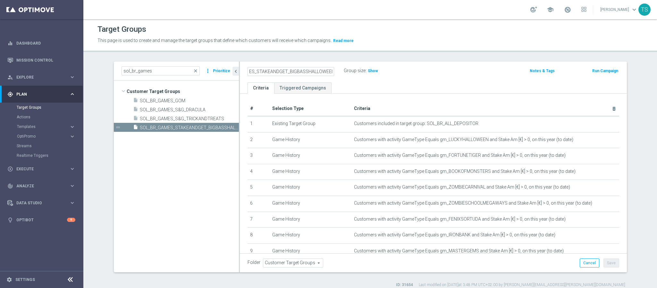
click at [280, 71] on input "SOL_BR_GAMES_STAKEANDGET_BIGBASSHALLOWEEN" at bounding box center [291, 71] width 87 height 9
click at [277, 69] on input "SOL_BR_GAMES_S&G_BIGBASSHALLOWEEN" at bounding box center [291, 71] width 87 height 9
type input "SOL_BR_GAMES_S&G_BIGBASSHALLOWEEN"
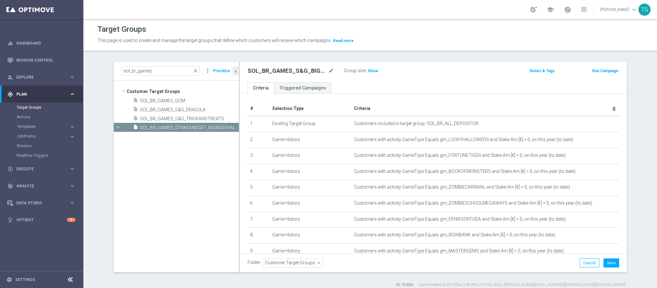
click at [296, 70] on h2 "SOL_BR_GAMES_S&G_BIGBASSHALLOWEEN" at bounding box center [288, 71] width 80 height 8
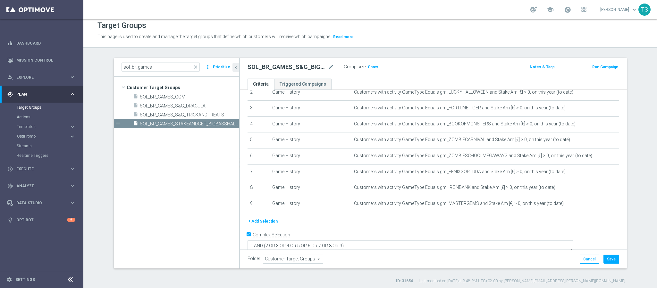
scroll to position [6, 0]
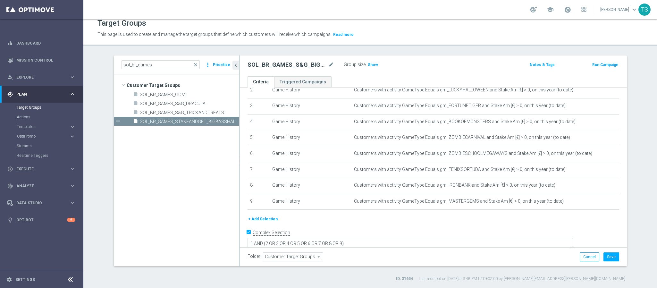
click at [257, 217] on button "+ Add Selection" at bounding box center [263, 219] width 31 height 7
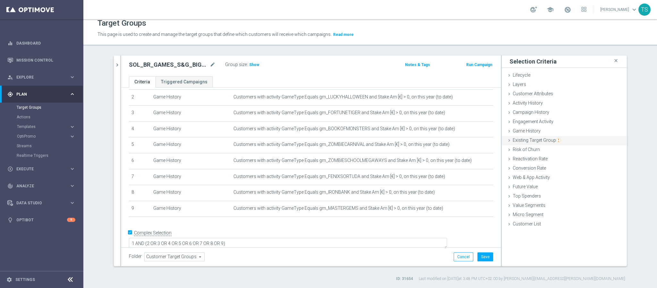
click at [528, 129] on span "Game History" at bounding box center [527, 130] width 28 height 5
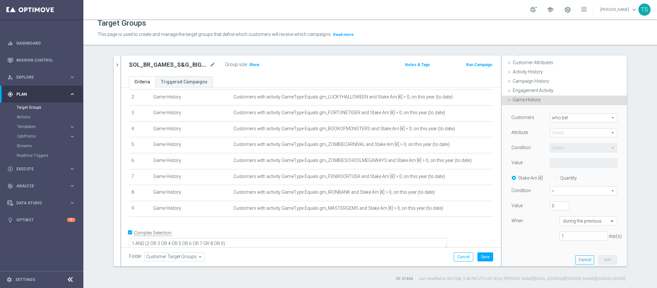
scroll to position [48, 0]
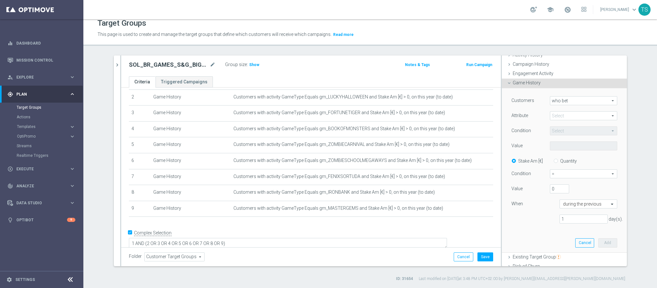
click at [571, 114] on span at bounding box center [583, 116] width 67 height 8
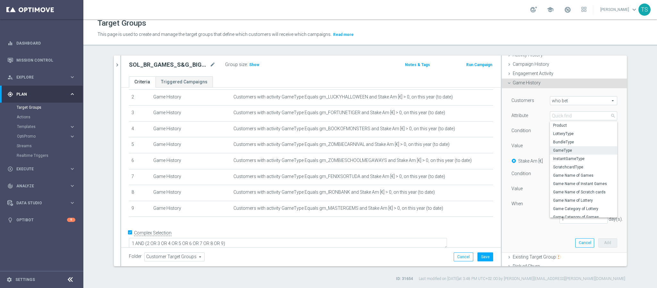
click at [567, 152] on span "GameType" at bounding box center [583, 150] width 61 height 5
type input "GameType"
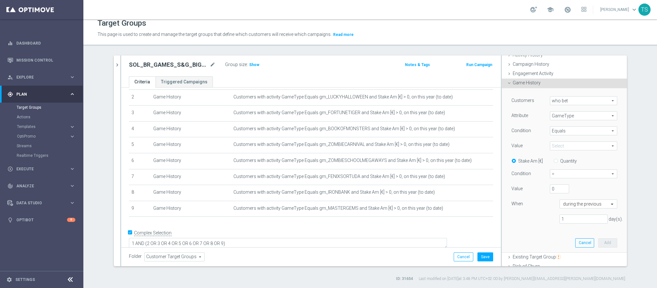
click at [568, 131] on span "Equals" at bounding box center [583, 131] width 67 height 8
click at [568, 174] on span "Contains" at bounding box center [583, 173] width 61 height 5
type input "Contains"
click at [568, 149] on input "text" at bounding box center [583, 145] width 67 height 9
type input "BIGBASS"
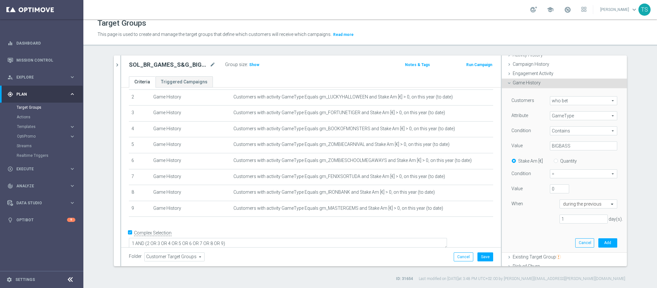
click at [557, 173] on span "=" at bounding box center [583, 174] width 67 height 8
click at [557, 202] on span ">" at bounding box center [584, 199] width 60 height 5
type input ">"
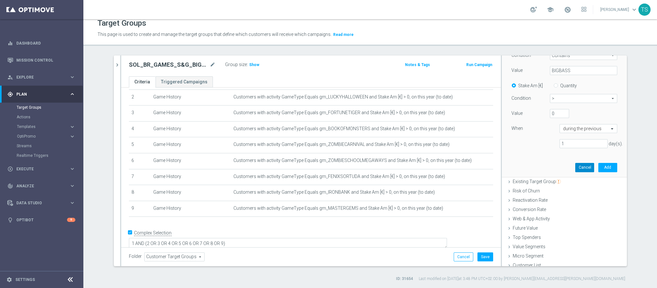
scroll to position [128, 0]
click at [585, 126] on input "text" at bounding box center [582, 125] width 38 height 6
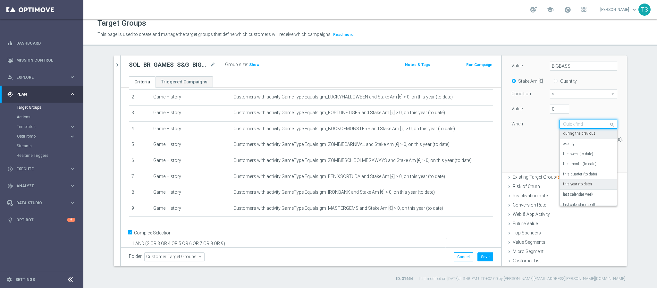
click at [581, 182] on label "this year (to date)" at bounding box center [577, 184] width 29 height 5
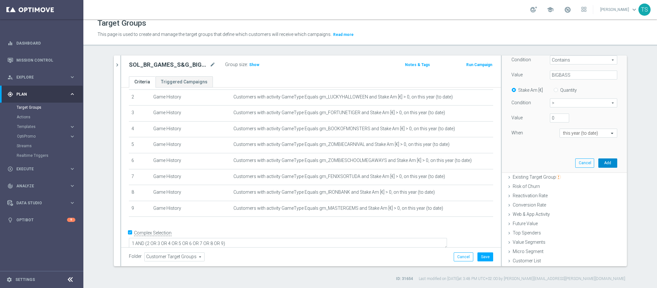
click at [598, 160] on button "Add" at bounding box center [607, 162] width 19 height 9
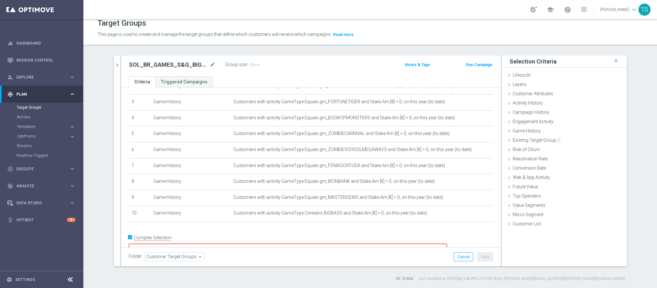
scroll to position [53, 0]
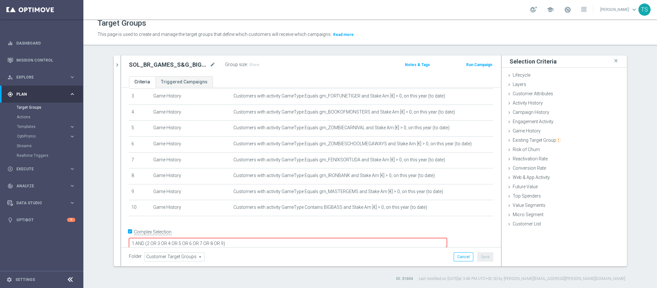
click at [266, 238] on textarea "1 AND (2 OR 3 OR 4 OR 5 OR 6 OR 7 OR 8 OR 9)" at bounding box center [288, 243] width 318 height 11
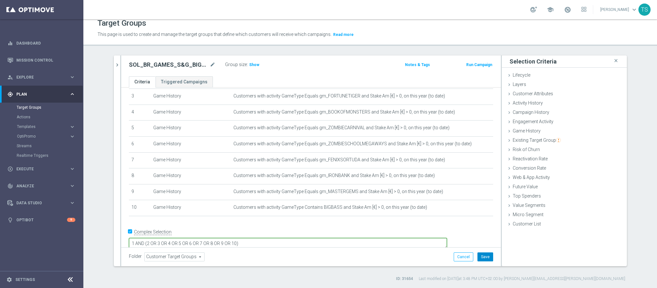
type textarea "1 AND (2 OR 3 OR 4 OR 5 OR 6 OR 7 OR 8 OR 9 OR 10)"
click at [482, 254] on button "Save" at bounding box center [486, 256] width 16 height 9
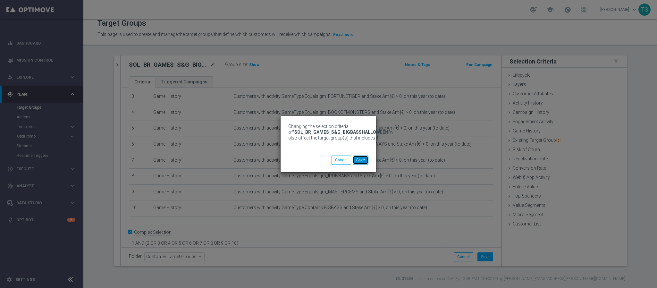
click at [362, 156] on button "Save" at bounding box center [361, 160] width 16 height 9
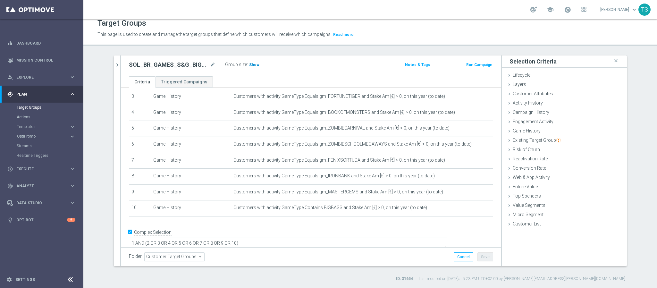
click at [251, 65] on span "Show" at bounding box center [254, 65] width 10 height 4
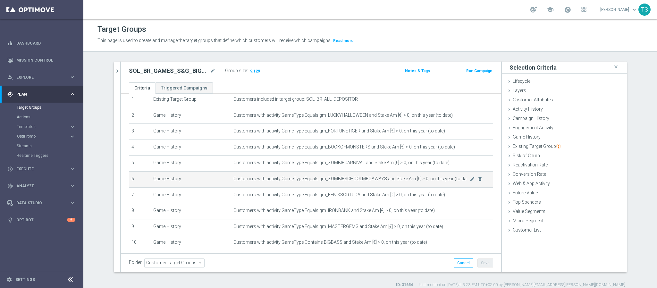
scroll to position [0, 0]
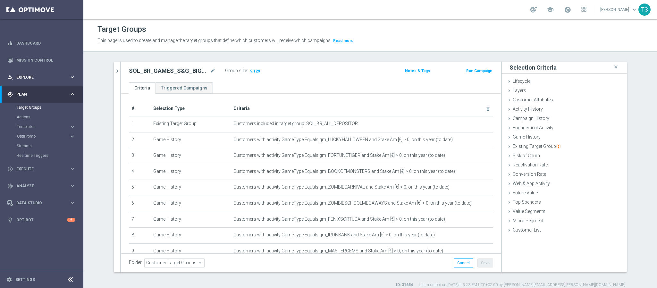
click at [42, 77] on span "Explore" at bounding box center [42, 77] width 53 height 4
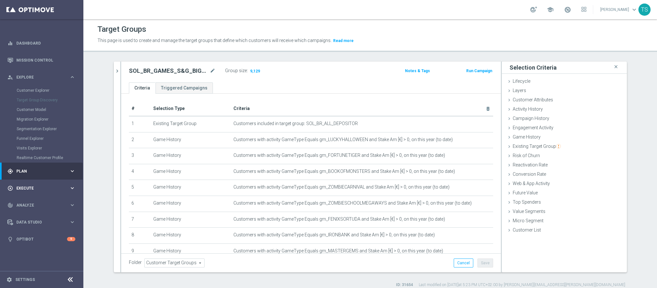
click at [35, 187] on span "Execute" at bounding box center [42, 188] width 53 height 4
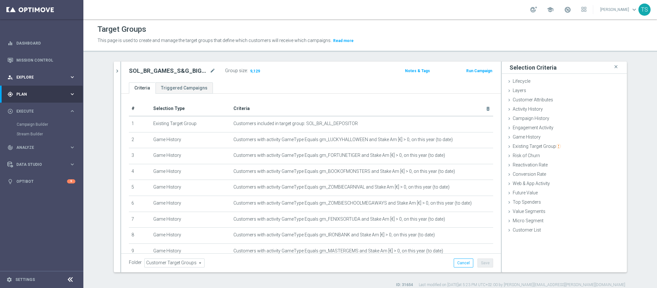
click at [45, 78] on span "Explore" at bounding box center [42, 77] width 53 height 4
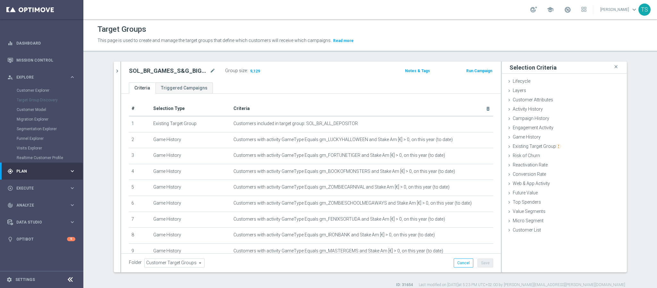
click at [35, 168] on div "gps_fixed Plan" at bounding box center [38, 171] width 62 height 6
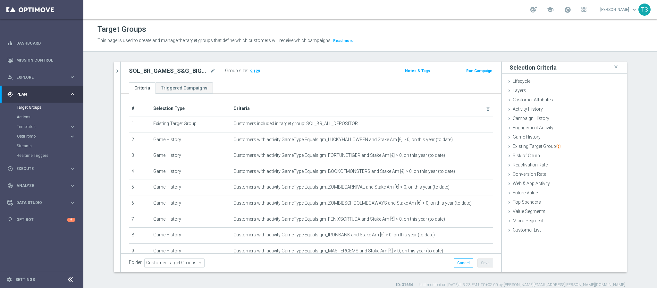
click at [36, 140] on accordion "OptiPromo keyboard_arrow_right Promotions NEW Promotion Settings NEW" at bounding box center [50, 136] width 66 height 10
click at [34, 128] on span "Templates" at bounding box center [40, 127] width 46 height 4
click at [33, 137] on link "Optimail" at bounding box center [43, 136] width 47 height 5
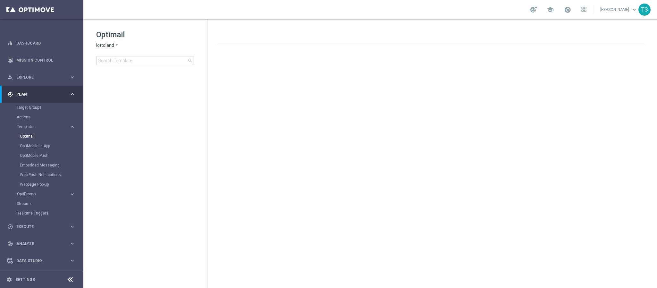
click at [116, 42] on icon "arrow_drop_down" at bounding box center [116, 45] width 5 height 6
click at [0, 0] on span "[DOMAIN_NAME]" at bounding box center [0, 0] width 0 height 0
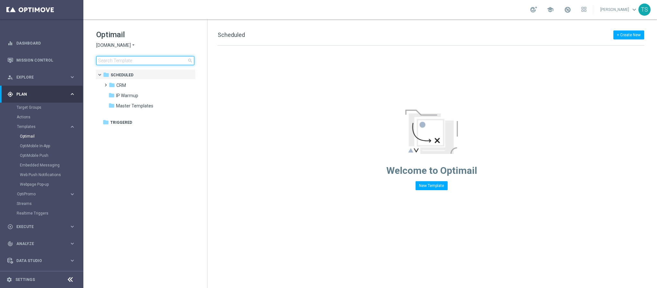
click at [136, 61] on input at bounding box center [145, 60] width 98 height 9
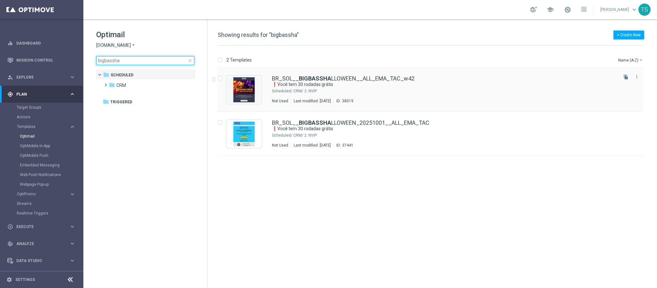
type input "bigbassha"
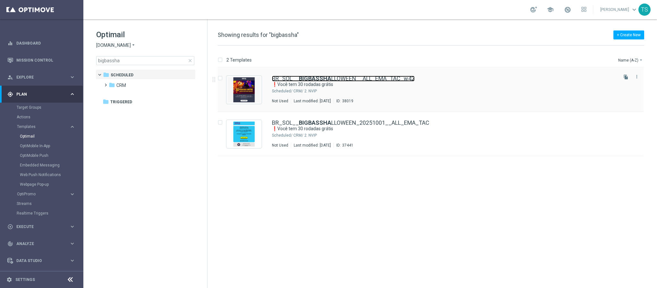
click at [345, 77] on link "BR_SOL__ BIGBASSHA LLOWEEN__ALL_EMA_TAC_w42" at bounding box center [343, 79] width 143 height 6
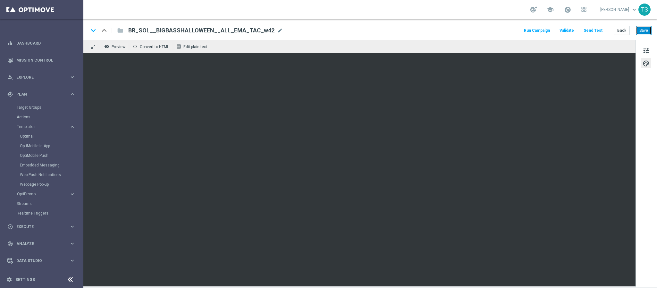
click at [649, 29] on button "Save" at bounding box center [644, 30] width 16 height 9
click at [590, 31] on button "Send Test" at bounding box center [593, 30] width 21 height 9
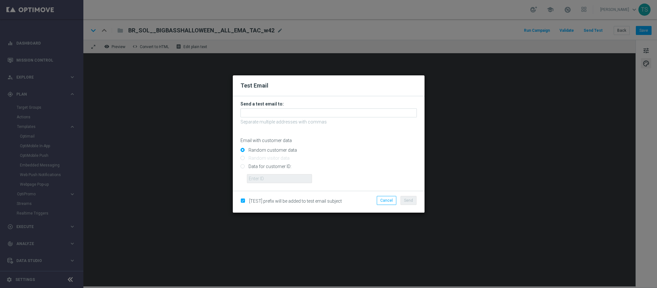
click at [317, 107] on form "Send a test email to: Separate multiple addresses with commas Email with custom…" at bounding box center [329, 142] width 176 height 82
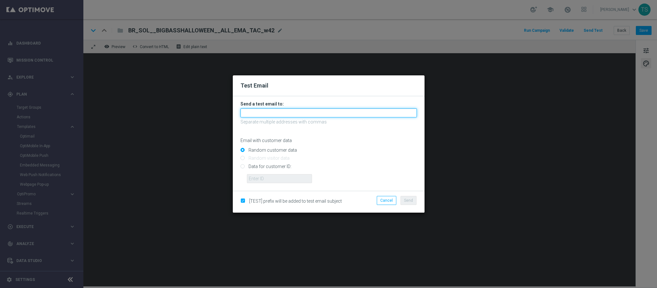
click at [317, 112] on input "text" at bounding box center [329, 112] width 176 height 9
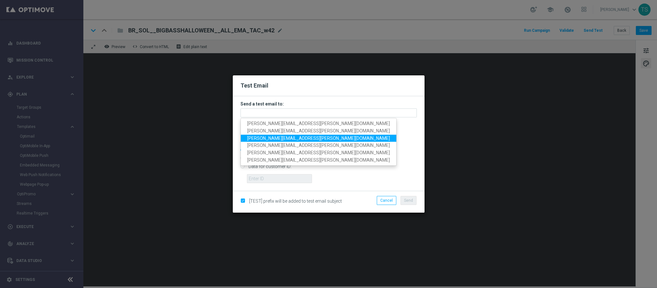
click at [298, 135] on span "[PERSON_NAME][EMAIL_ADDRESS][PERSON_NAME][DOMAIN_NAME]" at bounding box center [318, 137] width 143 height 5
type input "[PERSON_NAME][EMAIL_ADDRESS][PERSON_NAME][DOMAIN_NAME]"
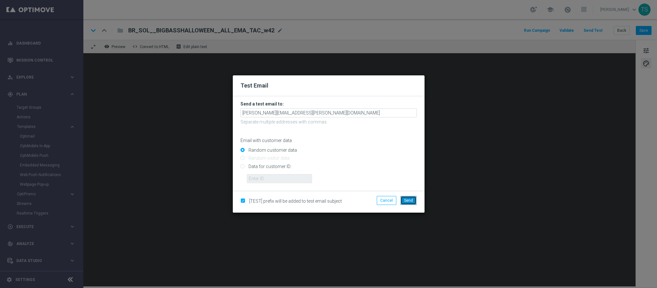
click at [405, 199] on span "Send" at bounding box center [408, 200] width 9 height 4
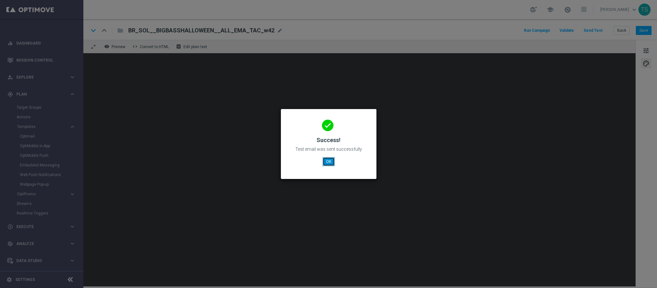
click at [323, 160] on button "OK" at bounding box center [329, 161] width 12 height 9
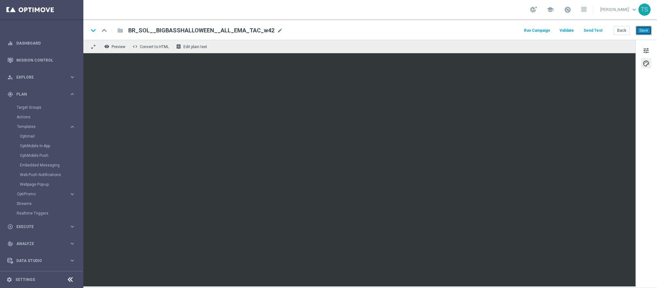
click at [645, 31] on button "Save" at bounding box center [644, 30] width 16 height 9
click at [644, 29] on button "Save" at bounding box center [644, 30] width 16 height 9
click at [533, 28] on button "Run Campaign" at bounding box center [537, 30] width 28 height 9
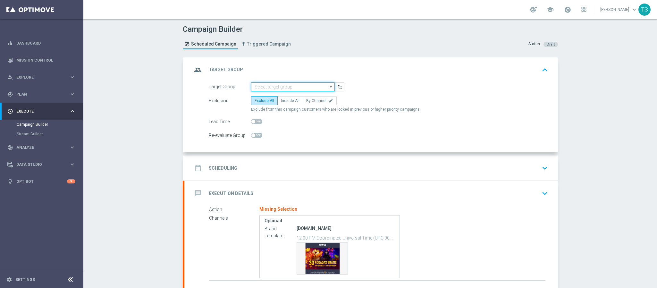
click at [305, 88] on input at bounding box center [293, 86] width 84 height 9
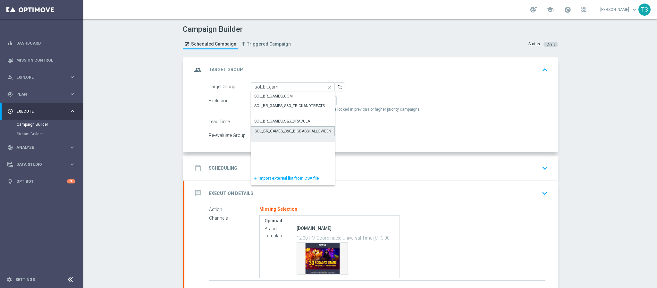
click at [318, 135] on div "SOL_BR_GAMES_S&G_BIGBASSHALLOWEEN" at bounding box center [293, 131] width 84 height 10
type input "SOL_BR_GAMES_S&G_BIGBASSHALLOWEEN"
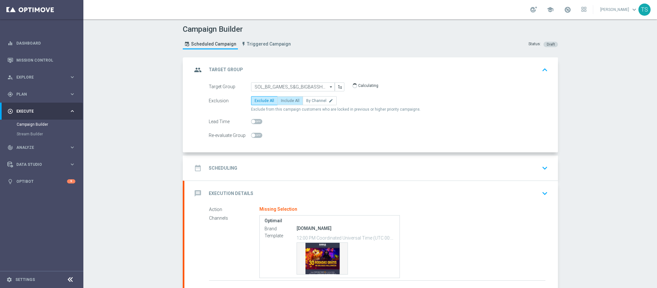
click at [281, 101] on span "Include All" at bounding box center [290, 100] width 19 height 4
click at [281, 101] on input "Include All" at bounding box center [283, 102] width 4 height 4
radio input "true"
click at [540, 66] on icon "keyboard_arrow_up" at bounding box center [545, 70] width 10 height 10
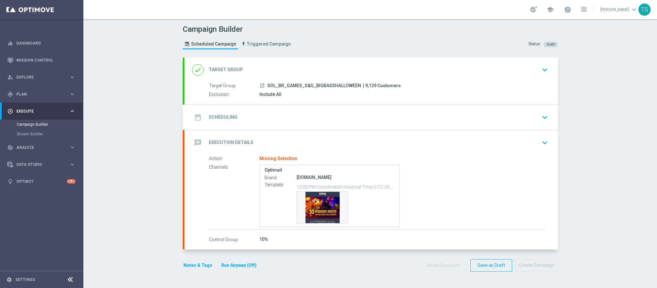
click at [544, 116] on icon "keyboard_arrow_down" at bounding box center [545, 118] width 10 height 10
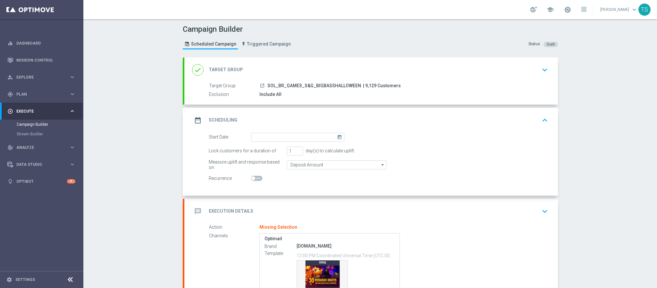
click at [337, 138] on icon "today" at bounding box center [340, 136] width 7 height 7
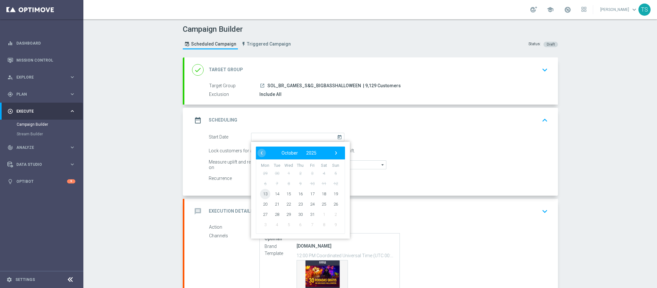
click at [261, 191] on span "13" at bounding box center [265, 194] width 10 height 10
type input "[DATE]"
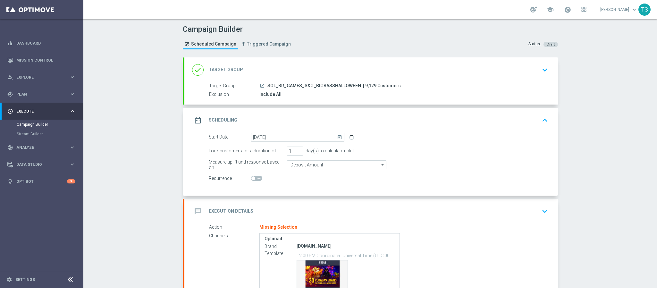
click at [540, 120] on icon "keyboard_arrow_up" at bounding box center [545, 120] width 10 height 10
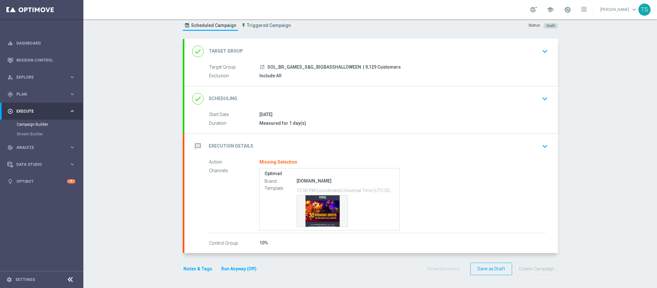
click at [534, 148] on div "message Execution Details keyboard_arrow_down" at bounding box center [371, 146] width 358 height 12
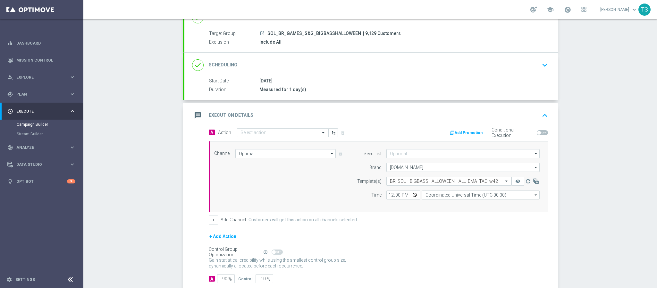
scroll to position [92, 0]
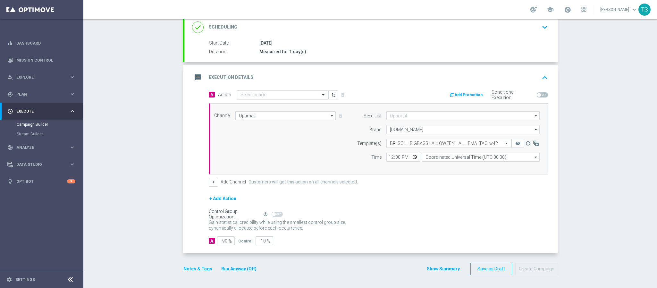
click at [279, 93] on input "text" at bounding box center [277, 94] width 72 height 5
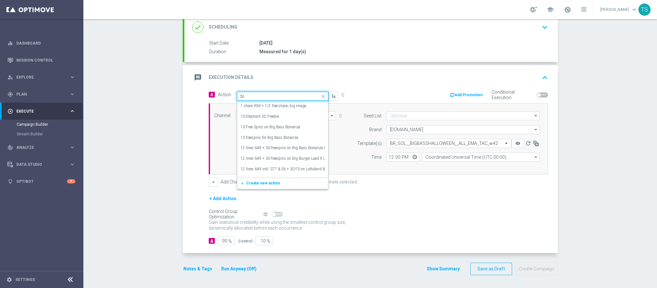
type input "b"
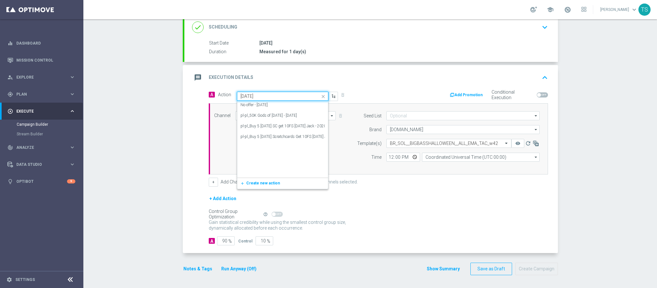
scroll to position [1570, 0]
drag, startPoint x: 239, startPoint y: 101, endPoint x: 229, endPoint y: 103, distance: 9.9
click at [229, 102] on div "A Action Quick find [DATE] IE_Tactical - SPORTS X-SELL: Purchase 10 [DATE] Scra…" at bounding box center [378, 138] width 349 height 97
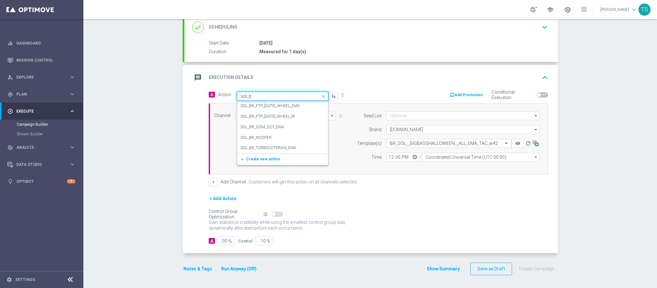
type input "sol_br"
click at [269, 161] on button "add_new Create new action" at bounding box center [281, 159] width 89 height 7
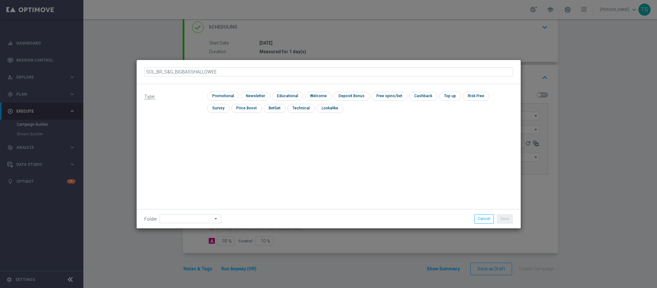
type input "SOL_BR_S&G_BIGBASSHALLOWEEN"
click at [230, 97] on input "checkbox" at bounding box center [222, 96] width 30 height 9
checkbox input "true"
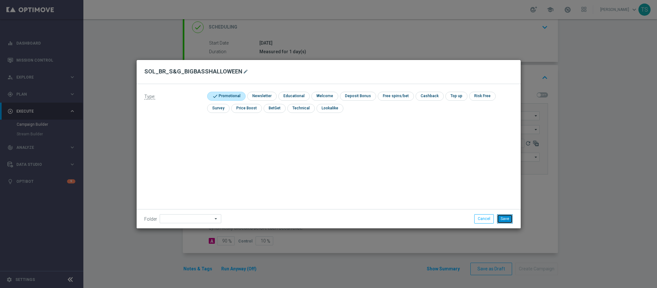
click at [504, 218] on button "Save" at bounding box center [505, 218] width 16 height 9
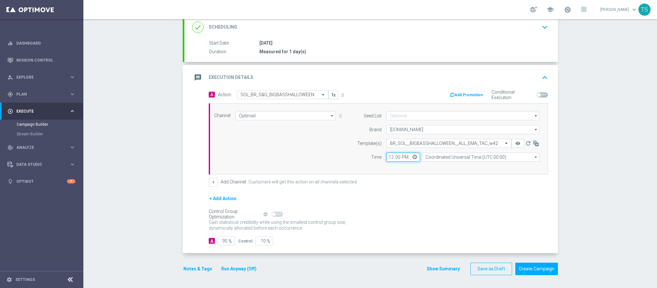
click at [411, 156] on input "12:00" at bounding box center [403, 157] width 34 height 9
type input "13:33"
click at [485, 190] on form "A Action Select action SOL_BR_S&G_BIGBASSHALLOWEEN delete_forever Add Promotion…" at bounding box center [378, 168] width 339 height 156
click at [482, 159] on input "Coordinated Universal Time (UTC 00:00)" at bounding box center [481, 157] width 118 height 9
click at [482, 165] on div "Brasilia Standard Time ([GEOGRAPHIC_DATA]) (UTC -03:00)" at bounding box center [477, 167] width 104 height 6
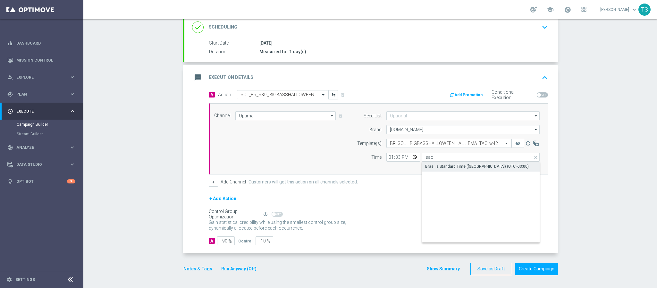
type input "Brasilia Standard Time ([GEOGRAPHIC_DATA]) (UTC -03:00)"
drag, startPoint x: 253, startPoint y: 247, endPoint x: 274, endPoint y: 251, distance: 21.4
click at [267, 249] on div "A Action Select action SOL_BR_S&G_BIGBASSHALLOWEEN delete_forever Add Promotion…" at bounding box center [371, 171] width 374 height 163
type input "10"
type input "90"
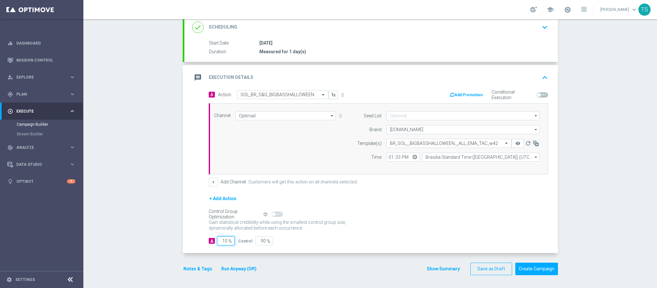
type input "100"
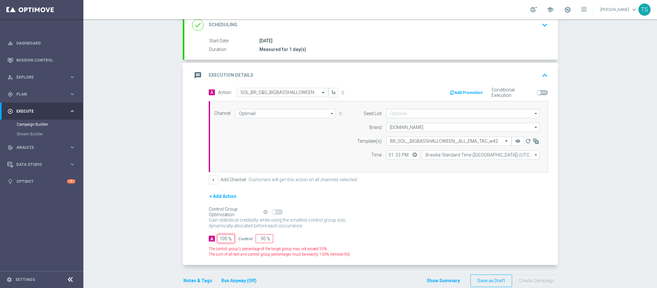
type input "0"
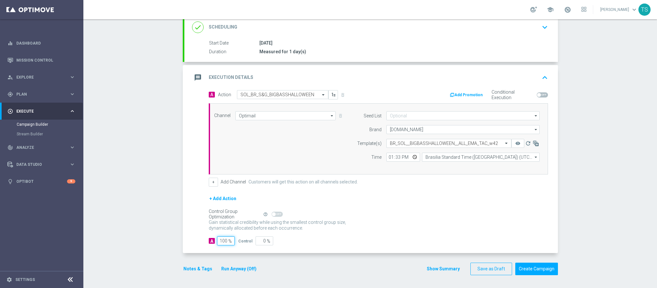
type input "100"
click at [400, 213] on div "Control Group Optimization Self Optimizing Campaign help_outline" at bounding box center [378, 214] width 339 height 7
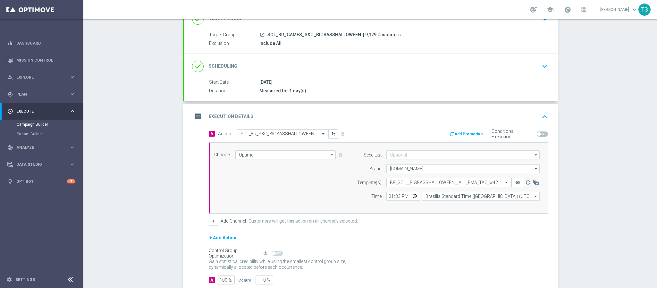
scroll to position [93, 0]
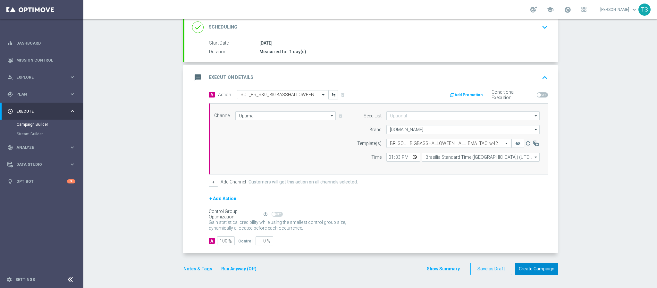
click at [527, 268] on button "Create Campaign" at bounding box center [536, 269] width 43 height 13
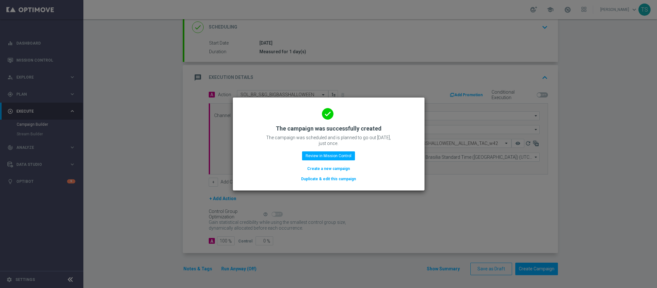
click at [294, 66] on modal-container "done The campaign was successfully created The campaign was scheduled and is pl…" at bounding box center [328, 144] width 657 height 288
